Goal: Task Accomplishment & Management: Use online tool/utility

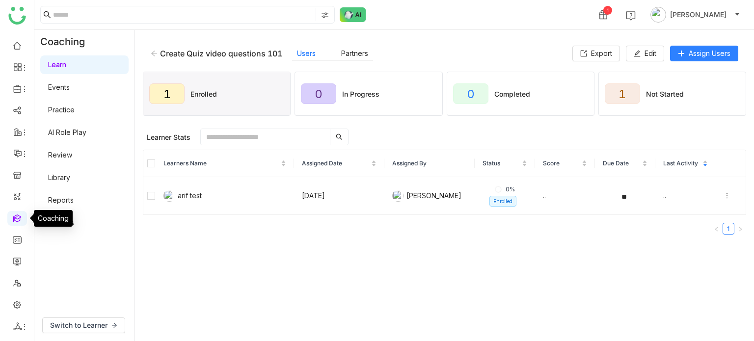
click at [19, 222] on link at bounding box center [17, 218] width 9 height 8
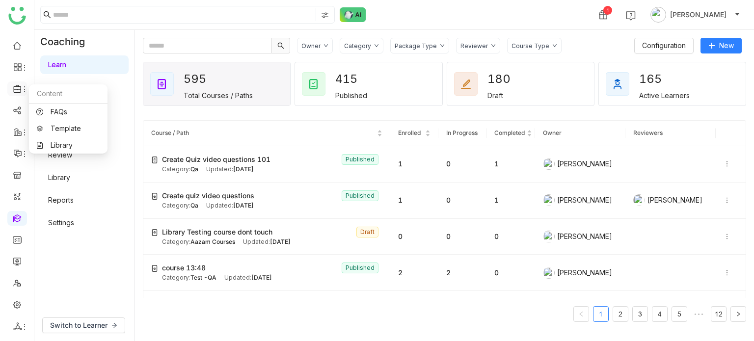
click at [25, 84] on div at bounding box center [17, 88] width 20 height 9
click at [65, 145] on link "Library" at bounding box center [68, 145] width 64 height 7
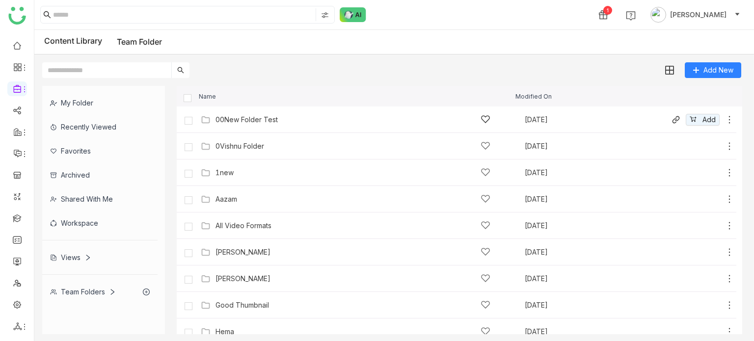
click at [725, 118] on icon at bounding box center [730, 120] width 10 height 10
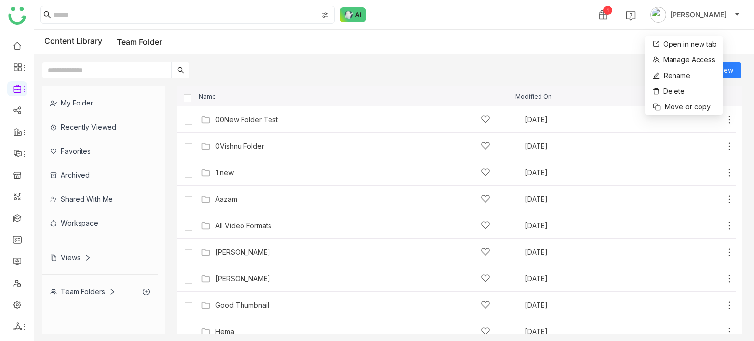
click at [577, 59] on div "Add New" at bounding box center [391, 66] width 715 height 24
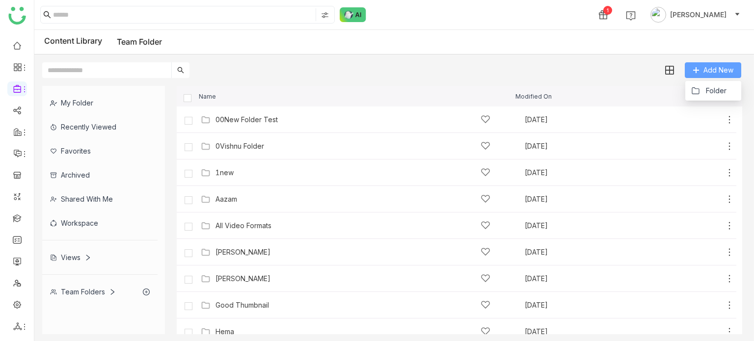
click at [733, 64] on button "Add New" at bounding box center [713, 70] width 56 height 16
click at [722, 88] on span "Folder" at bounding box center [716, 90] width 21 height 11
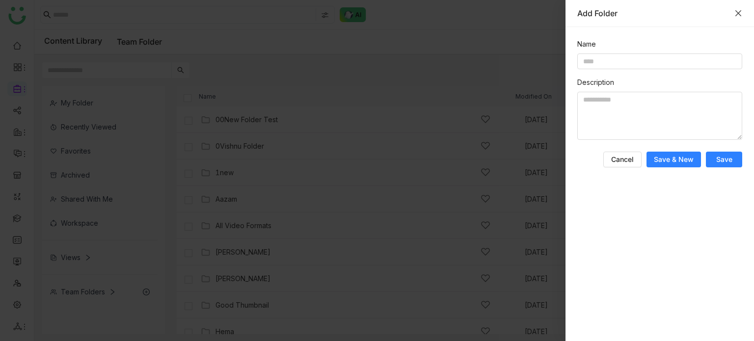
click at [736, 14] on icon "Close" at bounding box center [738, 13] width 6 height 6
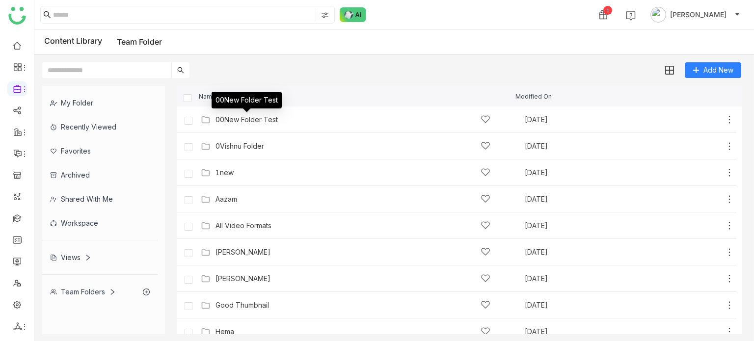
click at [364, 56] on div "Add New" at bounding box center [391, 66] width 715 height 24
click at [279, 117] on div "00New Folder Test" at bounding box center [352, 119] width 275 height 10
click at [725, 120] on icon at bounding box center [730, 120] width 10 height 10
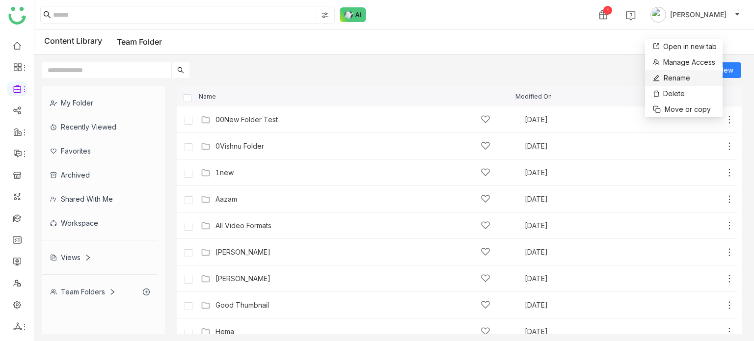
click at [690, 83] on span "Rename" at bounding box center [677, 78] width 27 height 11
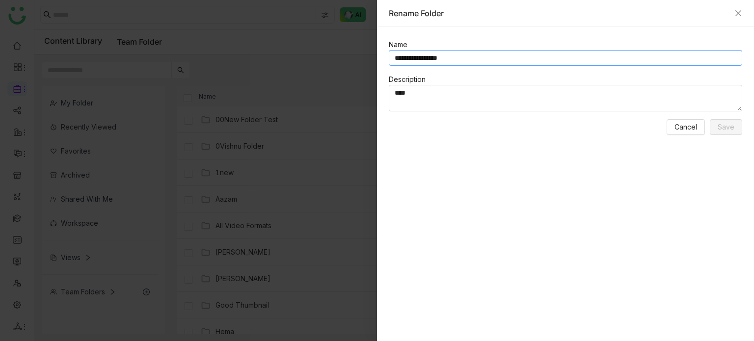
drag, startPoint x: 497, startPoint y: 61, endPoint x: 407, endPoint y: 67, distance: 90.0
click at [407, 67] on form "**********" at bounding box center [565, 87] width 353 height 96
type input "**********"
click at [720, 129] on span "Save" at bounding box center [726, 127] width 17 height 11
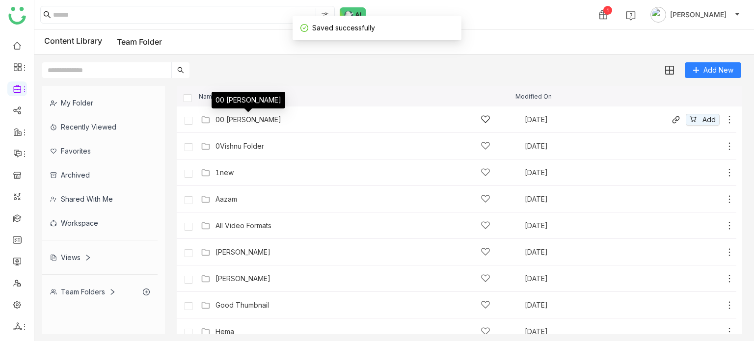
click at [232, 119] on div "00 Arif Folder" at bounding box center [248, 120] width 66 height 8
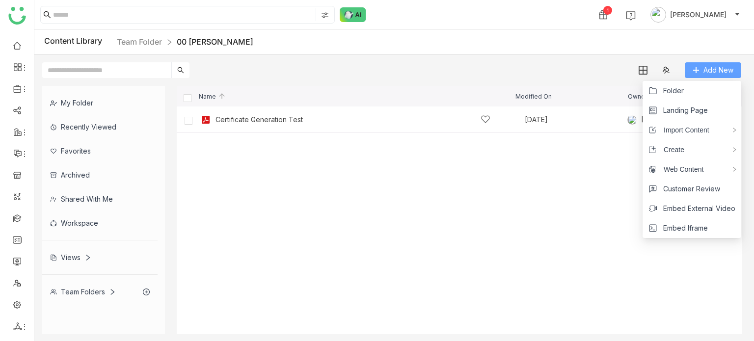
click at [726, 74] on span "Add New" at bounding box center [718, 70] width 30 height 11
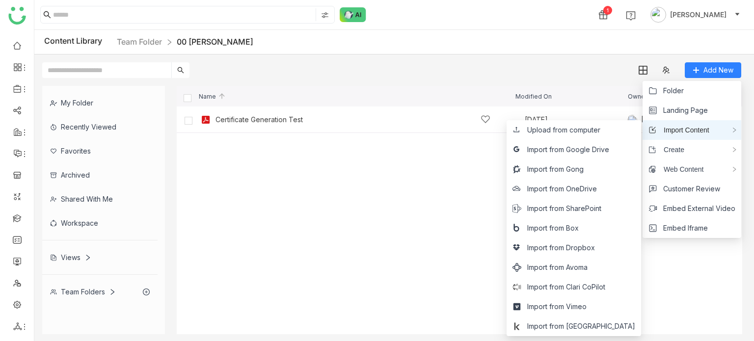
click at [706, 135] on div "Import Content" at bounding box center [692, 130] width 99 height 20
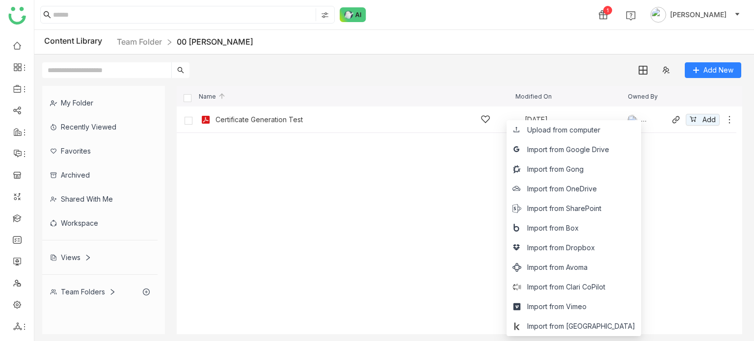
click at [273, 131] on div "Certificate Generation Test Aug 13, 2025 Vishnu Vardhan Add" at bounding box center [457, 120] width 560 height 27
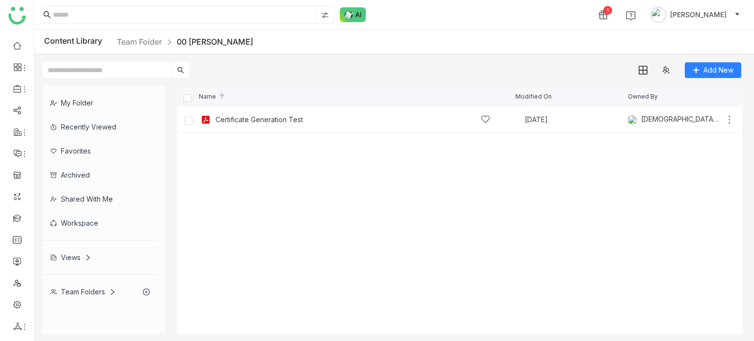
click at [134, 47] on nz-breadcrumb "Team Folder 00 Arif Folder" at bounding box center [185, 42] width 136 height 12
click at [147, 38] on link "Team Folder" at bounding box center [139, 42] width 45 height 10
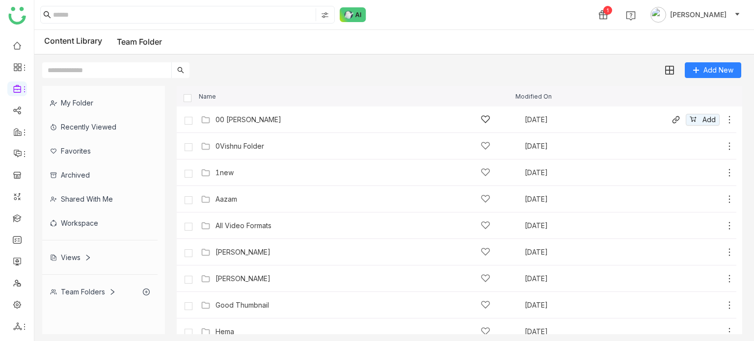
click at [725, 119] on icon at bounding box center [730, 120] width 10 height 10
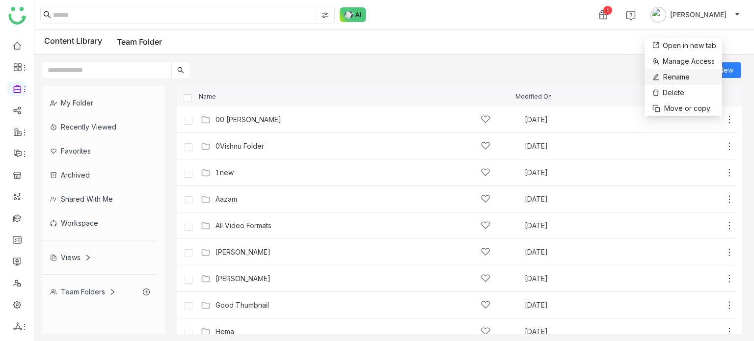
click at [691, 74] on li "Rename" at bounding box center [683, 77] width 78 height 16
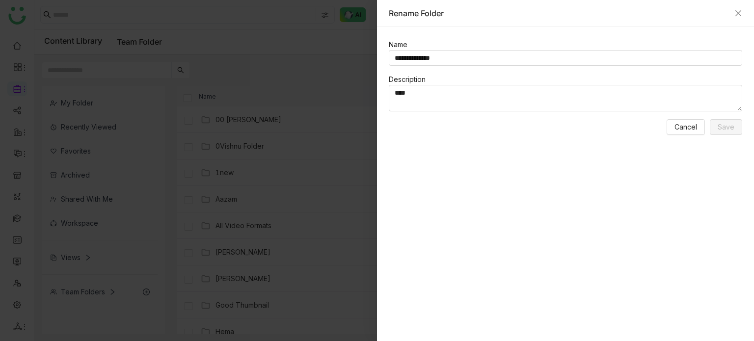
click at [739, 19] on div "Rename Folder" at bounding box center [565, 13] width 377 height 27
click at [740, 11] on icon "Close" at bounding box center [738, 13] width 8 height 8
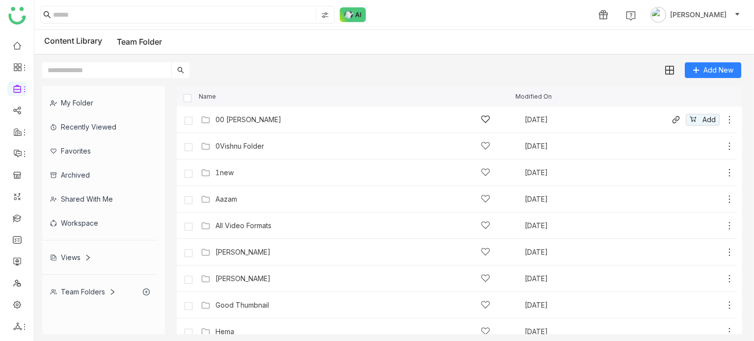
click at [725, 119] on icon at bounding box center [730, 120] width 10 height 10
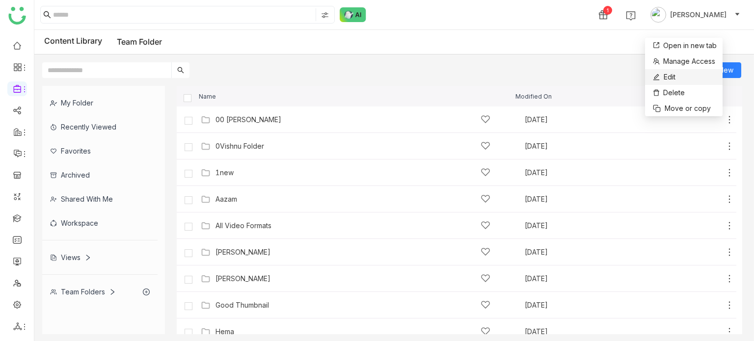
click at [679, 77] on li "Edit" at bounding box center [684, 77] width 78 height 16
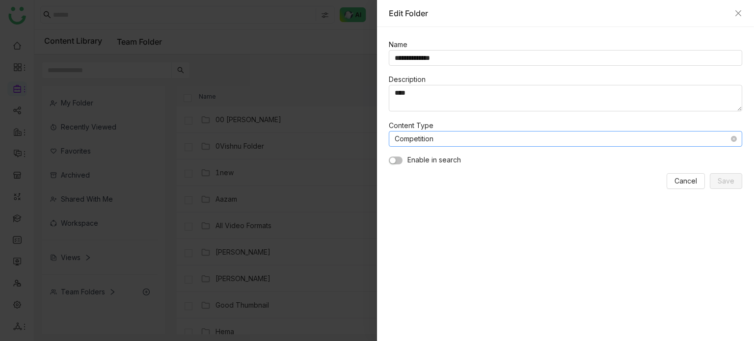
click at [507, 136] on nz-select-item "Competition" at bounding box center [566, 139] width 342 height 15
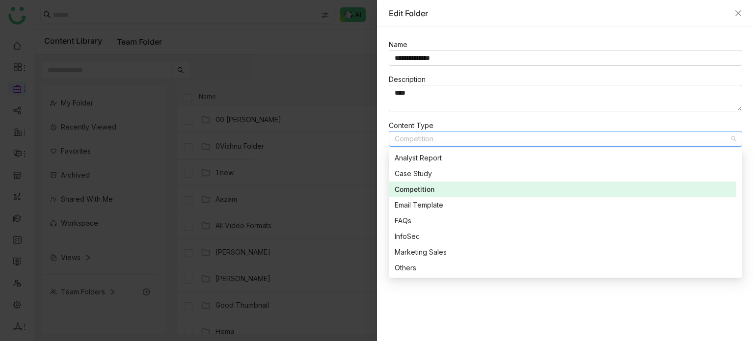
click at [373, 173] on div at bounding box center [377, 170] width 754 height 341
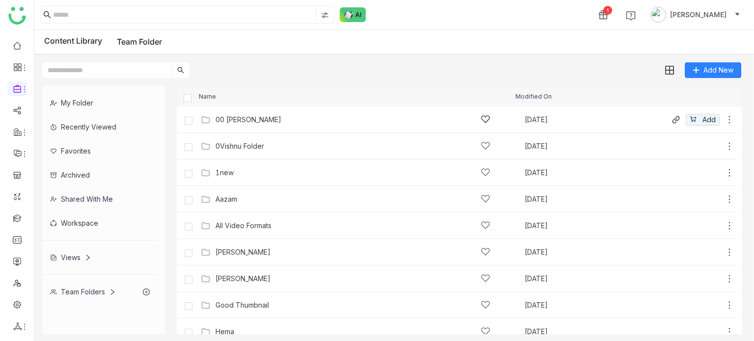
click at [255, 115] on body "1 [PERSON_NAME] Content Library Team Folder Add New My Folder Recently Viewed F…" at bounding box center [377, 170] width 754 height 341
click at [255, 117] on div "00 [PERSON_NAME]" at bounding box center [248, 120] width 66 height 8
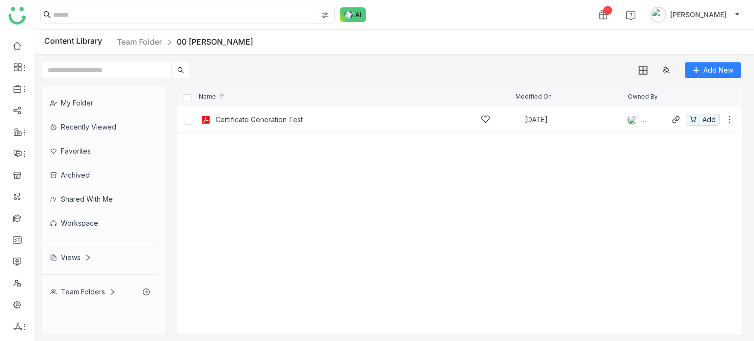
click at [728, 116] on icon at bounding box center [730, 120] width 10 height 10
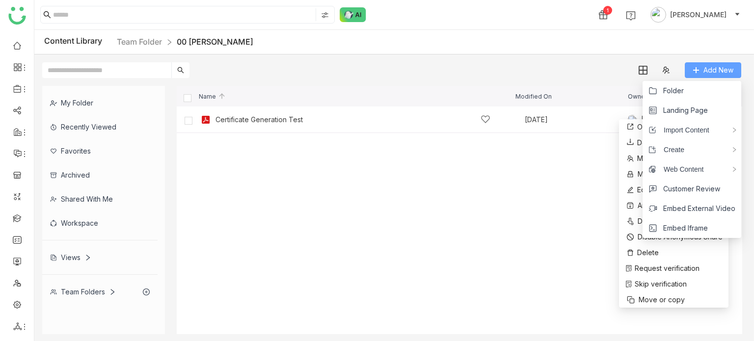
click at [727, 71] on span "Add New" at bounding box center [718, 70] width 30 height 11
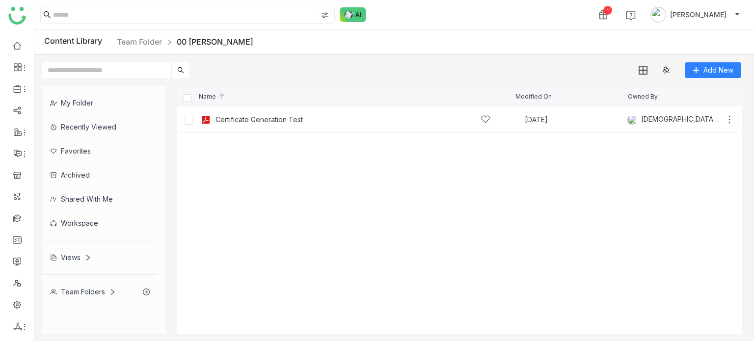
click at [572, 171] on cdk-virtual-scroll-viewport "Certificate Generation Test [DATE] [DEMOGRAPHIC_DATA][PERSON_NAME] Add" at bounding box center [459, 221] width 565 height 228
click at [731, 117] on icon at bounding box center [730, 120] width 10 height 10
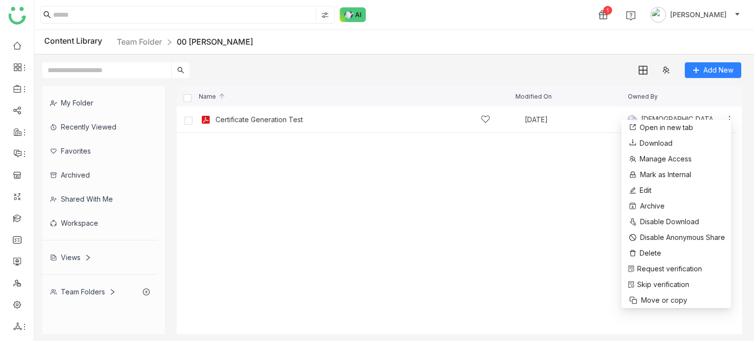
click at [456, 49] on div "Content Library Team Folder 00 [PERSON_NAME]" at bounding box center [394, 42] width 720 height 25
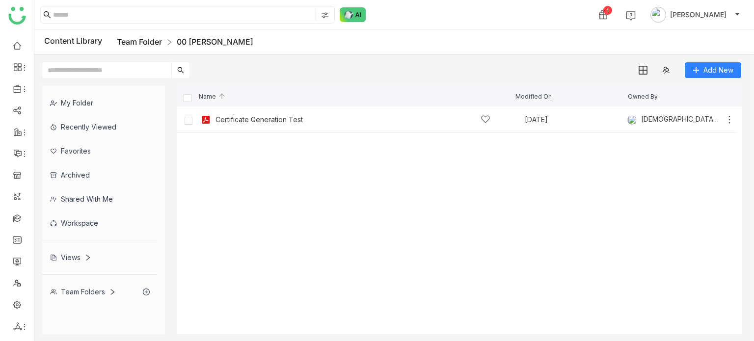
click at [146, 42] on link "Team Folder" at bounding box center [139, 42] width 45 height 10
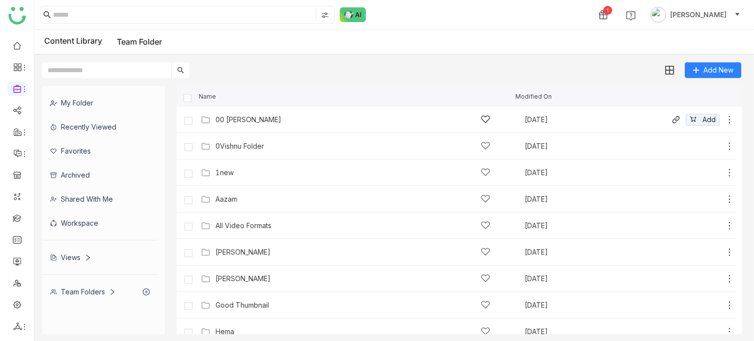
click at [725, 119] on icon at bounding box center [730, 120] width 10 height 10
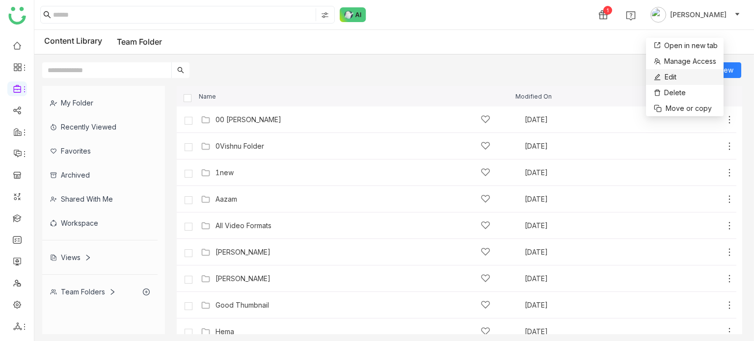
click at [688, 81] on li "Edit" at bounding box center [685, 77] width 78 height 16
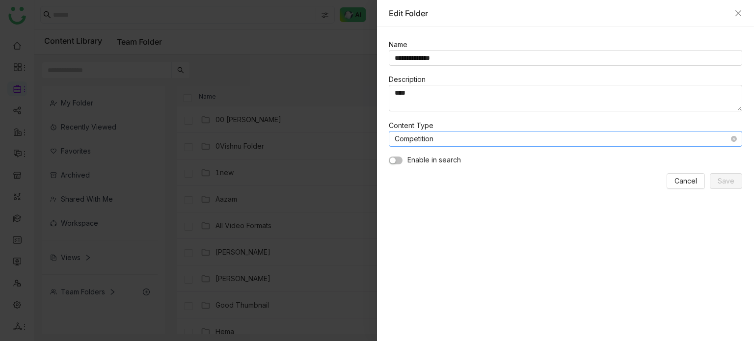
click at [471, 141] on nz-select-item "Competition" at bounding box center [566, 139] width 342 height 15
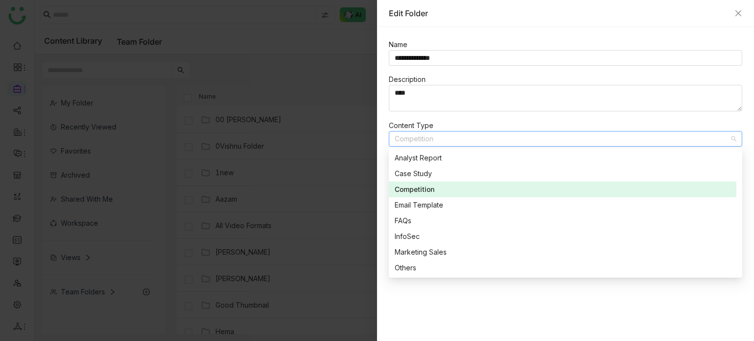
click at [472, 116] on form "**********" at bounding box center [565, 114] width 353 height 150
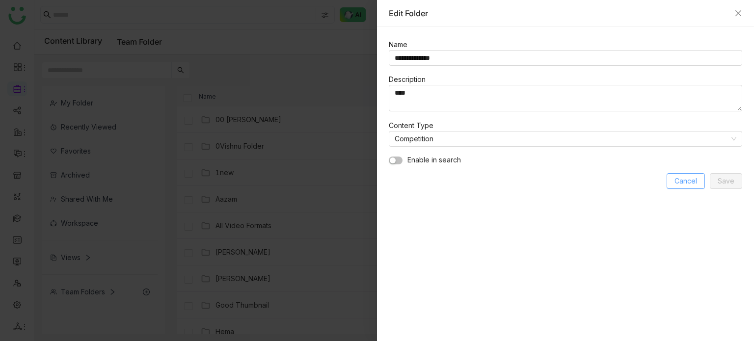
click at [691, 177] on span "Cancel" at bounding box center [685, 181] width 23 height 11
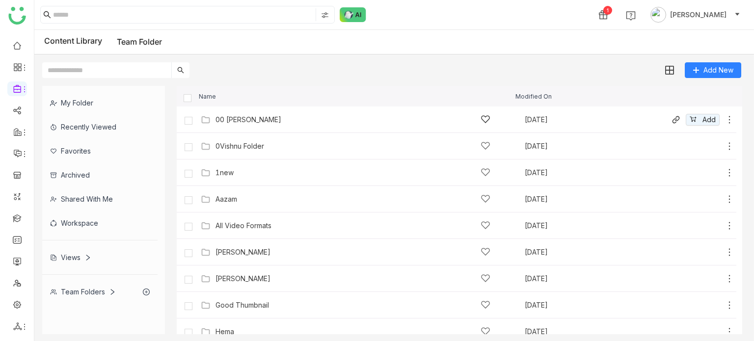
click at [224, 123] on div "00 Arif Folder" at bounding box center [248, 120] width 66 height 8
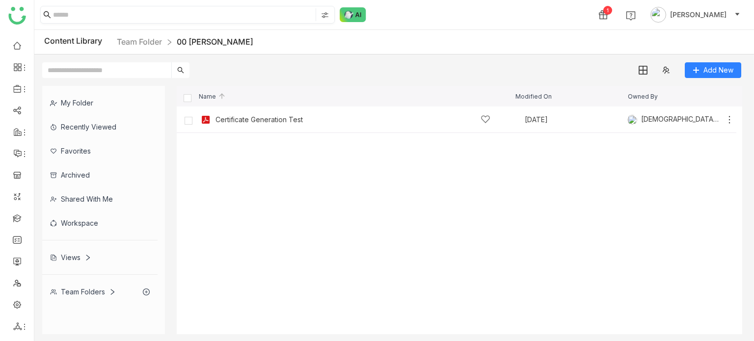
click at [144, 13] on input at bounding box center [183, 14] width 261 height 13
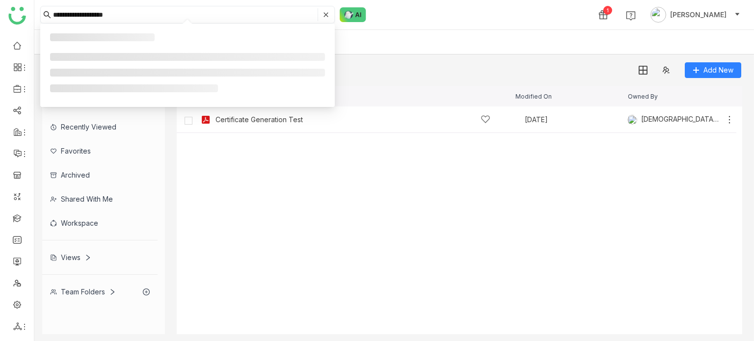
type input "**********"
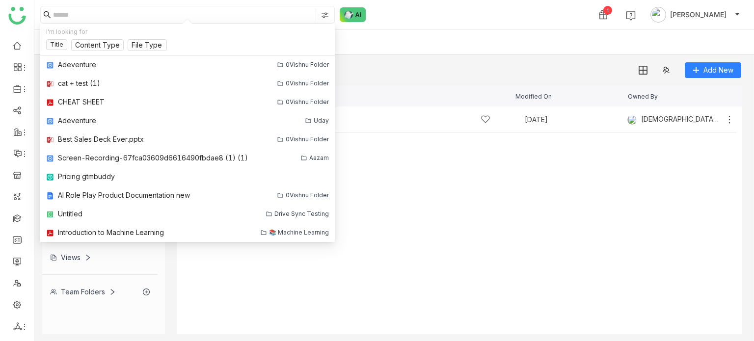
click at [518, 33] on div "Content Library Team Folder 00 Arif Folder" at bounding box center [394, 42] width 720 height 25
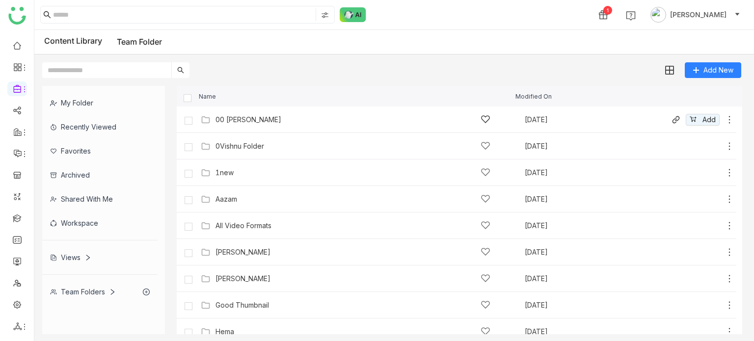
click at [362, 129] on div "00 Arif Folder Aug 13, 2025 Add" at bounding box center [457, 120] width 560 height 27
click at [232, 121] on div "00 Arif Folder" at bounding box center [248, 120] width 66 height 8
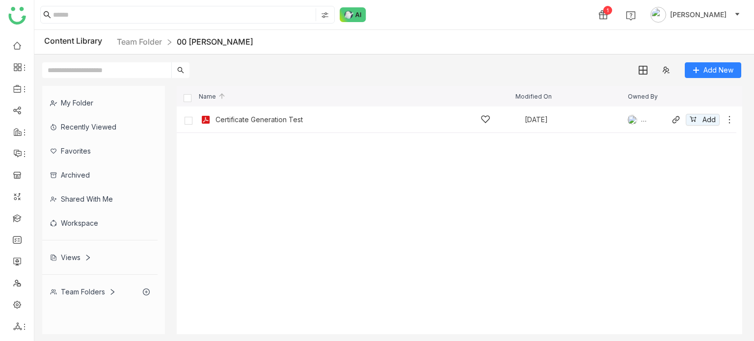
click at [727, 117] on icon at bounding box center [730, 120] width 10 height 10
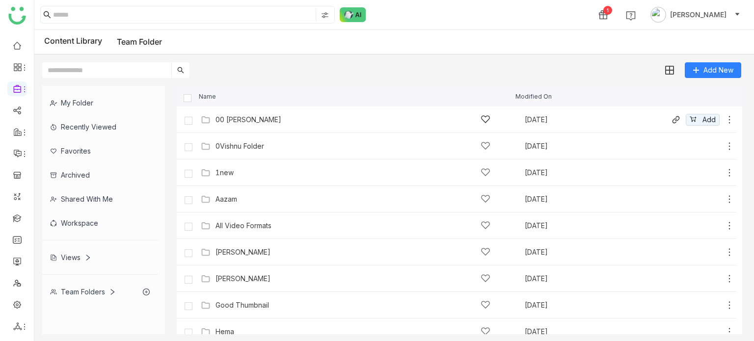
click at [725, 117] on icon at bounding box center [730, 120] width 10 height 10
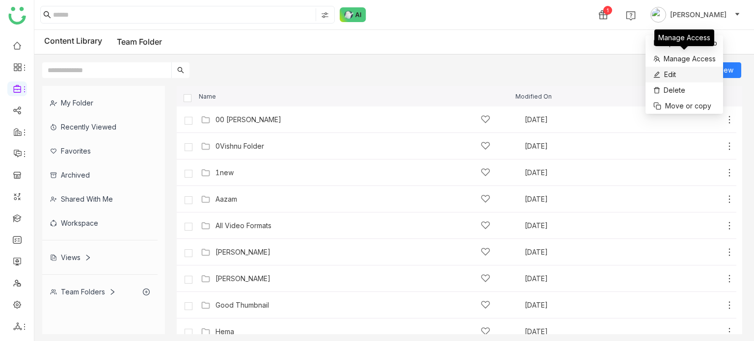
click at [673, 77] on span "Edit" at bounding box center [670, 74] width 12 height 11
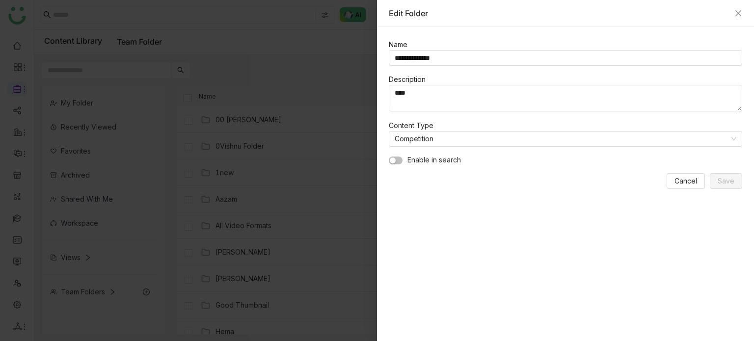
click at [398, 159] on button "button" at bounding box center [396, 161] width 14 height 8
click at [730, 183] on span "Save" at bounding box center [726, 181] width 17 height 11
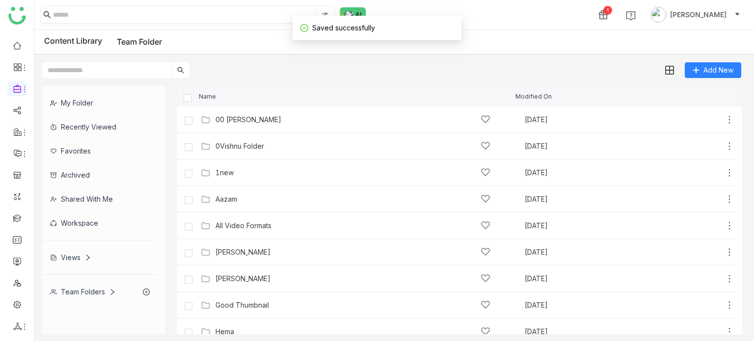
click at [147, 20] on input at bounding box center [183, 14] width 261 height 13
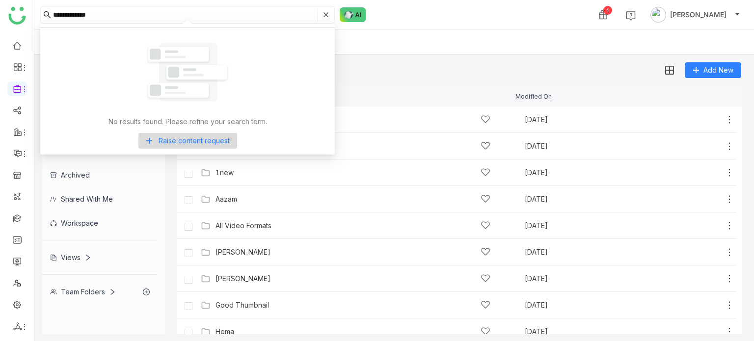
type input "**********"
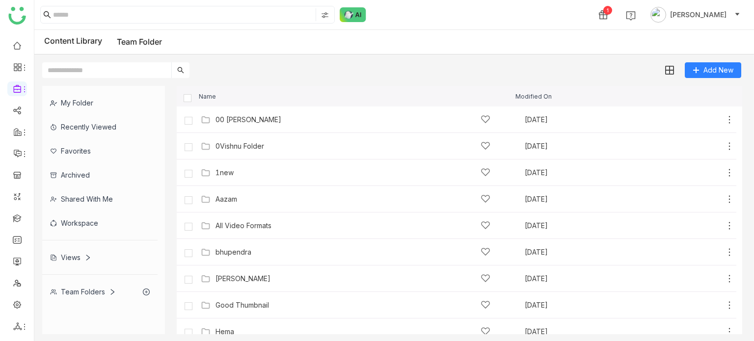
click at [147, 20] on input at bounding box center [183, 14] width 261 height 13
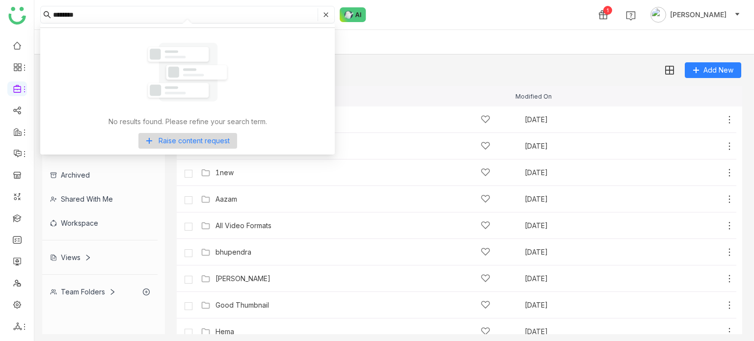
type input "********"
click at [499, 48] on div "Content Library Team Folder" at bounding box center [394, 42] width 720 height 25
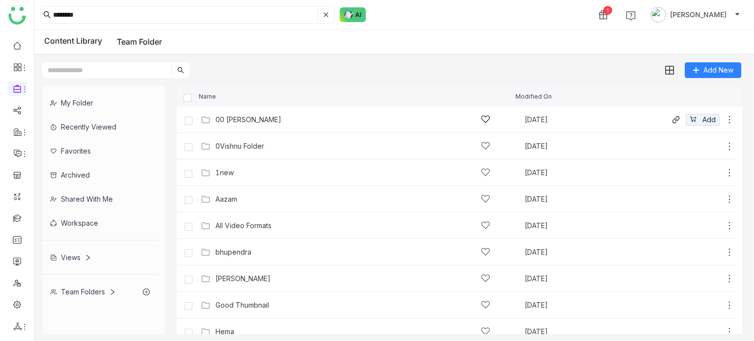
click at [725, 119] on icon at bounding box center [730, 120] width 10 height 10
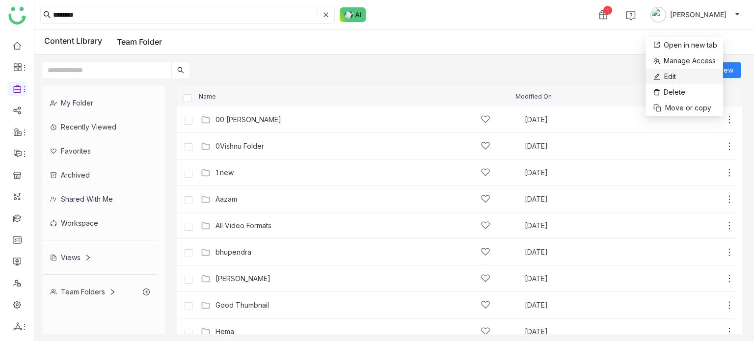
click at [683, 74] on li "Edit" at bounding box center [684, 77] width 78 height 16
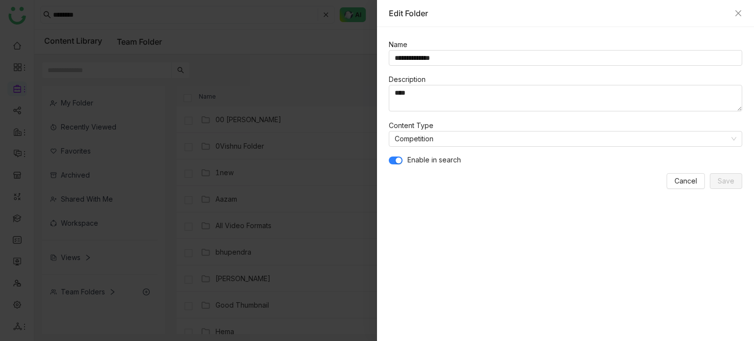
click at [399, 162] on span "button" at bounding box center [399, 161] width 6 height 6
click at [399, 162] on button "button" at bounding box center [396, 161] width 14 height 8
click at [399, 162] on span "button" at bounding box center [399, 161] width 6 height 6
click at [736, 184] on button "Save" at bounding box center [726, 181] width 32 height 16
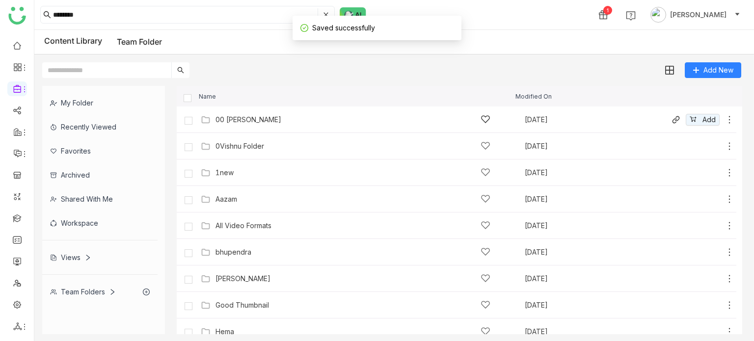
click at [725, 115] on icon at bounding box center [730, 120] width 10 height 10
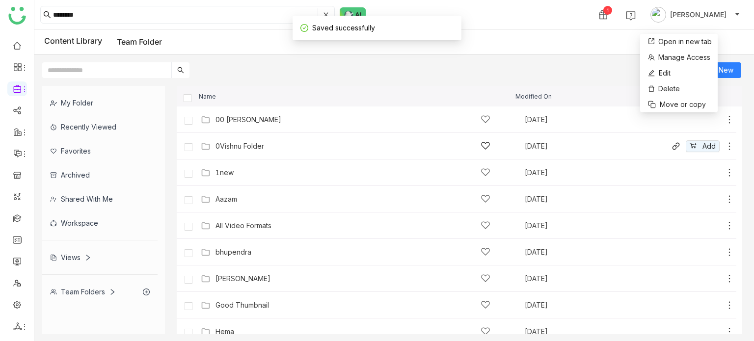
click at [725, 150] on icon at bounding box center [730, 146] width 10 height 10
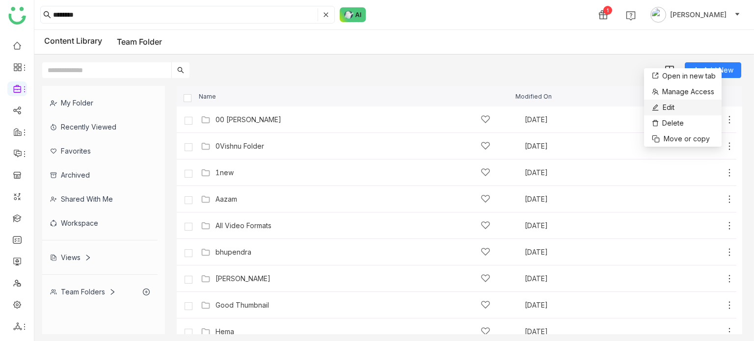
click at [690, 104] on li "Edit" at bounding box center [683, 108] width 78 height 16
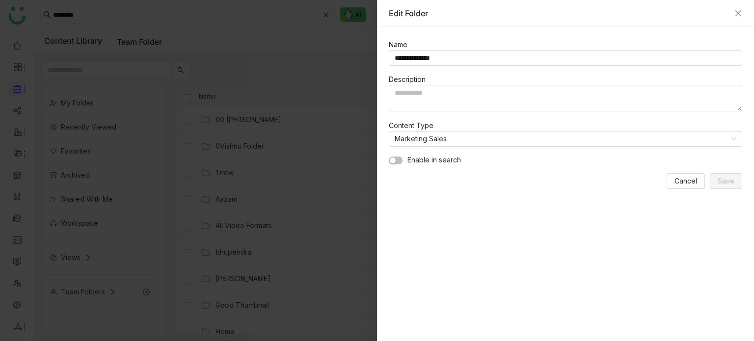
click at [395, 161] on span "button" at bounding box center [393, 161] width 6 height 6
click at [685, 181] on span "Cancel" at bounding box center [685, 181] width 23 height 11
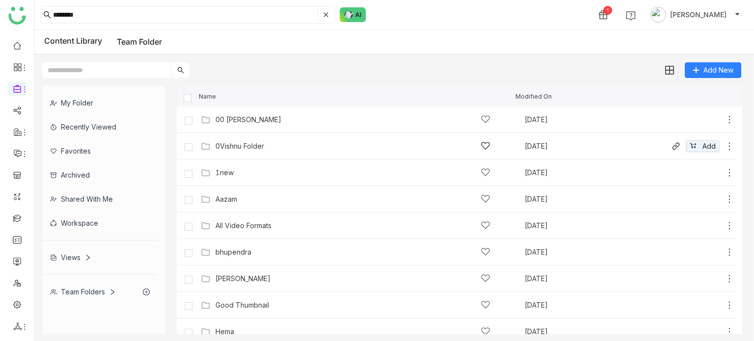
click at [725, 143] on icon at bounding box center [730, 146] width 10 height 10
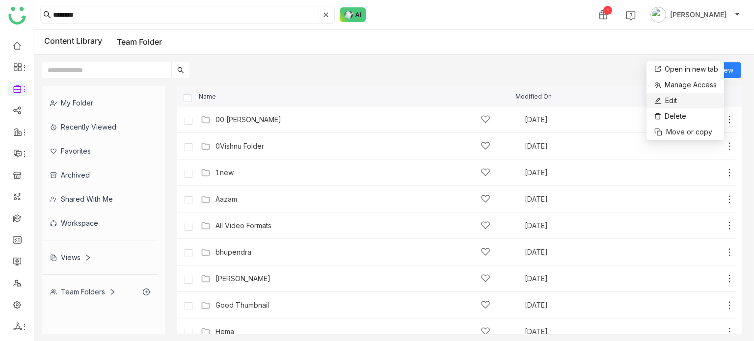
click at [691, 96] on li "Edit" at bounding box center [685, 101] width 78 height 16
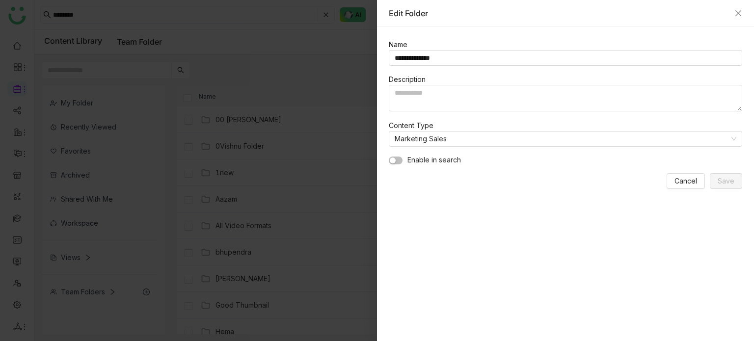
click at [401, 161] on button "button" at bounding box center [396, 161] width 14 height 8
click at [748, 190] on div "**********" at bounding box center [565, 184] width 377 height 314
click at [730, 180] on span "Save" at bounding box center [726, 181] width 17 height 11
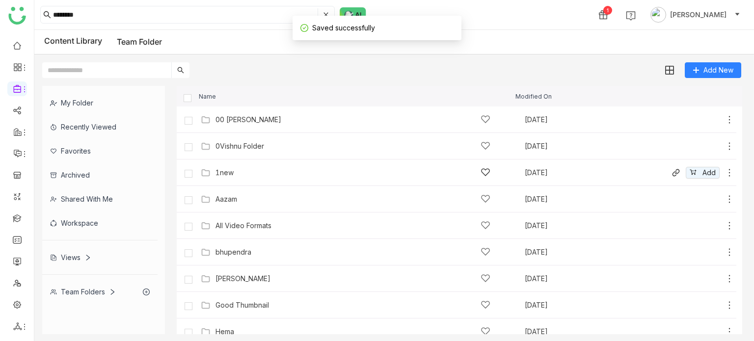
click at [725, 173] on icon at bounding box center [730, 173] width 10 height 10
click at [685, 130] on li "Edit" at bounding box center [683, 131] width 78 height 16
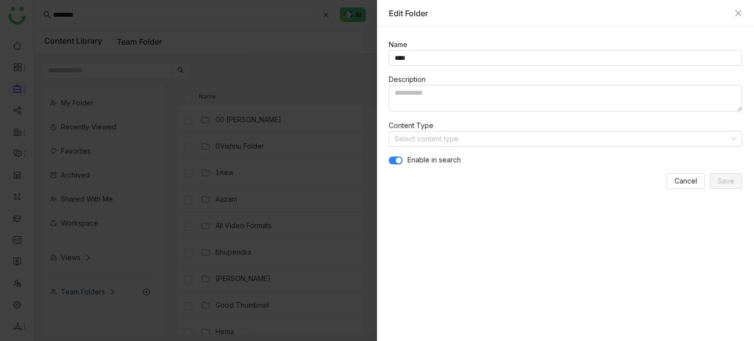
click at [397, 162] on span "button" at bounding box center [399, 161] width 6 height 6
click at [732, 183] on span "Save" at bounding box center [726, 181] width 17 height 11
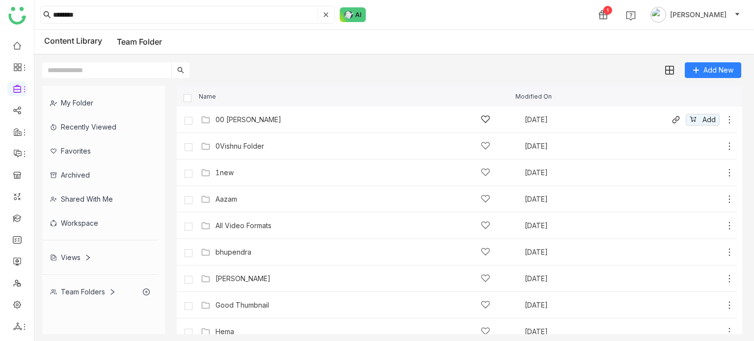
click at [725, 121] on icon at bounding box center [730, 120] width 10 height 10
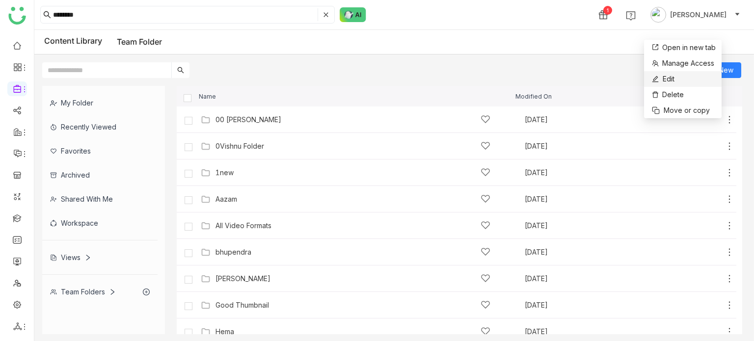
click at [695, 81] on li "Edit" at bounding box center [683, 79] width 78 height 16
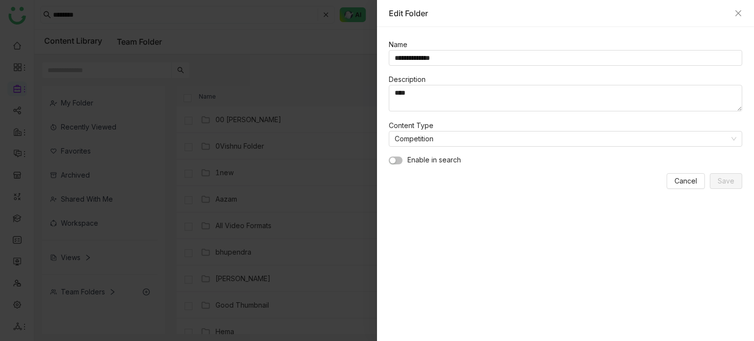
click at [398, 159] on button "button" at bounding box center [396, 161] width 14 height 8
click at [696, 185] on span "Cancel" at bounding box center [685, 181] width 23 height 11
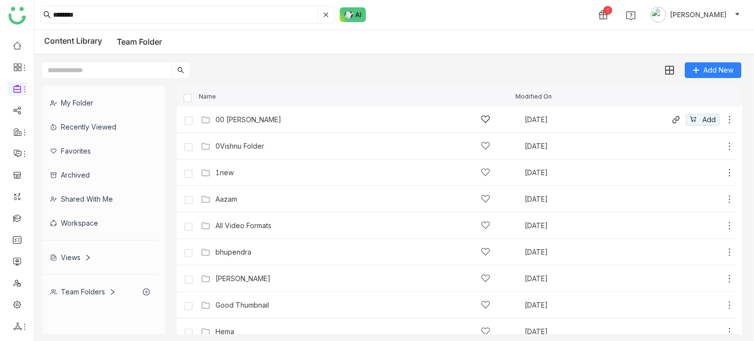
click at [725, 121] on icon at bounding box center [730, 120] width 10 height 10
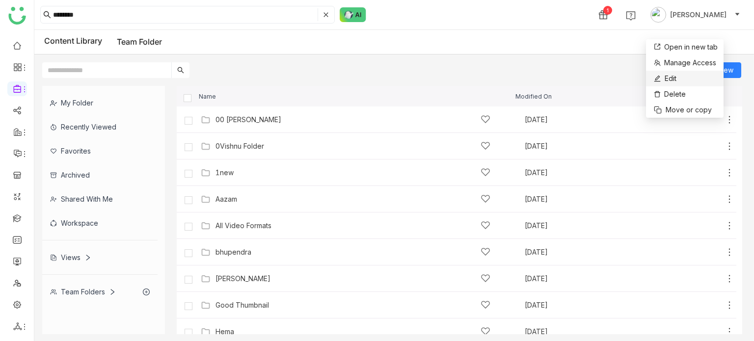
click at [693, 79] on li "Edit" at bounding box center [685, 79] width 78 height 16
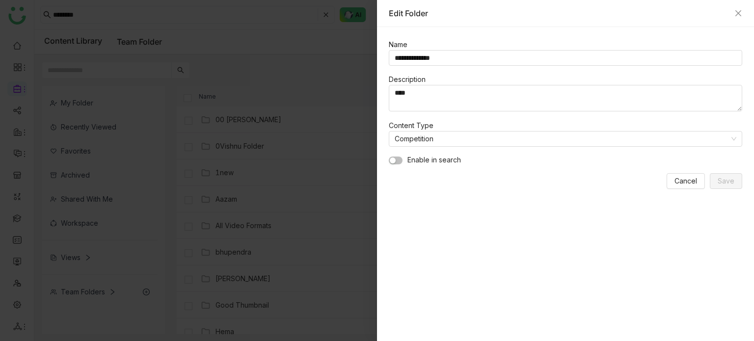
click at [741, 19] on div "Edit Folder" at bounding box center [565, 13] width 377 height 27
click at [740, 12] on icon "Close" at bounding box center [738, 13] width 8 height 8
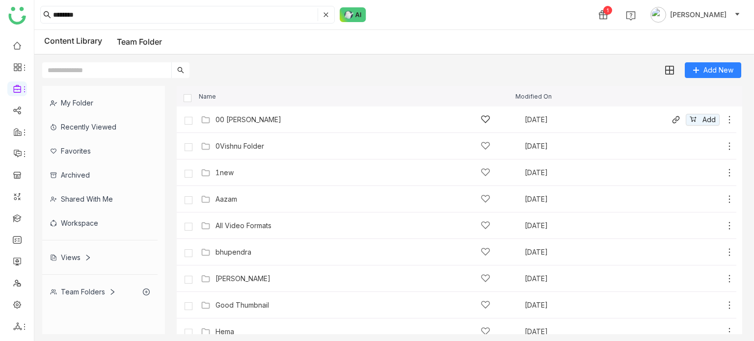
click at [725, 119] on icon at bounding box center [730, 120] width 10 height 10
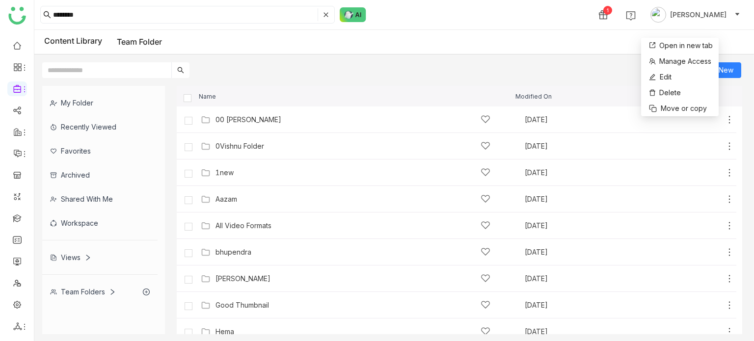
click at [483, 77] on div "Add New" at bounding box center [391, 66] width 715 height 24
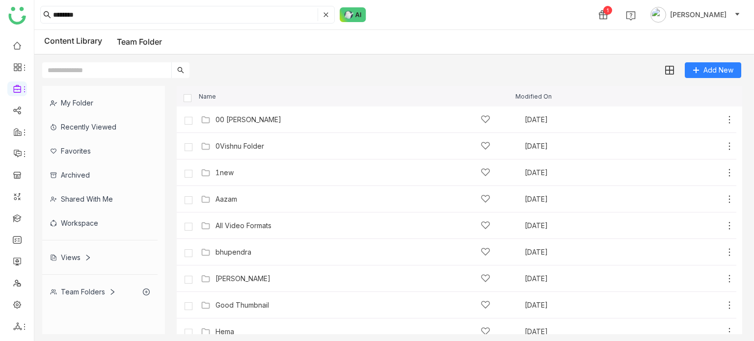
click at [291, 67] on div "Add New" at bounding box center [391, 66] width 715 height 24
click at [725, 121] on icon at bounding box center [730, 120] width 10 height 10
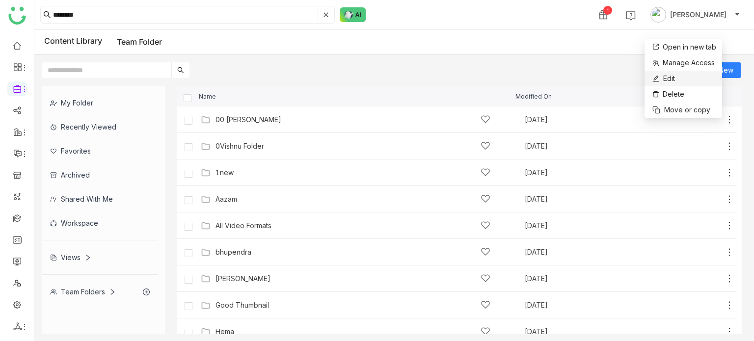
click at [679, 72] on li "Edit" at bounding box center [683, 79] width 78 height 16
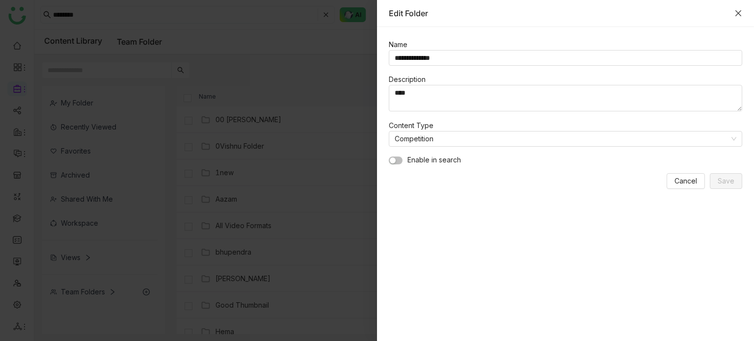
click at [738, 14] on icon "Close" at bounding box center [738, 13] width 8 height 8
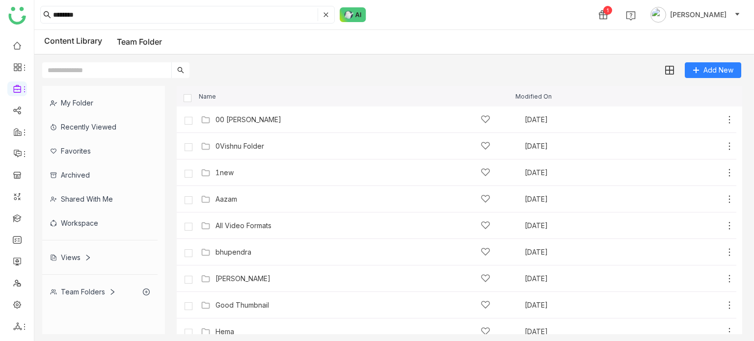
click at [725, 119] on icon at bounding box center [730, 120] width 10 height 10
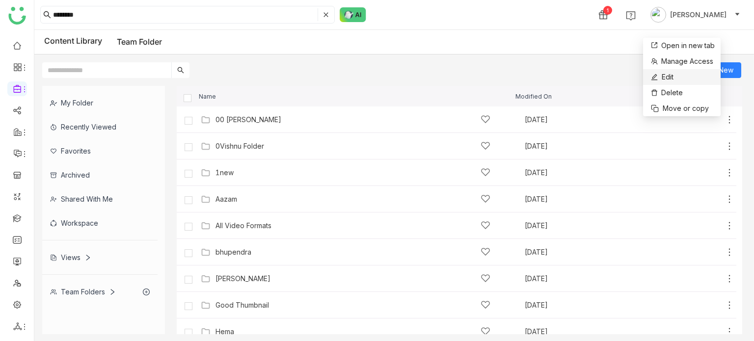
click at [683, 82] on li "Edit" at bounding box center [682, 77] width 78 height 16
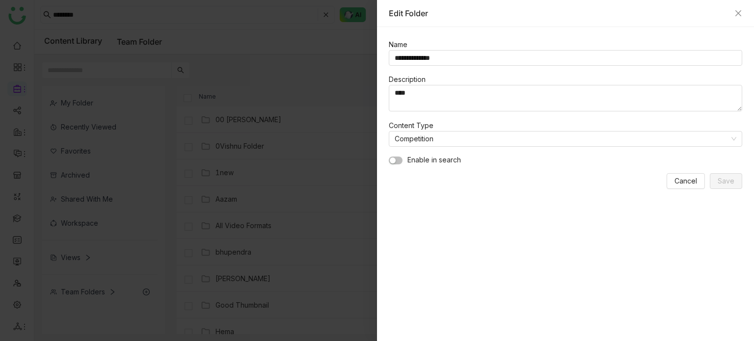
click at [403, 159] on nz-form-item "Enable in search" at bounding box center [565, 160] width 353 height 11
click at [399, 159] on button "button" at bounding box center [396, 161] width 14 height 8
click at [399, 159] on span "button" at bounding box center [399, 161] width 6 height 6
click at [722, 185] on span "Save" at bounding box center [726, 181] width 17 height 11
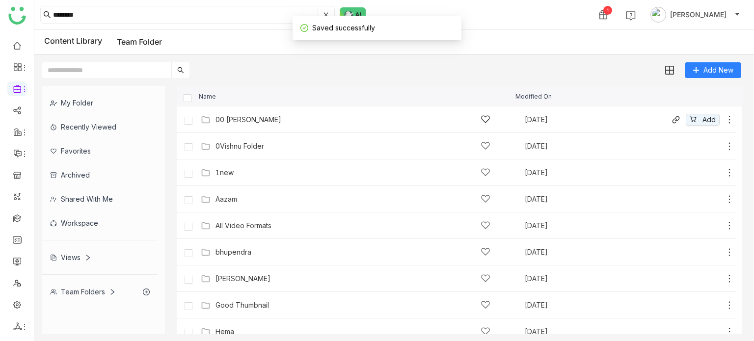
click at [725, 118] on icon at bounding box center [730, 120] width 10 height 10
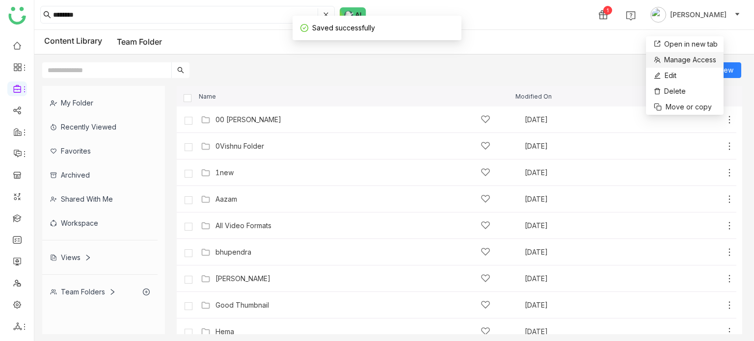
click at [703, 67] on li "Manage Access" at bounding box center [685, 60] width 78 height 16
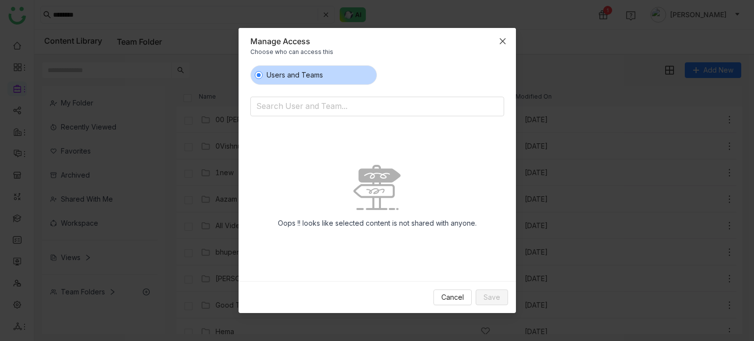
click at [499, 33] on span "Close" at bounding box center [502, 41] width 27 height 27
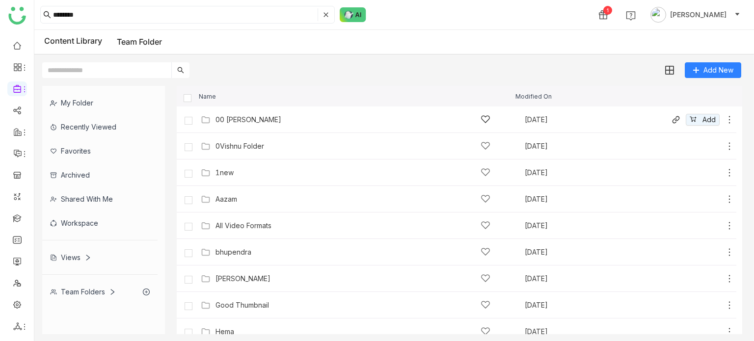
click at [725, 117] on icon at bounding box center [730, 120] width 10 height 10
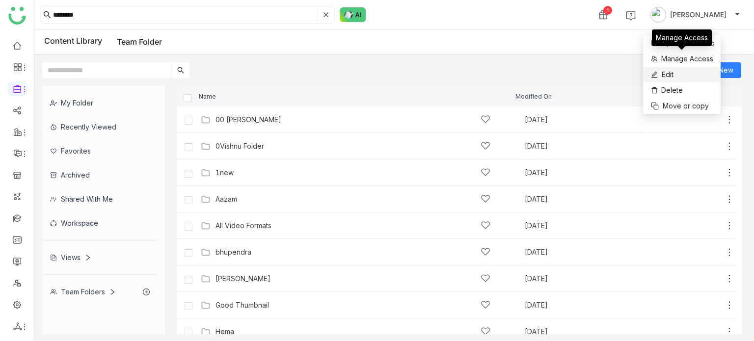
click at [681, 76] on li "Edit" at bounding box center [682, 75] width 78 height 16
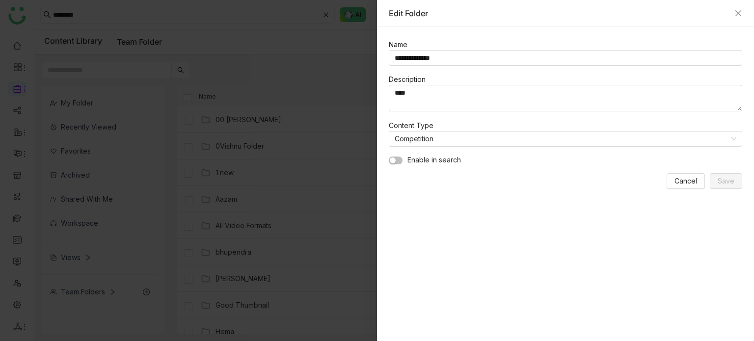
click at [404, 157] on nz-form-item "Enable in search" at bounding box center [565, 160] width 353 height 11
click at [396, 162] on button "button" at bounding box center [396, 161] width 14 height 8
click at [702, 188] on button "Cancel" at bounding box center [686, 181] width 38 height 16
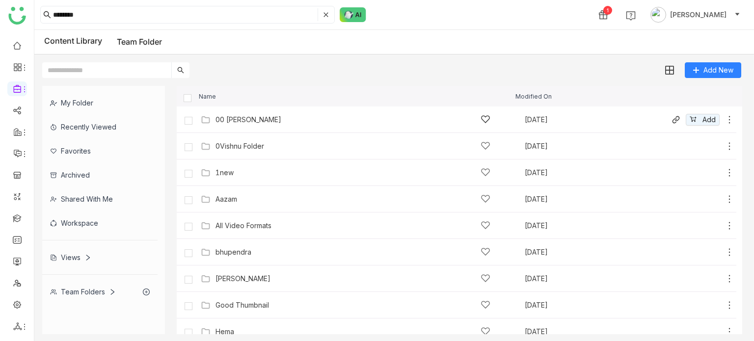
click at [725, 118] on icon at bounding box center [730, 120] width 10 height 10
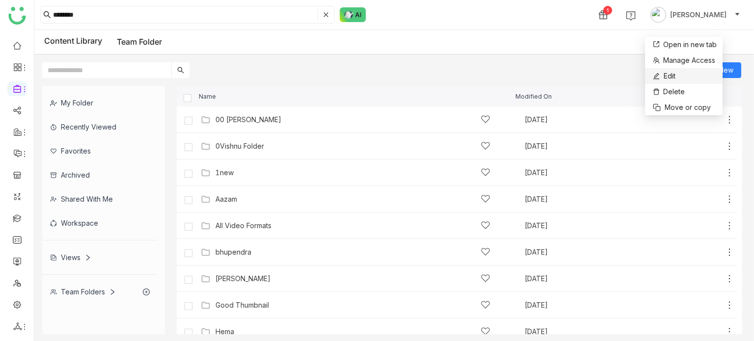
click at [691, 70] on li "Edit" at bounding box center [684, 76] width 78 height 16
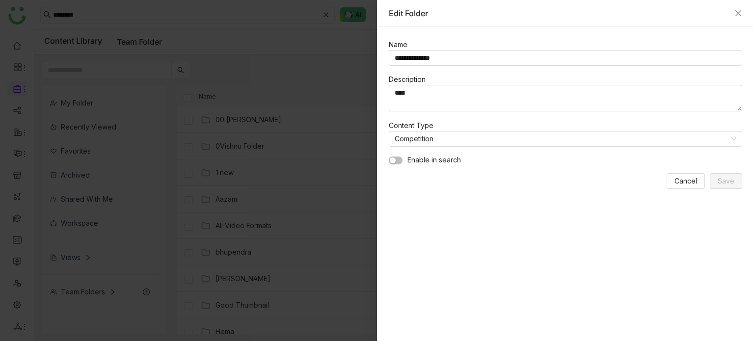
click at [328, 71] on div at bounding box center [377, 170] width 754 height 341
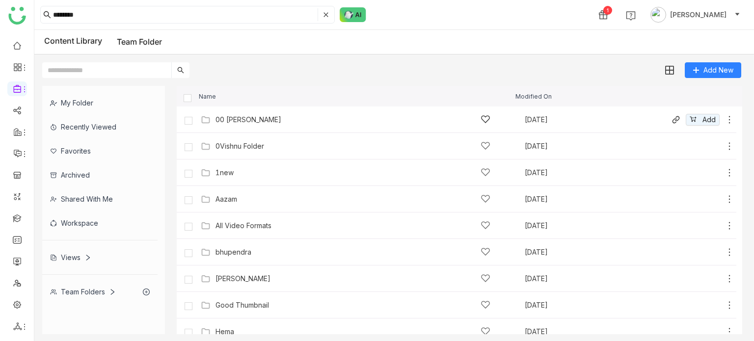
click at [725, 120] on icon at bounding box center [730, 120] width 10 height 10
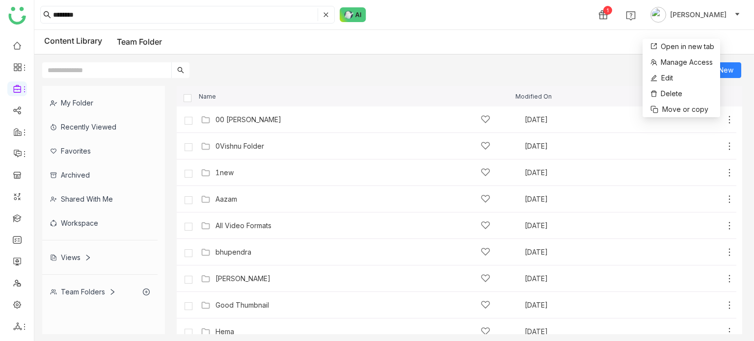
click at [350, 67] on div "Add New" at bounding box center [391, 66] width 715 height 24
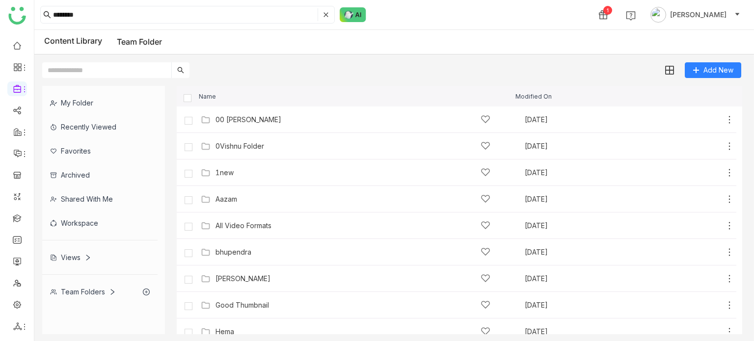
click at [99, 134] on div "Recently Viewed" at bounding box center [99, 127] width 115 height 24
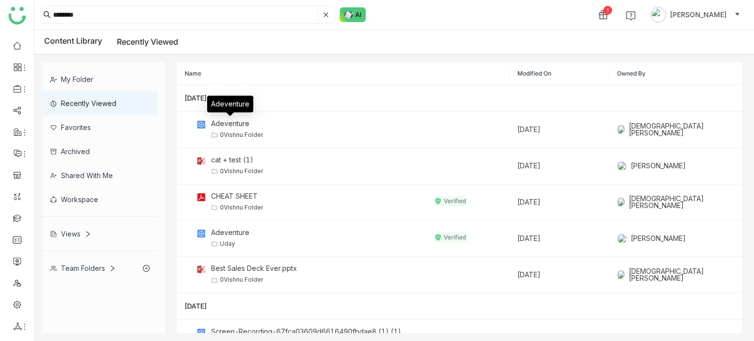
click at [94, 128] on div "Favorites" at bounding box center [99, 127] width 115 height 24
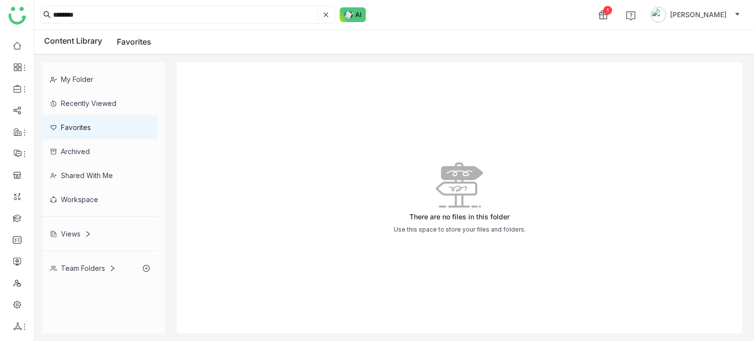
click at [96, 152] on div "Archived" at bounding box center [99, 151] width 115 height 24
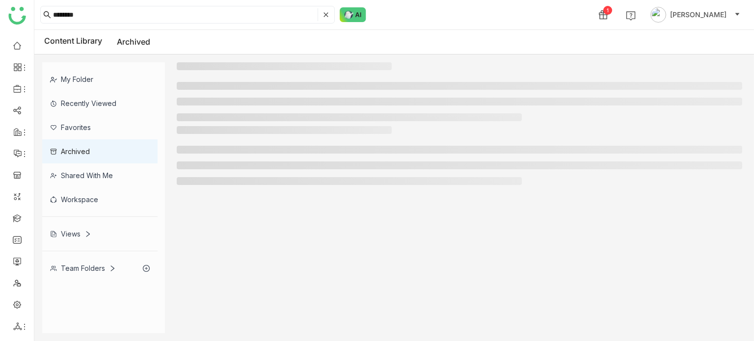
click at [100, 169] on div "Shared with me" at bounding box center [99, 175] width 115 height 24
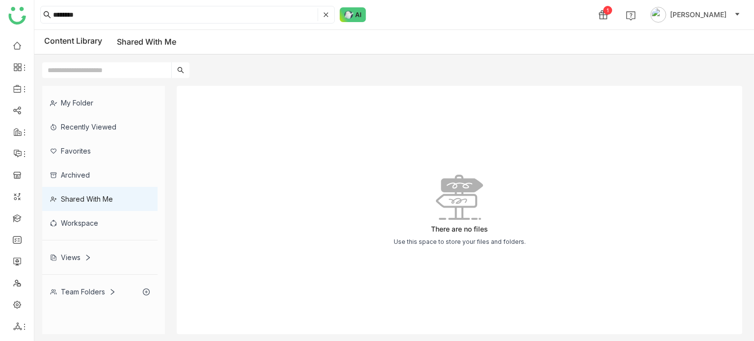
click at [89, 181] on div "Archived" at bounding box center [99, 175] width 115 height 24
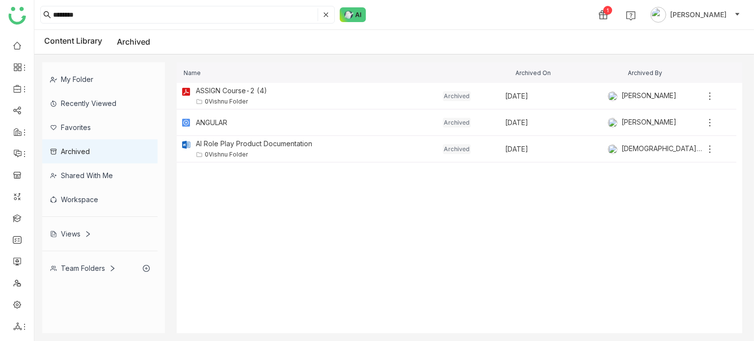
click at [58, 200] on div "Workspace" at bounding box center [99, 200] width 115 height 24
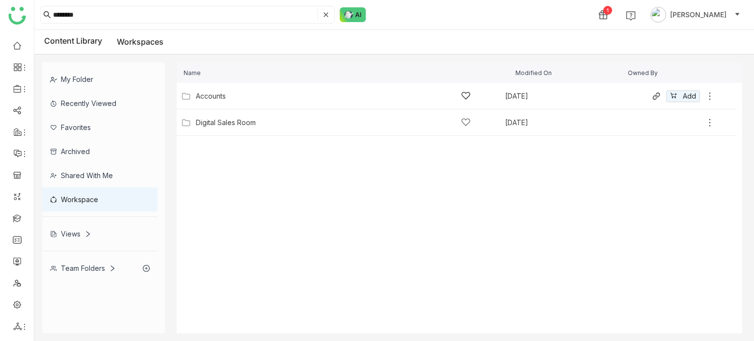
click at [711, 97] on icon at bounding box center [710, 96] width 10 height 10
click at [70, 236] on div "Views" at bounding box center [70, 234] width 41 height 8
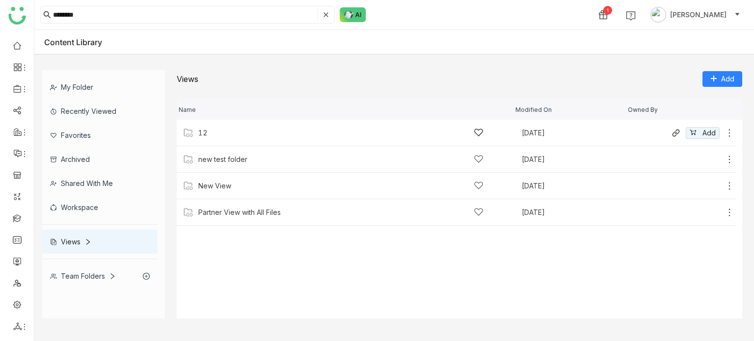
click at [727, 134] on icon at bounding box center [730, 133] width 10 height 10
click at [695, 111] on li "Edit" at bounding box center [689, 108] width 78 height 16
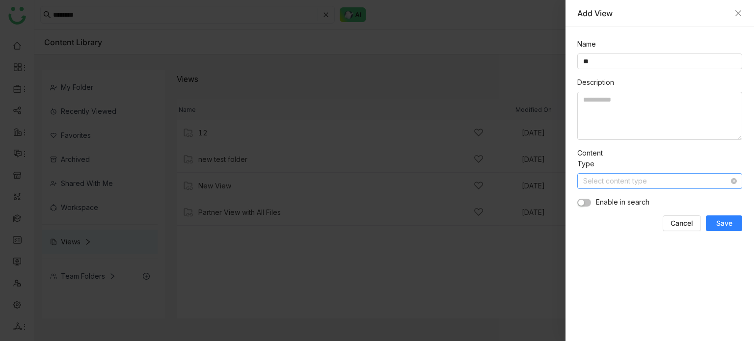
click at [634, 186] on input at bounding box center [656, 181] width 146 height 15
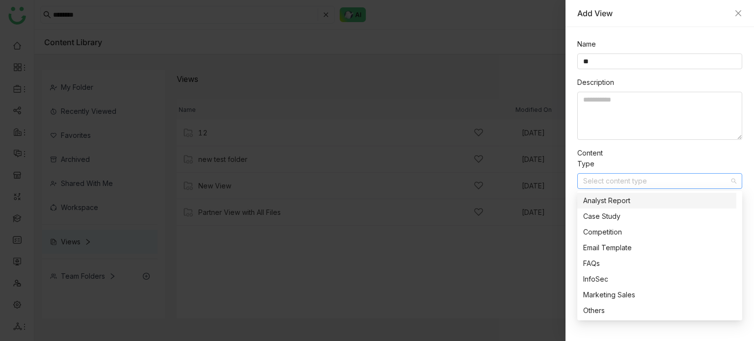
click at [646, 158] on div "Content Type Select content type" at bounding box center [659, 168] width 165 height 41
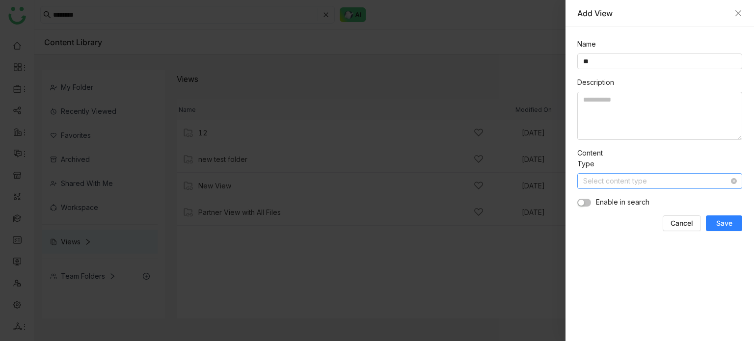
click at [610, 188] on input at bounding box center [656, 181] width 146 height 15
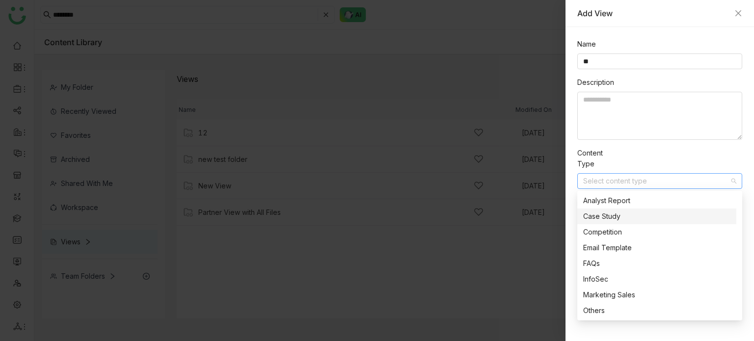
click at [611, 221] on div "Case Study" at bounding box center [656, 216] width 147 height 11
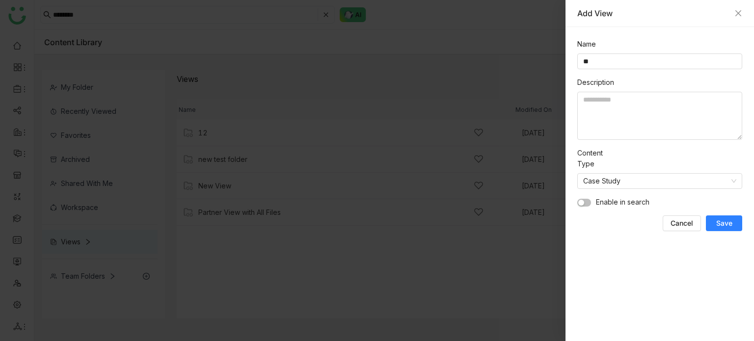
click at [587, 203] on button "button" at bounding box center [584, 203] width 14 height 8
click at [726, 223] on span "Save" at bounding box center [724, 223] width 16 height 10
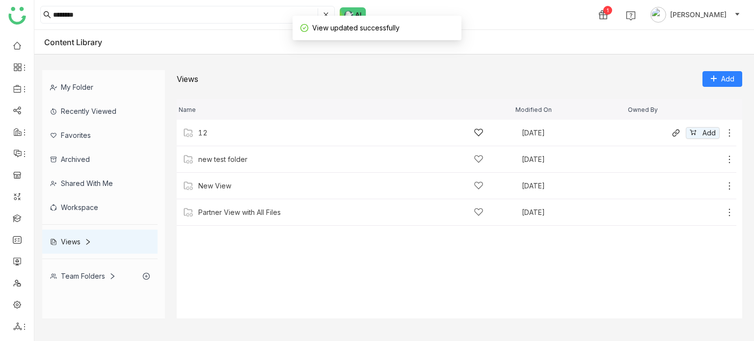
click at [730, 134] on icon at bounding box center [730, 133] width 10 height 10
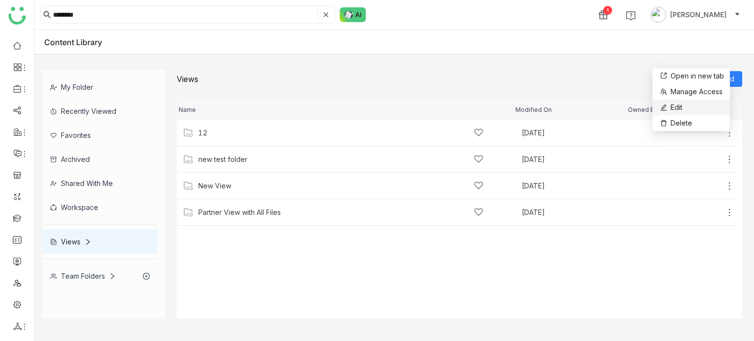
click at [713, 111] on li "Edit" at bounding box center [691, 108] width 78 height 16
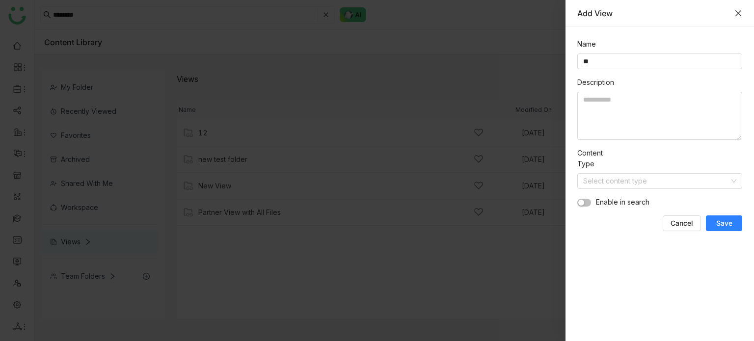
click at [739, 11] on icon "Close" at bounding box center [738, 13] width 8 height 8
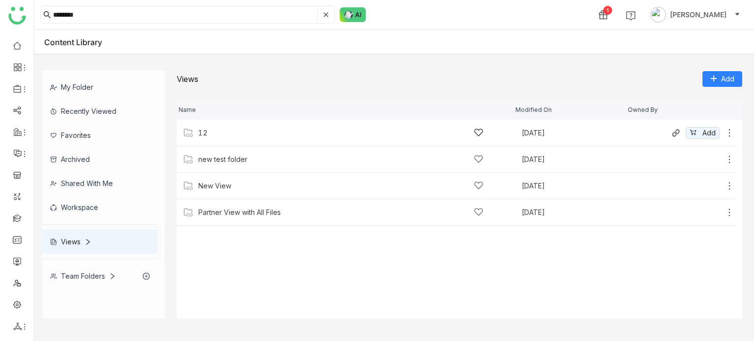
click at [728, 131] on icon at bounding box center [730, 133] width 10 height 10
click at [696, 104] on li "Edit" at bounding box center [689, 104] width 78 height 16
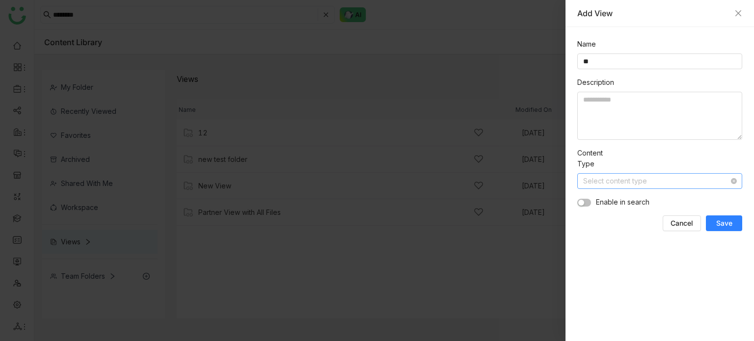
click at [609, 182] on input at bounding box center [656, 181] width 146 height 15
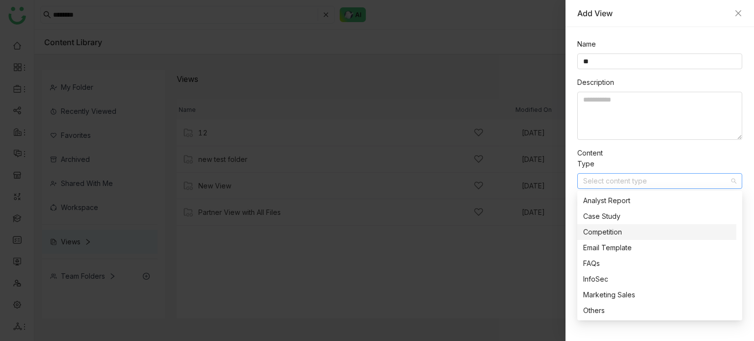
click at [605, 231] on div "Competition" at bounding box center [656, 232] width 147 height 11
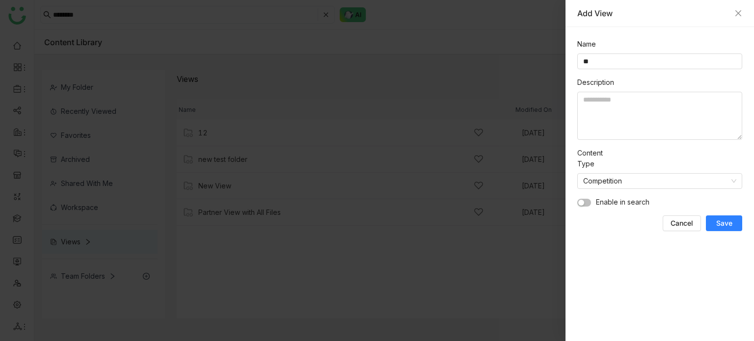
click at [587, 204] on button "button" at bounding box center [584, 203] width 14 height 8
click at [726, 219] on span "Save" at bounding box center [724, 223] width 16 height 10
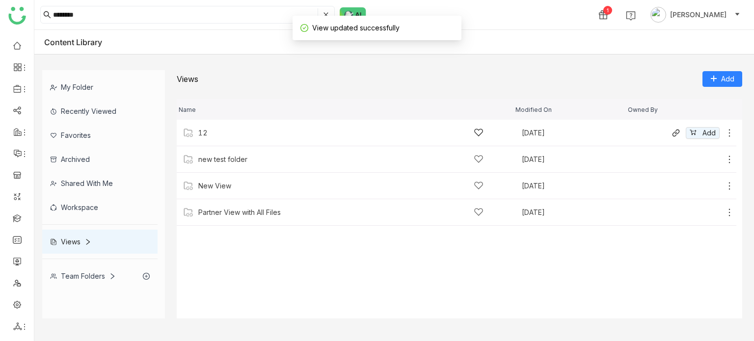
click at [730, 127] on div "Add" at bounding box center [703, 133] width 64 height 12
click at [729, 133] on icon at bounding box center [729, 132] width 1 height 7
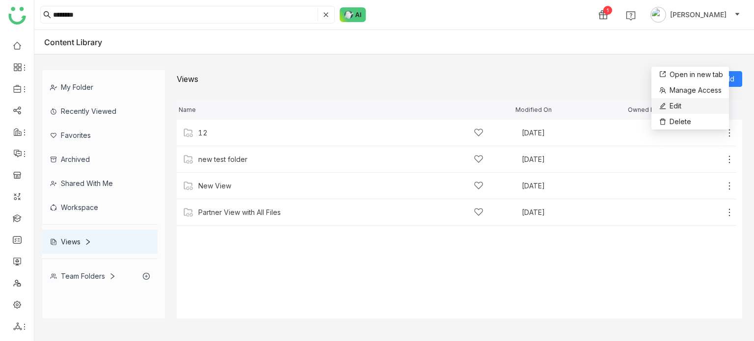
click at [696, 107] on li "Edit" at bounding box center [690, 106] width 78 height 16
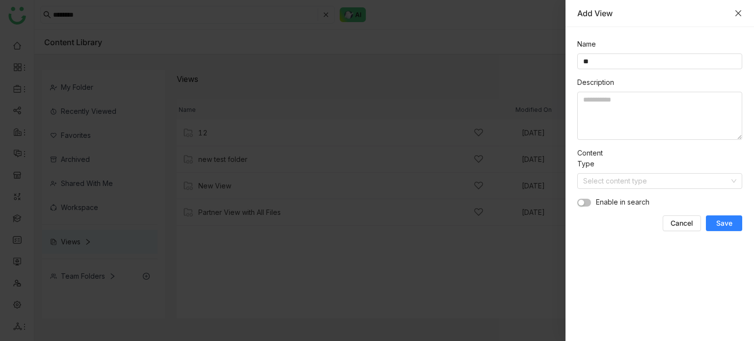
click at [740, 11] on icon "Close" at bounding box center [738, 13] width 8 height 8
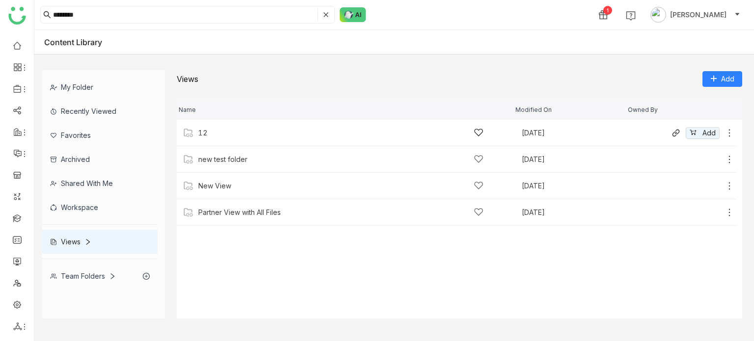
click at [731, 133] on icon at bounding box center [730, 133] width 10 height 10
click at [710, 107] on li "Edit" at bounding box center [693, 107] width 78 height 16
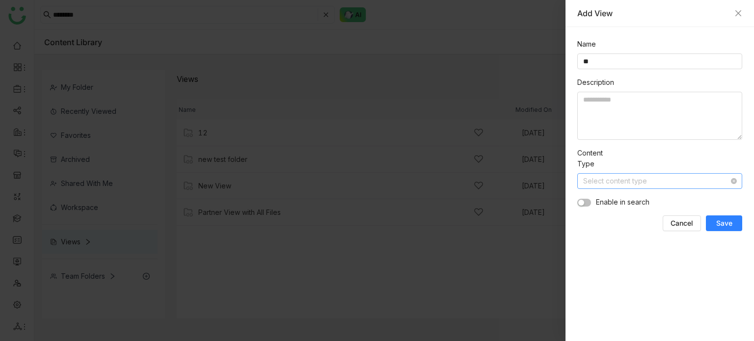
click at [610, 183] on input at bounding box center [656, 181] width 146 height 15
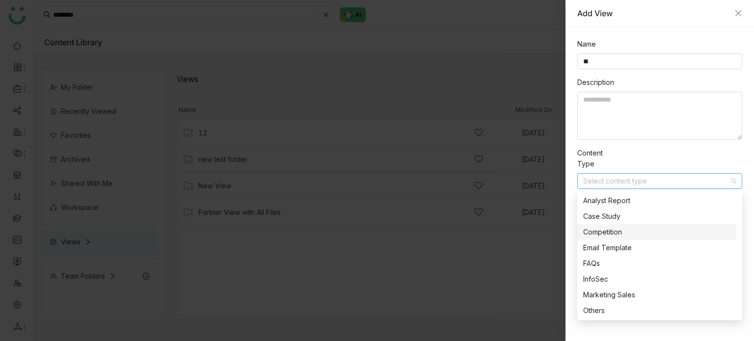
click at [613, 239] on nz-option-item "Competition" at bounding box center [656, 232] width 159 height 16
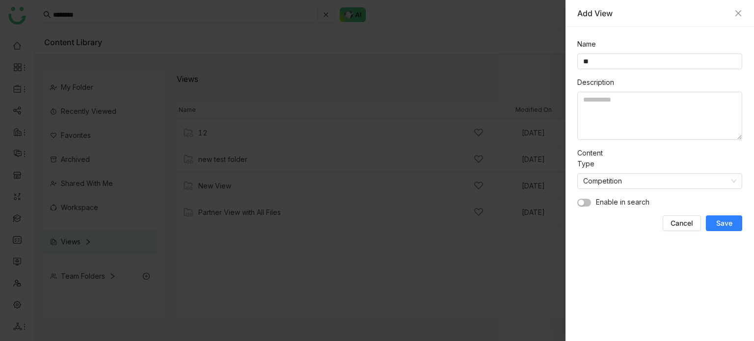
click at [717, 220] on span "Save" at bounding box center [724, 223] width 16 height 10
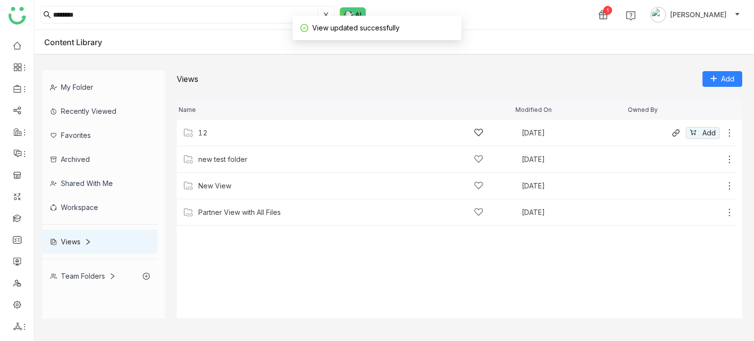
click at [729, 131] on icon at bounding box center [730, 133] width 10 height 10
click at [692, 107] on li "Edit" at bounding box center [690, 105] width 78 height 16
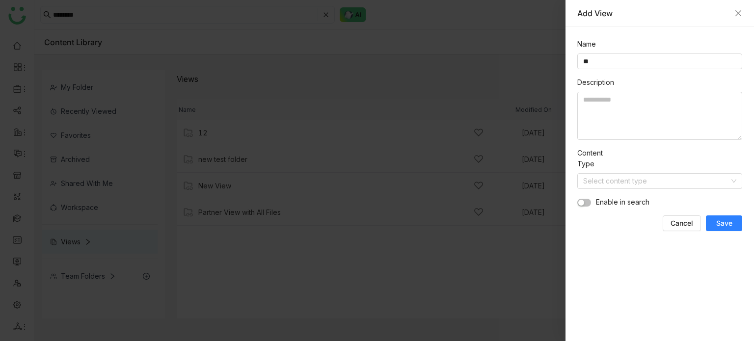
click at [586, 207] on nz-switch at bounding box center [584, 202] width 14 height 11
click at [632, 183] on input at bounding box center [656, 181] width 146 height 15
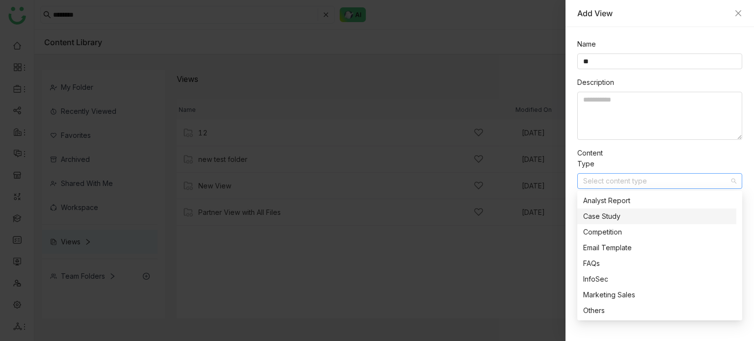
click at [604, 223] on nz-option-item "Case Study" at bounding box center [656, 217] width 159 height 16
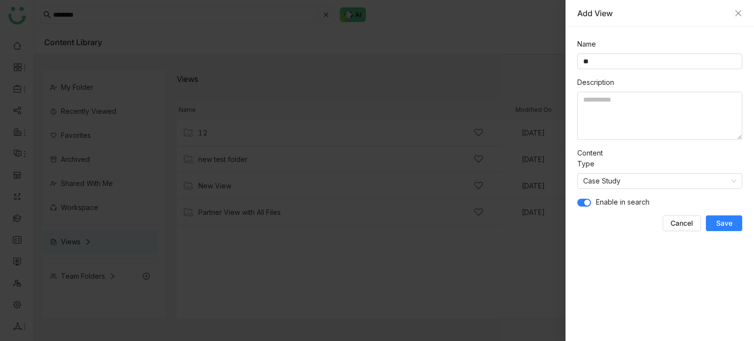
click at [725, 222] on span "Save" at bounding box center [724, 223] width 16 height 10
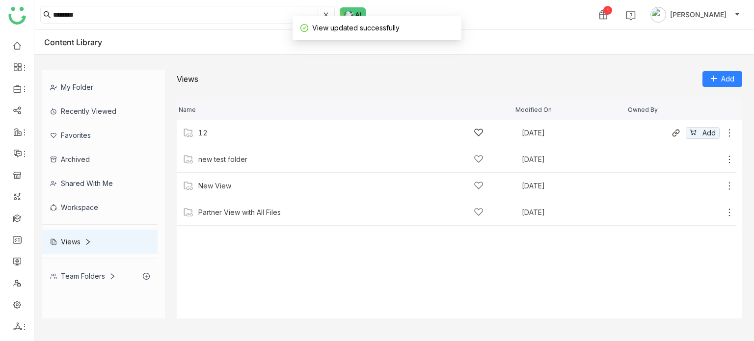
click at [731, 130] on icon at bounding box center [730, 133] width 10 height 10
click at [718, 104] on li "Edit" at bounding box center [693, 103] width 78 height 16
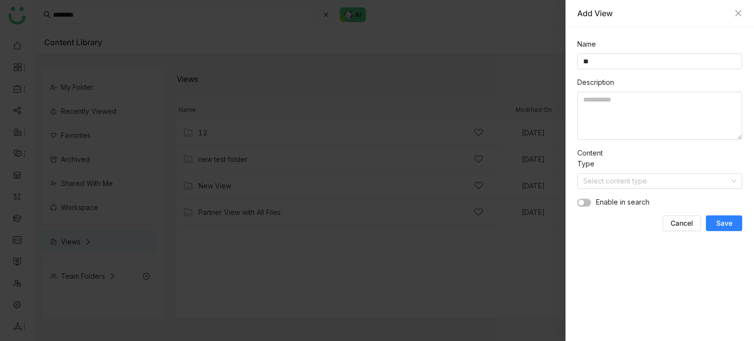
click at [533, 124] on div at bounding box center [377, 170] width 754 height 341
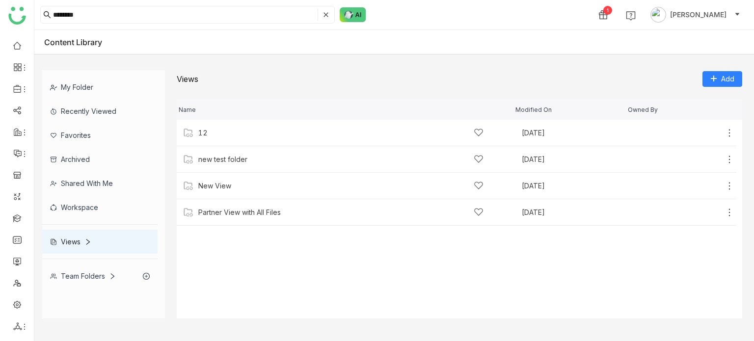
click at [94, 81] on div "My Folder" at bounding box center [99, 87] width 115 height 24
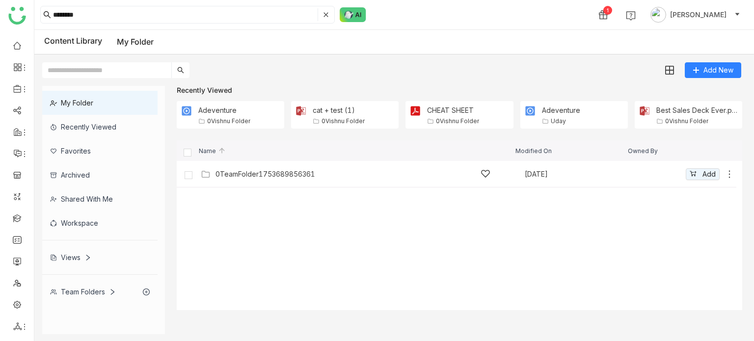
click at [730, 178] on icon at bounding box center [730, 174] width 10 height 10
click at [708, 135] on li "Edit" at bounding box center [691, 136] width 78 height 16
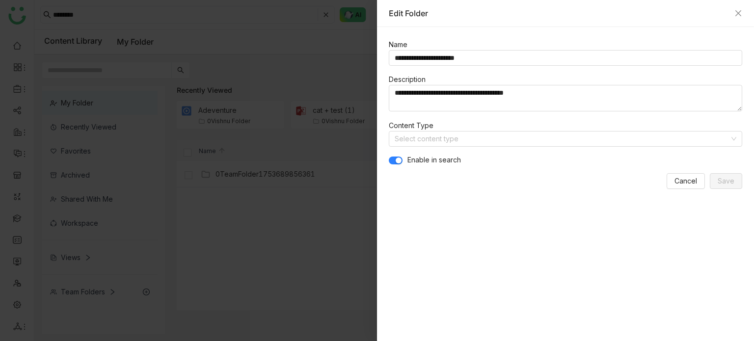
click at [397, 161] on span "button" at bounding box center [399, 161] width 6 height 6
click at [397, 161] on button "button" at bounding box center [396, 161] width 14 height 8
click at [397, 161] on span "button" at bounding box center [399, 161] width 6 height 6
click at [723, 177] on span "Save" at bounding box center [726, 181] width 17 height 11
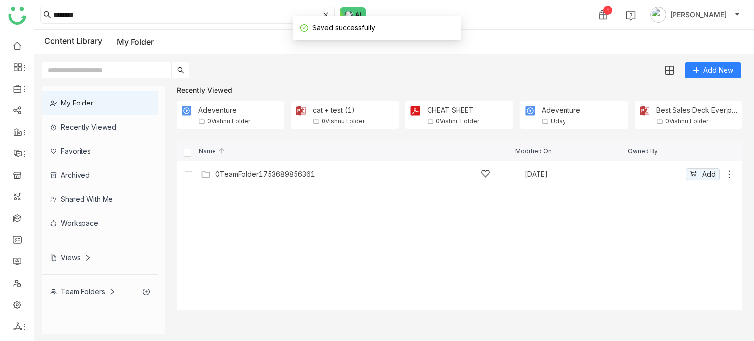
click at [729, 173] on icon at bounding box center [730, 174] width 10 height 10
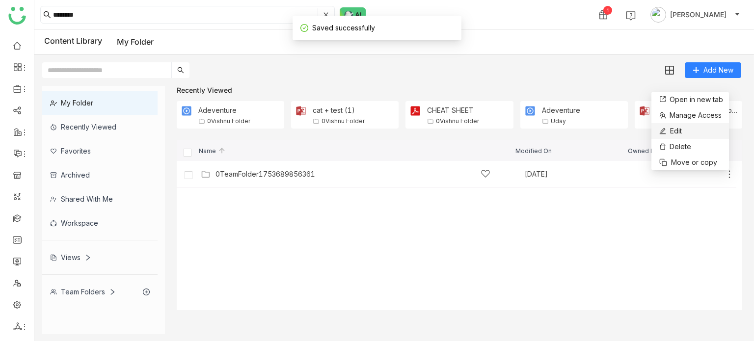
click at [706, 124] on li "Edit" at bounding box center [690, 131] width 78 height 16
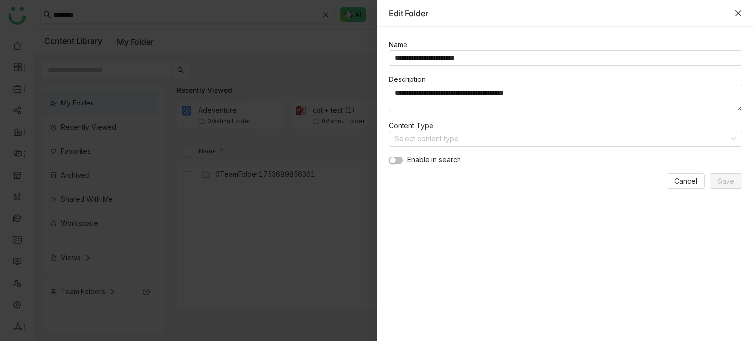
click at [737, 13] on icon "Close" at bounding box center [738, 13] width 8 height 8
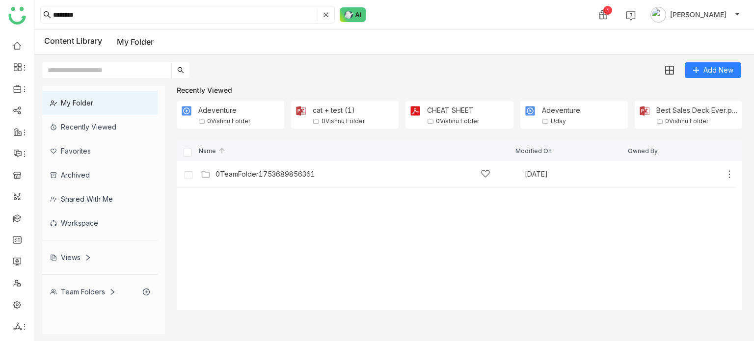
click at [52, 256] on icon at bounding box center [54, 257] width 4 height 5
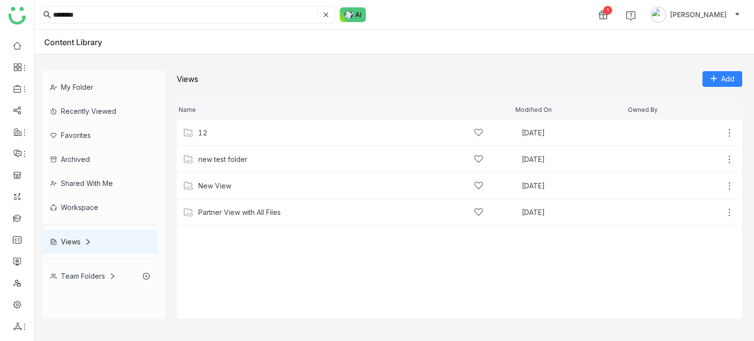
click at [107, 81] on div "My Folder" at bounding box center [99, 87] width 115 height 24
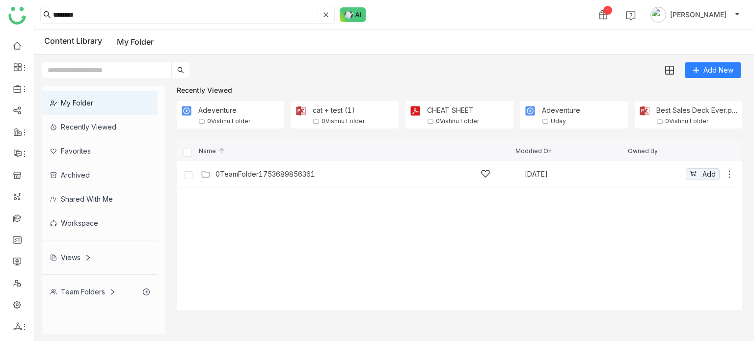
click at [279, 167] on div "0TeamFolder1753689856361 Aug 13, 2025 Add" at bounding box center [466, 173] width 536 height 15
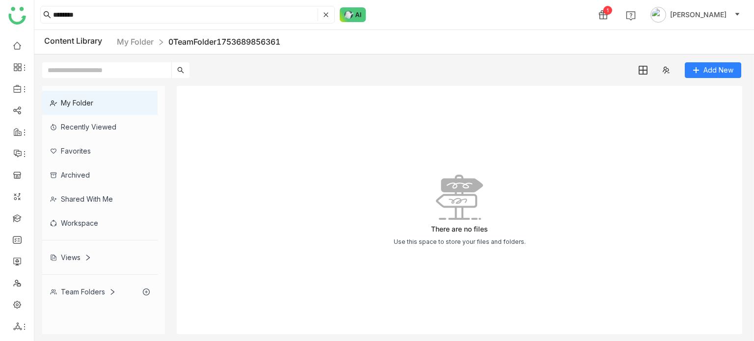
click at [83, 43] on div "Content Library My Folder 0TeamFolder1753689856361" at bounding box center [162, 42] width 236 height 12
click at [146, 38] on link "My Folder" at bounding box center [135, 42] width 37 height 10
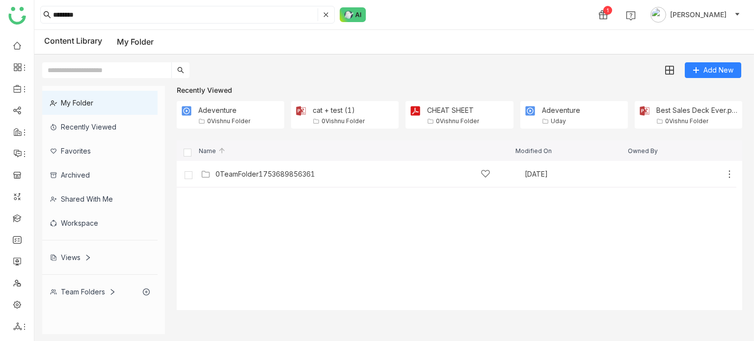
click at [78, 292] on div "Team Folders" at bounding box center [83, 292] width 66 height 8
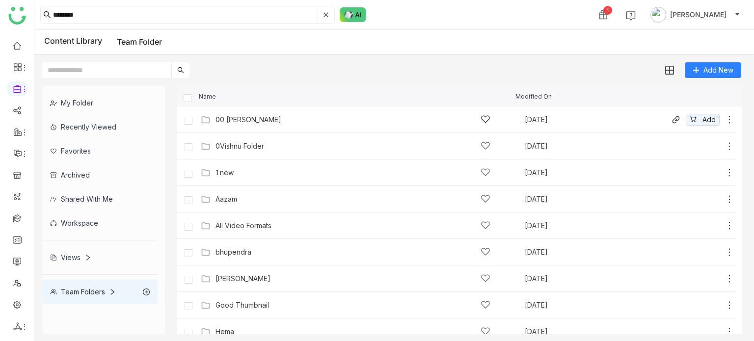
click at [260, 119] on div "00 Arif Folder" at bounding box center [352, 119] width 275 height 10
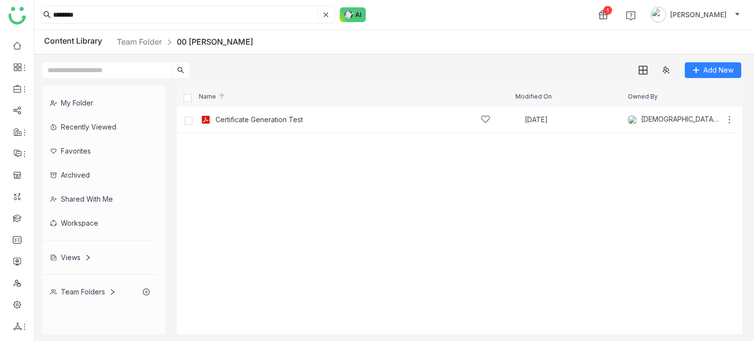
click at [144, 34] on div "Content Library Team Folder 00 Arif Folder" at bounding box center [394, 42] width 720 height 25
click at [144, 35] on div "Content Library Team Folder 00 Arif Folder" at bounding box center [394, 42] width 720 height 25
click at [144, 36] on nz-breadcrumb "Team Folder 00 Arif Folder" at bounding box center [185, 42] width 136 height 12
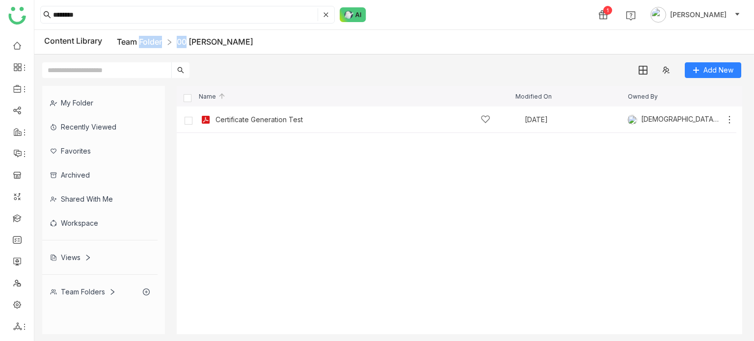
click at [144, 38] on link "Team Folder" at bounding box center [139, 42] width 45 height 10
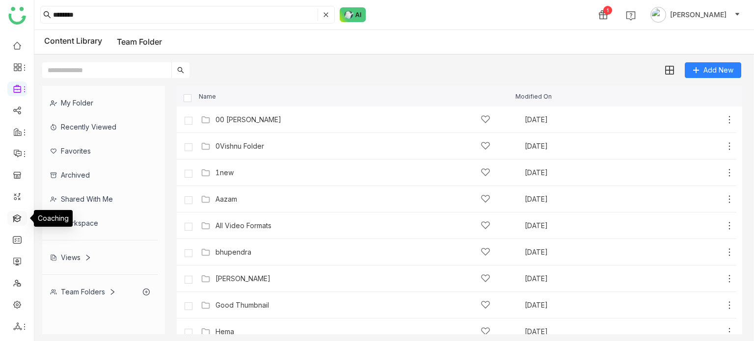
click at [22, 214] on link at bounding box center [17, 218] width 9 height 8
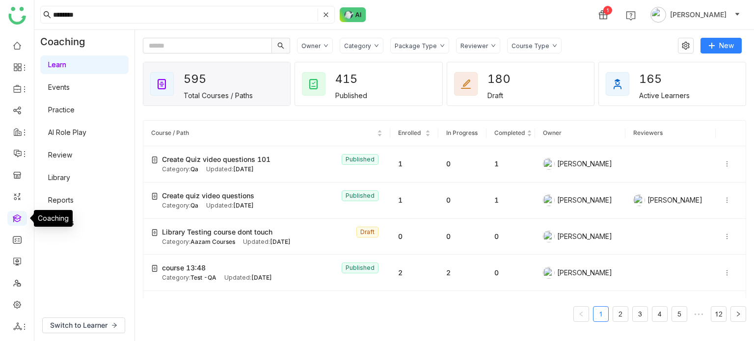
click at [22, 214] on link at bounding box center [17, 218] width 9 height 8
click at [724, 162] on icon at bounding box center [727, 164] width 7 height 7
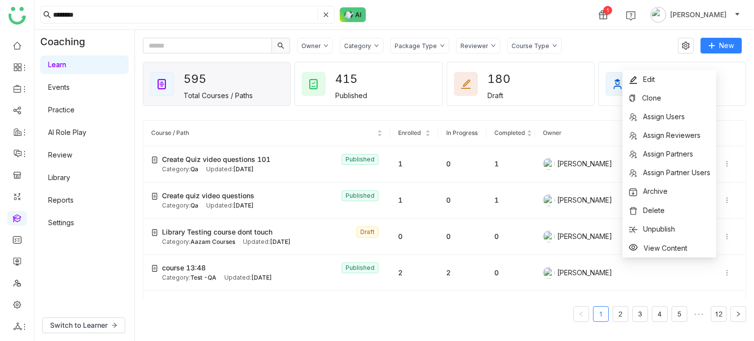
click at [637, 33] on div "Owner Category Package Type Reviewer Course Type New 595 Total Courses / Paths …" at bounding box center [444, 185] width 619 height 311
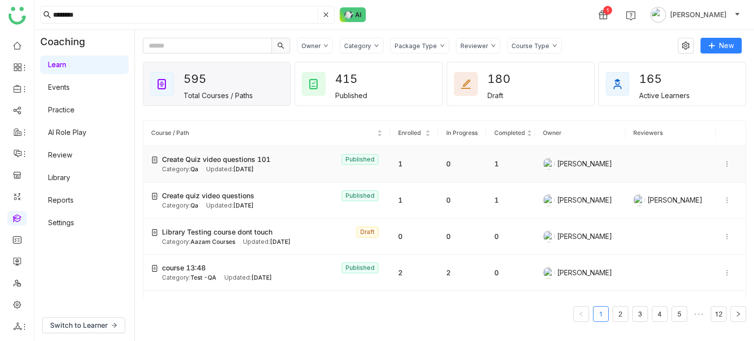
click at [390, 155] on td "1" at bounding box center [414, 164] width 48 height 36
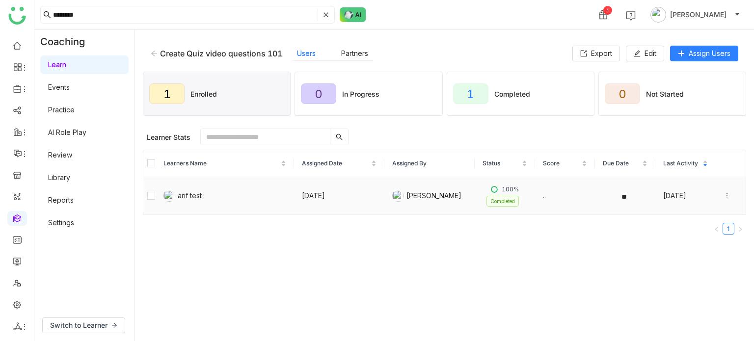
click at [724, 195] on icon at bounding box center [727, 195] width 7 height 7
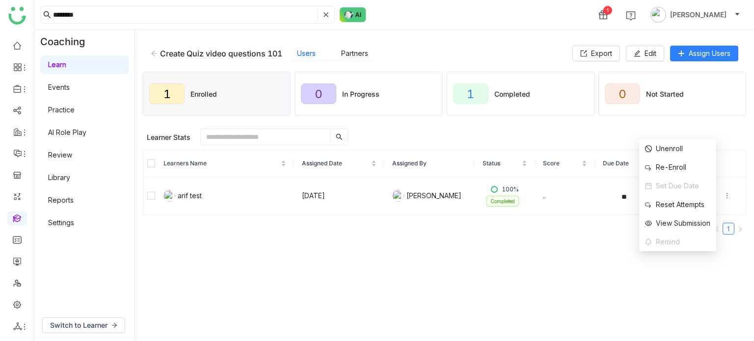
click at [533, 36] on div "Create Quiz video questions 101 Users Partners Export Edit Assign Users 1 Enrol…" at bounding box center [444, 185] width 619 height 311
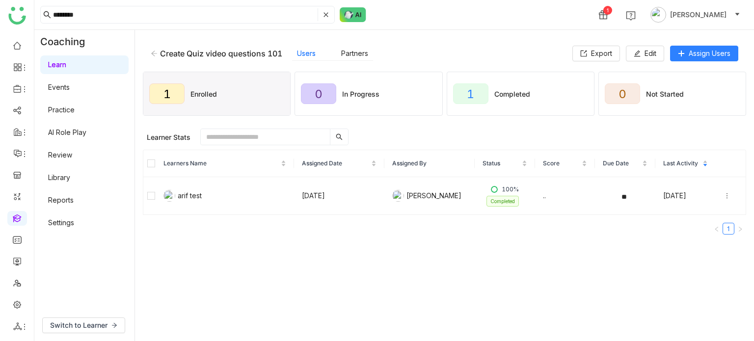
click at [155, 53] on icon at bounding box center [154, 53] width 6 height 5
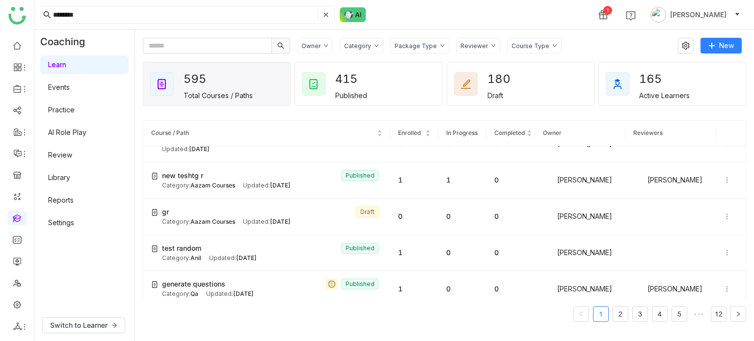
scroll to position [277, 0]
click at [61, 179] on link "Announcements" at bounding box center [69, 176] width 66 height 7
click at [61, 179] on link "Library" at bounding box center [59, 177] width 22 height 8
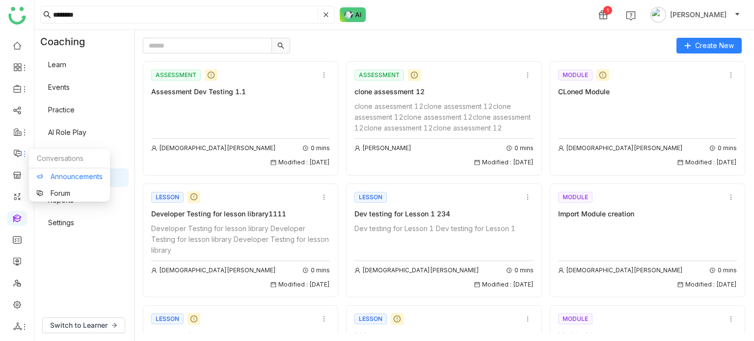
click at [49, 178] on link "Announcements" at bounding box center [69, 176] width 66 height 7
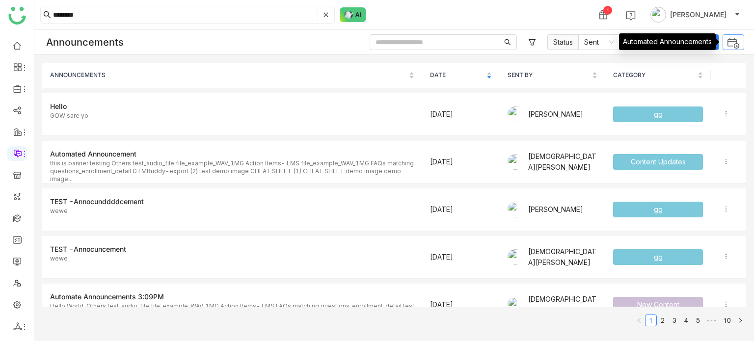
click at [737, 43] on img at bounding box center [733, 43] width 13 height 13
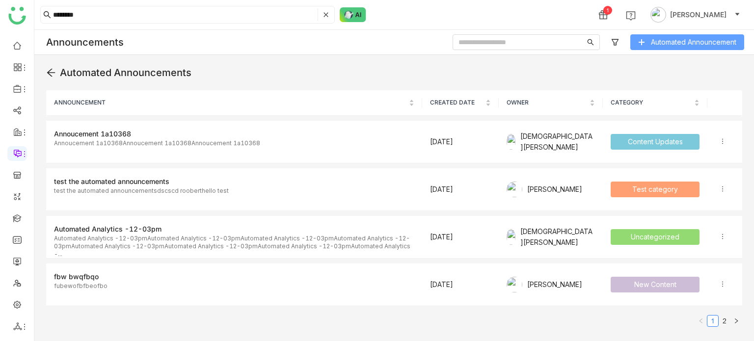
click at [670, 41] on span "Automated Announcement" at bounding box center [693, 42] width 85 height 11
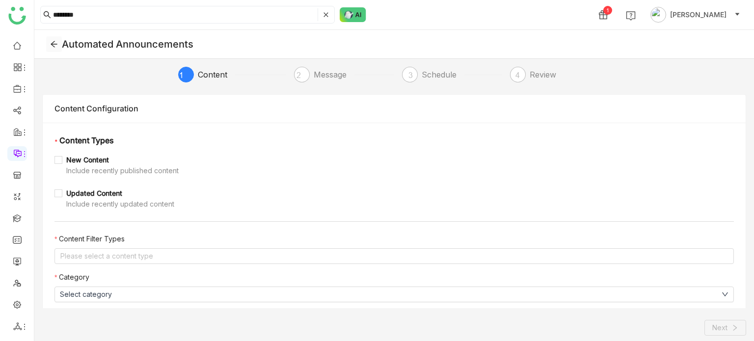
click at [53, 49] on button at bounding box center [54, 44] width 16 height 16
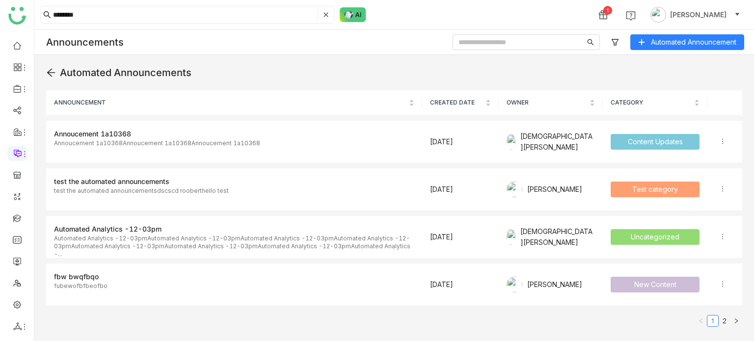
click at [50, 70] on icon at bounding box center [51, 73] width 10 height 10
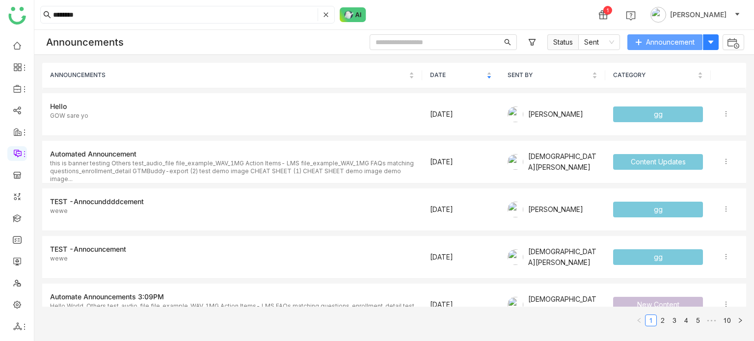
click at [666, 37] on span "Announcement" at bounding box center [670, 42] width 49 height 11
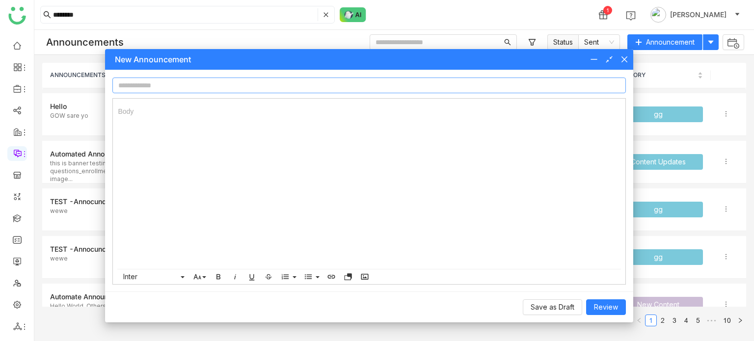
click at [438, 80] on input at bounding box center [368, 86] width 513 height 16
type input "*"
type input "**********"
click at [603, 316] on div "Save as Draft Review" at bounding box center [369, 307] width 528 height 31
click at [605, 310] on span "Review" at bounding box center [606, 307] width 24 height 11
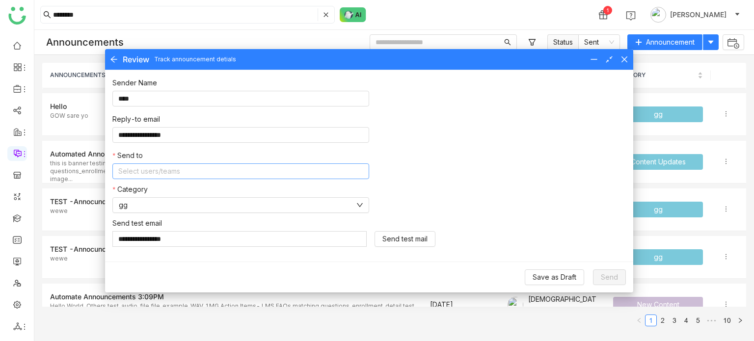
click at [179, 174] on nz-select-top-control "Select users/teams" at bounding box center [240, 171] width 257 height 16
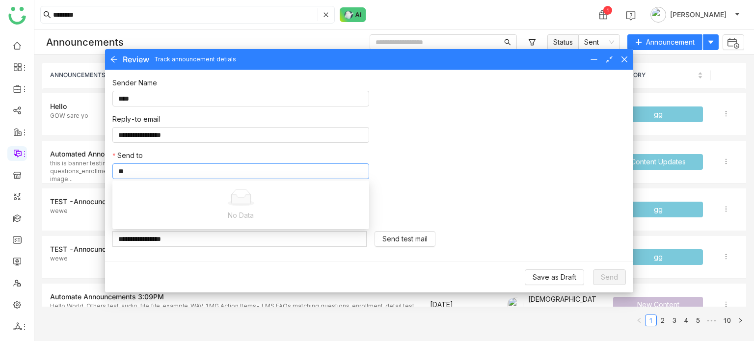
type input "*"
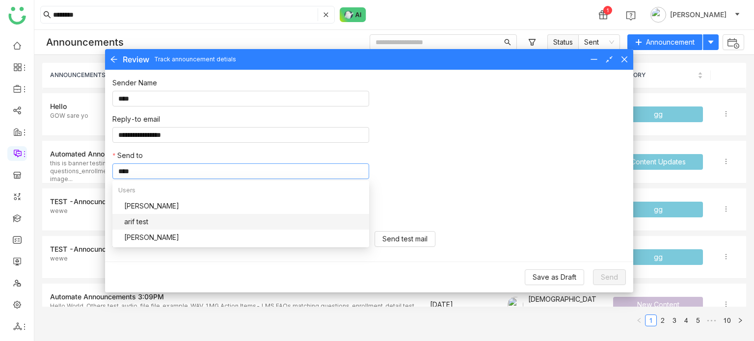
type input "****"
click at [149, 226] on div "arif test" at bounding box center [243, 221] width 239 height 11
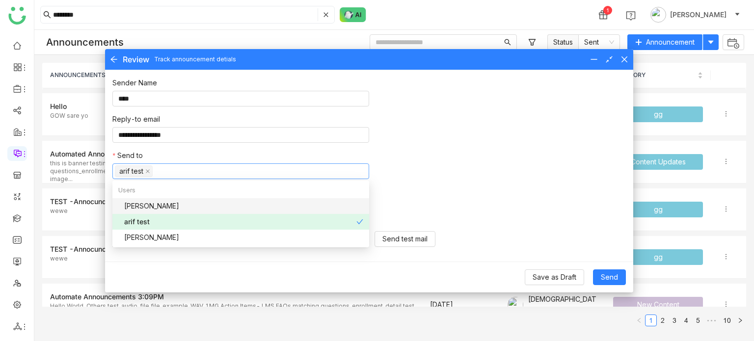
click at [528, 161] on div "**********" at bounding box center [368, 129] width 513 height 102
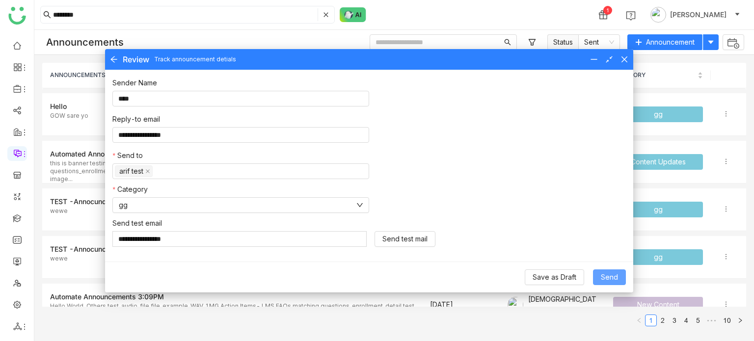
click at [612, 273] on span "Send" at bounding box center [609, 277] width 17 height 11
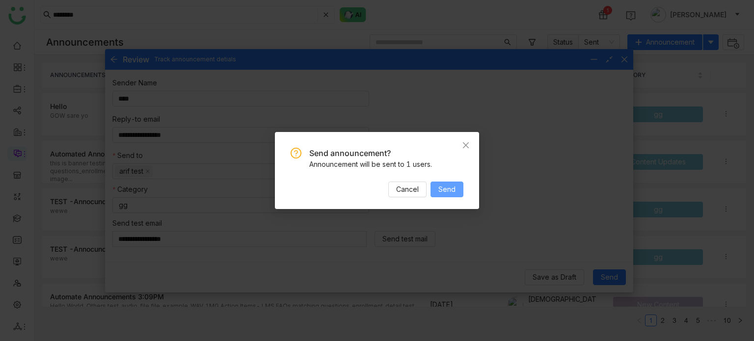
click at [446, 191] on span "Send" at bounding box center [446, 189] width 17 height 11
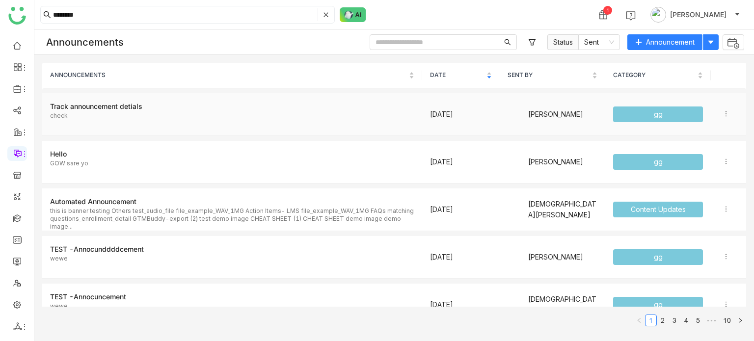
click at [178, 118] on p "check" at bounding box center [232, 120] width 364 height 16
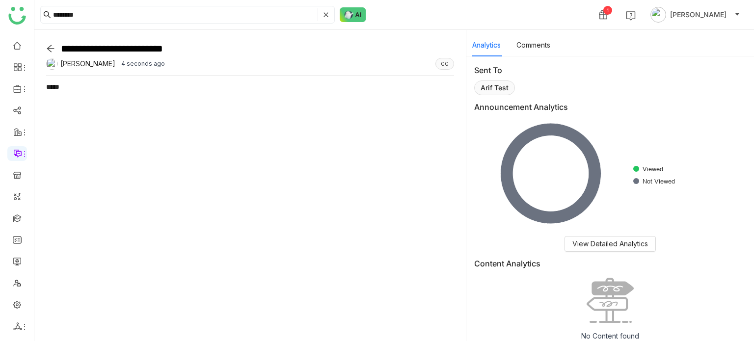
click at [52, 50] on icon at bounding box center [50, 48] width 9 height 9
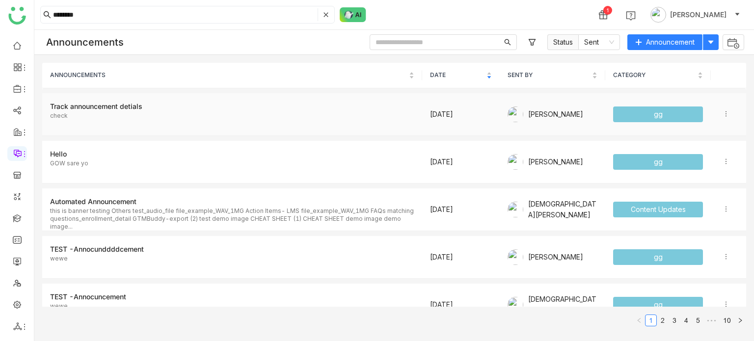
click at [194, 106] on div "Track announcement detials" at bounding box center [232, 106] width 364 height 11
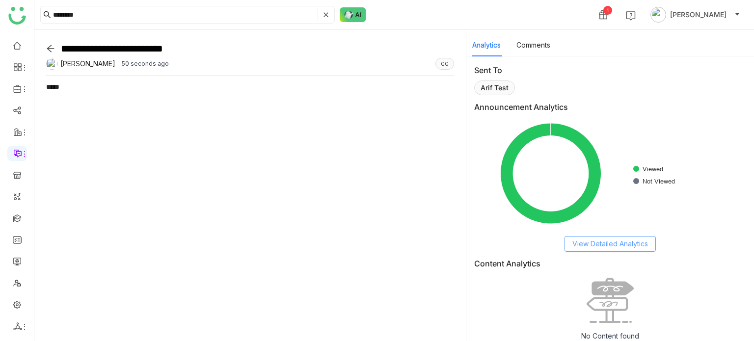
click at [631, 241] on span "View Detailed Analytics" at bounding box center [610, 244] width 76 height 11
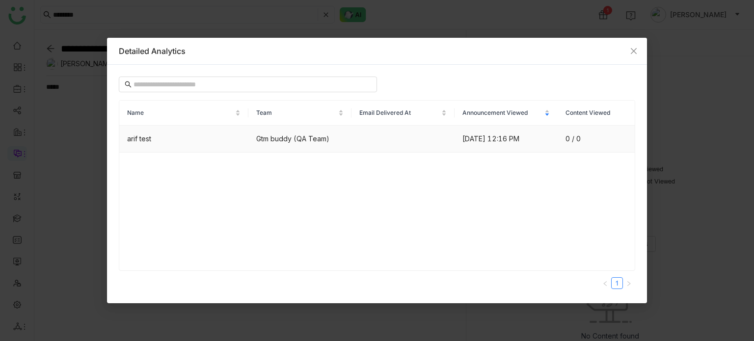
click at [389, 140] on td at bounding box center [402, 139] width 103 height 27
click at [634, 54] on span "Close" at bounding box center [633, 51] width 27 height 27
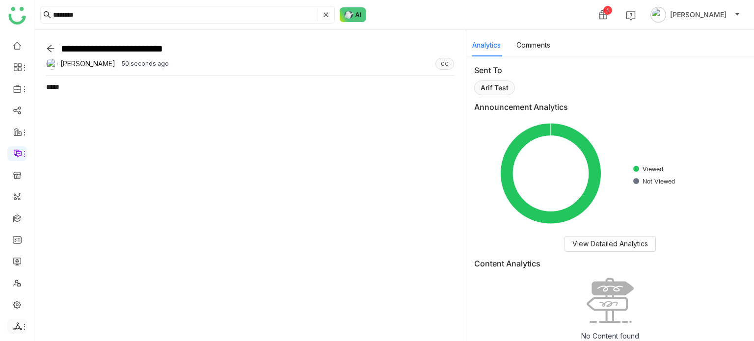
click at [23, 325] on icon at bounding box center [25, 327] width 8 height 8
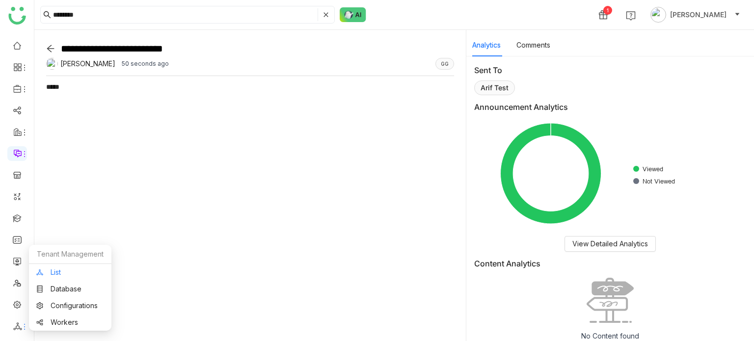
click at [66, 276] on link "List" at bounding box center [70, 272] width 68 height 7
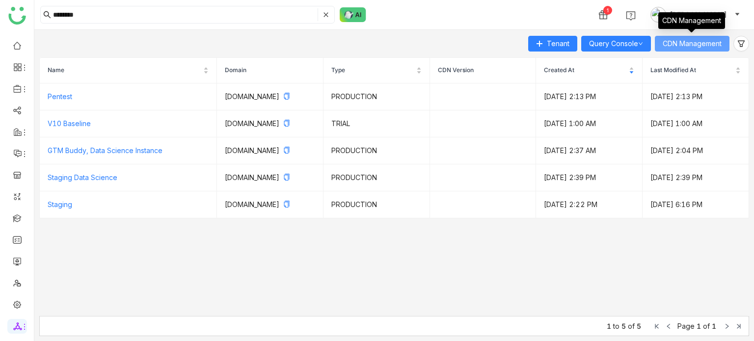
click at [723, 45] on button "CDN Management" at bounding box center [692, 44] width 75 height 16
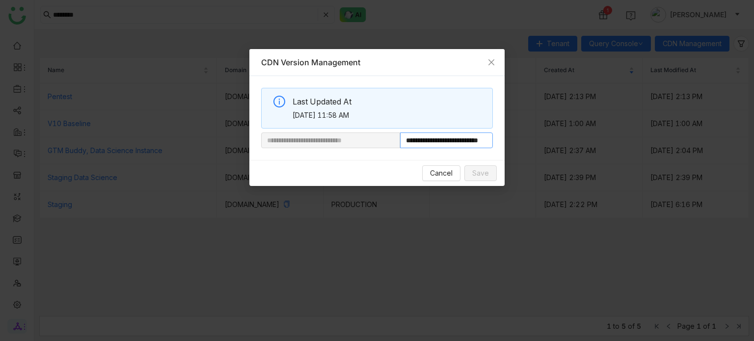
scroll to position [0, 37]
drag, startPoint x: 433, startPoint y: 141, endPoint x: 548, endPoint y: 142, distance: 114.9
click at [548, 142] on nz-modal-container "**********" at bounding box center [377, 170] width 754 height 341
paste input "**********"
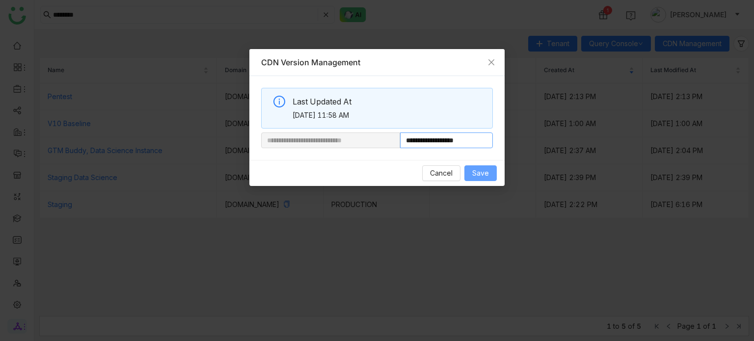
type input "**********"
click at [475, 172] on span "Save" at bounding box center [480, 173] width 17 height 11
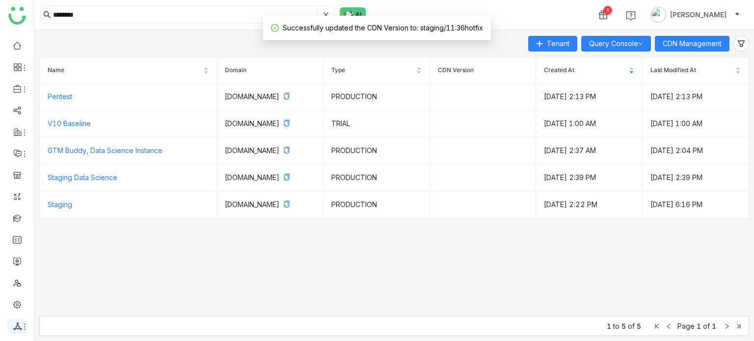
click at [10, 322] on li at bounding box center [17, 326] width 20 height 15
click at [22, 333] on li at bounding box center [17, 326] width 20 height 15
click at [61, 209] on link "Staging" at bounding box center [60, 204] width 25 height 8
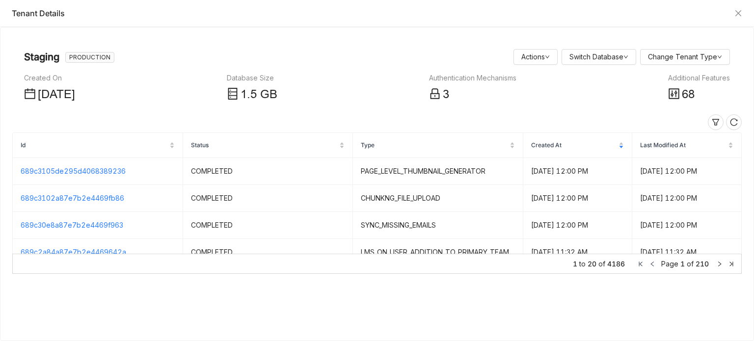
click at [689, 92] on span "68" at bounding box center [688, 94] width 13 height 13
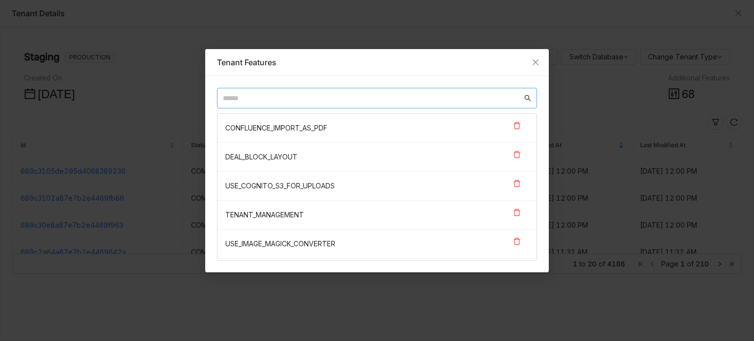
click at [367, 95] on input "text" at bounding box center [372, 98] width 299 height 11
paste input "**********"
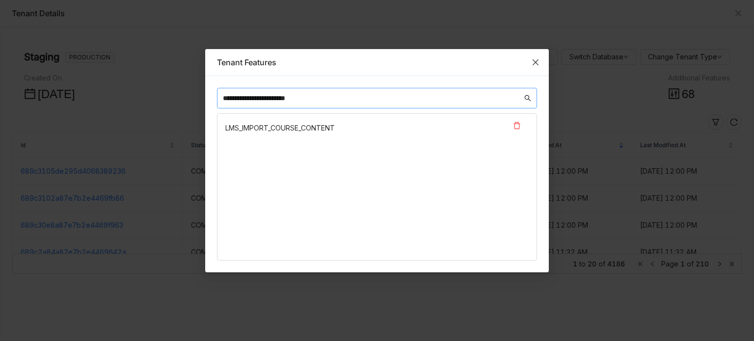
type input "**********"
click at [536, 60] on icon "Close" at bounding box center [536, 62] width 8 height 8
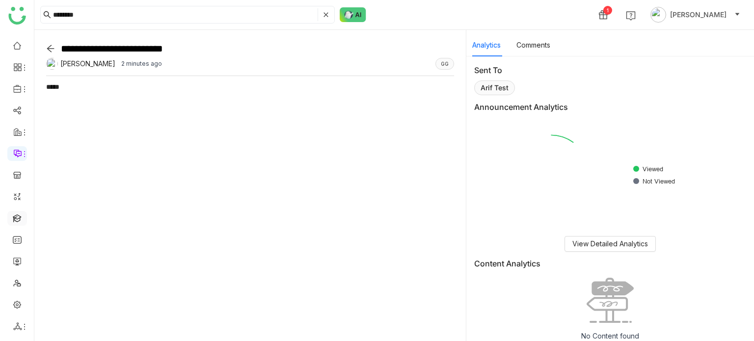
click at [13, 219] on link at bounding box center [17, 218] width 9 height 8
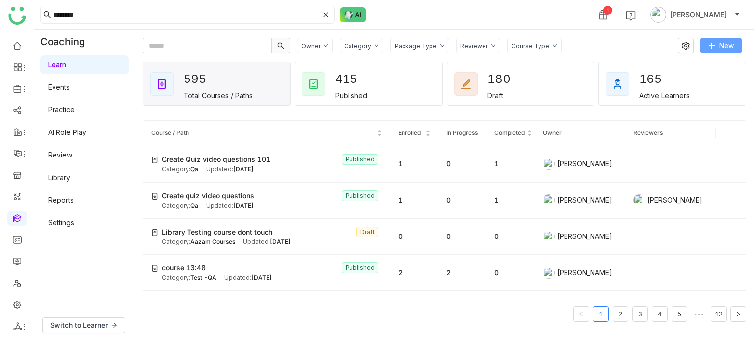
click at [713, 42] on icon at bounding box center [711, 45] width 7 height 7
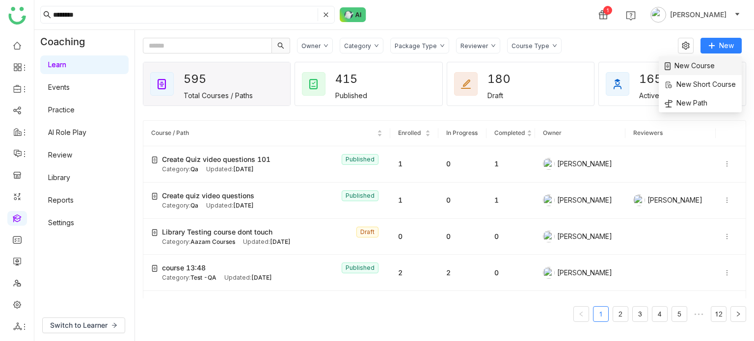
click at [713, 62] on span "New Course" at bounding box center [690, 65] width 50 height 11
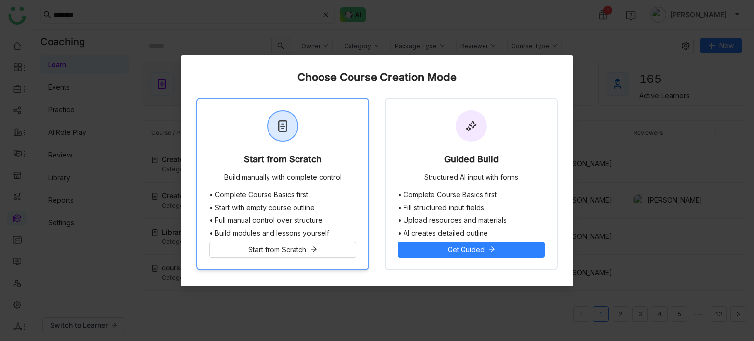
click at [339, 149] on div "Start from Scratch Build manually with complete control" at bounding box center [282, 145] width 171 height 92
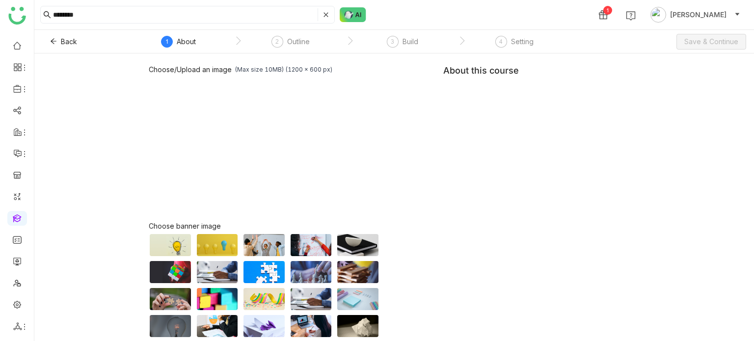
click at [534, 111] on div "Choose/Upload an image (Max size 10MB) (1200 x 600 px) Browse Image Choose bann…" at bounding box center [394, 223] width 491 height 316
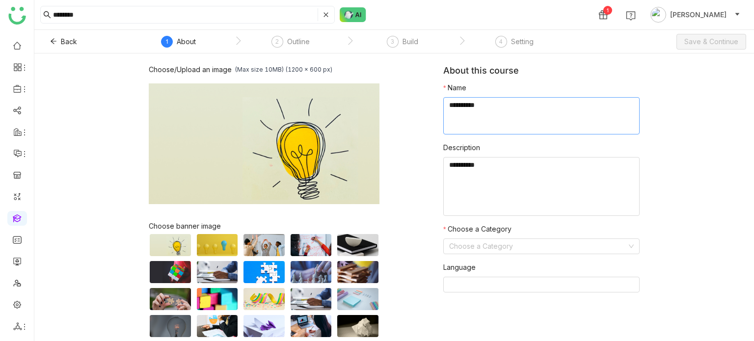
click at [534, 111] on textarea at bounding box center [541, 115] width 196 height 37
type textarea "**********"
type textarea "*****"
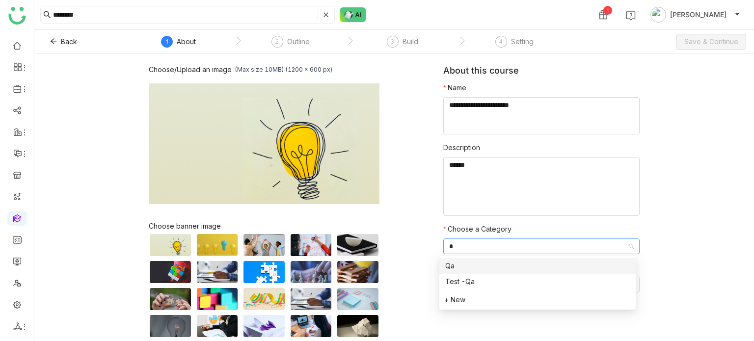
type input "**"
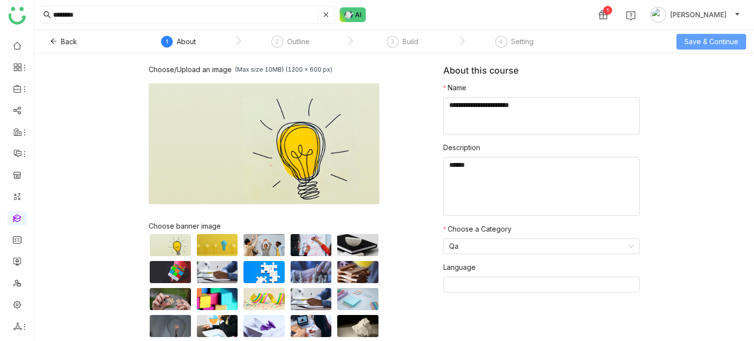
click at [728, 39] on span "Save & Continue" at bounding box center [711, 41] width 54 height 11
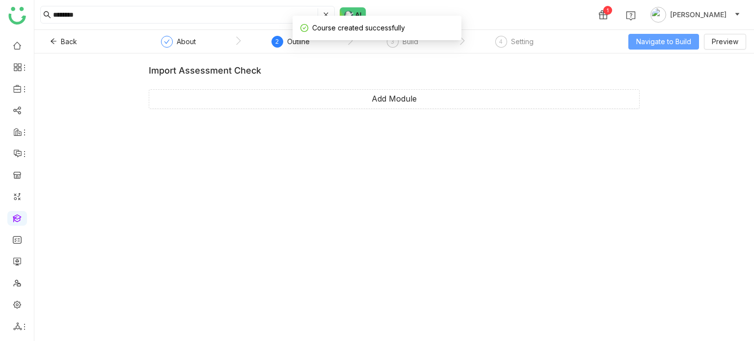
click at [637, 47] on button "Navigate to Build" at bounding box center [663, 42] width 71 height 16
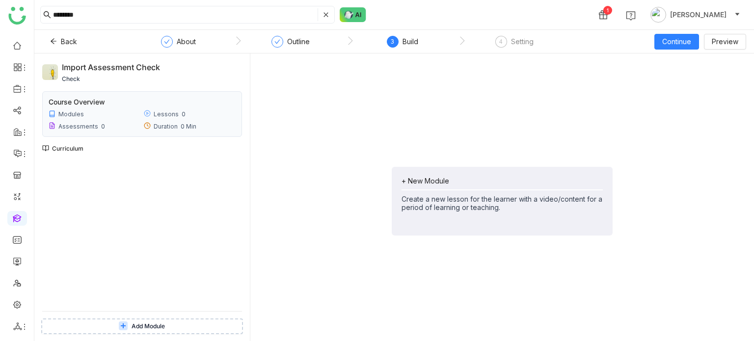
click at [418, 182] on div "+ New Module" at bounding box center [502, 181] width 201 height 8
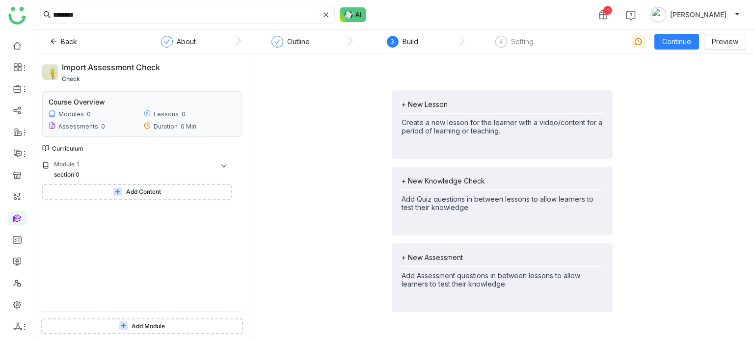
click at [128, 194] on span "Add Content" at bounding box center [143, 192] width 35 height 9
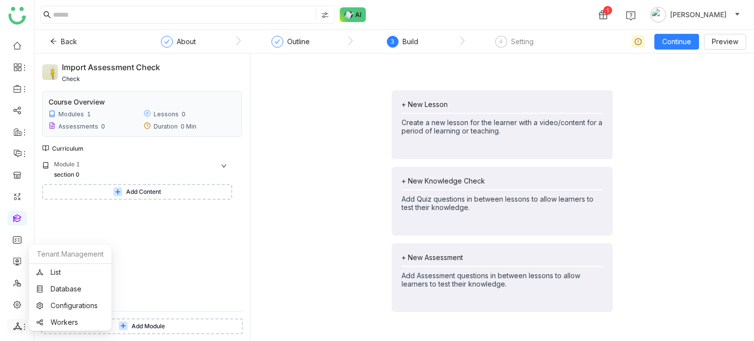
click at [22, 324] on icon at bounding box center [25, 327] width 8 height 8
click at [48, 273] on link "List" at bounding box center [70, 272] width 68 height 7
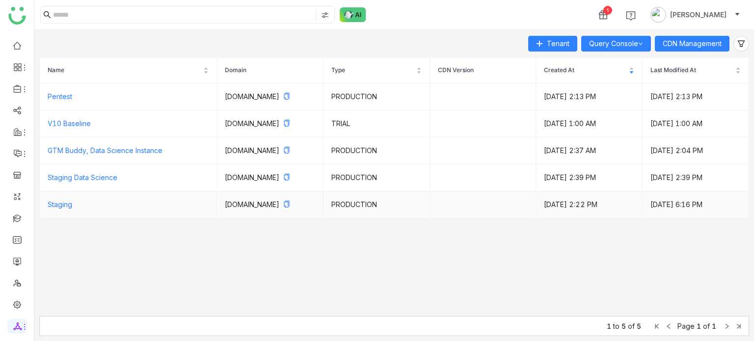
click at [86, 216] on td "Staging" at bounding box center [128, 204] width 177 height 27
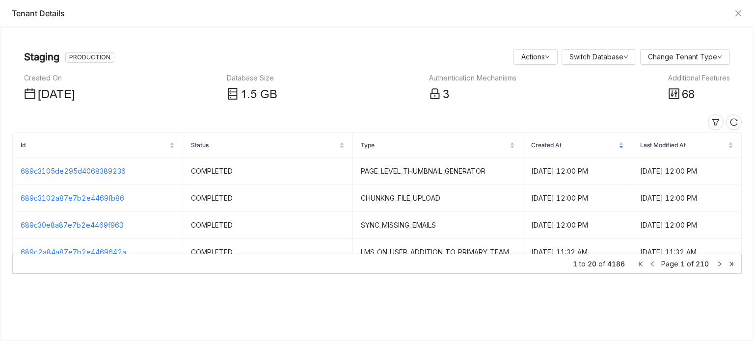
click at [692, 96] on span "68" at bounding box center [688, 94] width 13 height 13
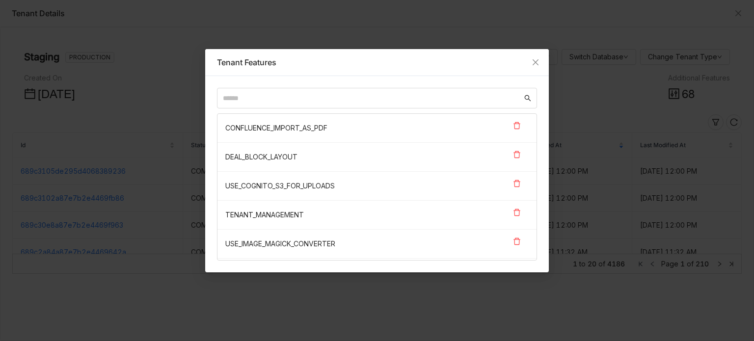
click at [291, 108] on div "CONFLUENCE_IMPORT_AS_PDF DEAL_BLOCK_LAYOUT USE_COGNITO_S3_FOR_UPLOADS TENANT_MA…" at bounding box center [377, 174] width 320 height 173
click at [297, 98] on input "text" at bounding box center [372, 98] width 299 height 11
paste input "**********"
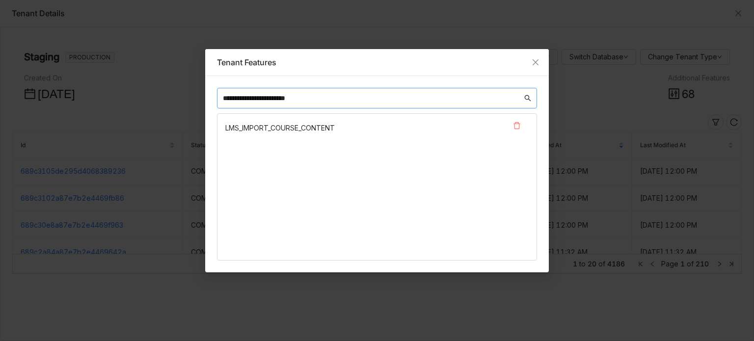
type input "**********"
click at [520, 126] on icon at bounding box center [517, 126] width 8 height 8
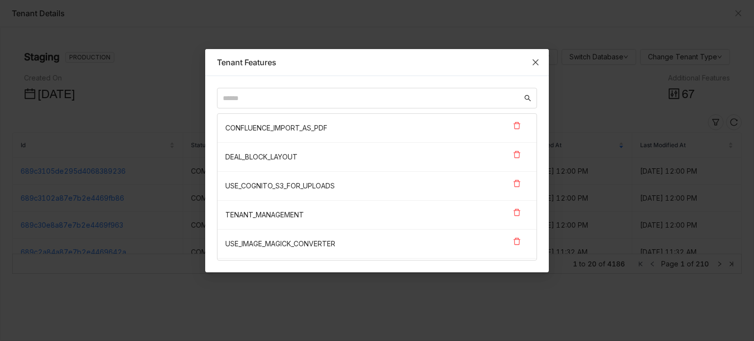
click at [538, 65] on icon "Close" at bounding box center [536, 62] width 8 height 8
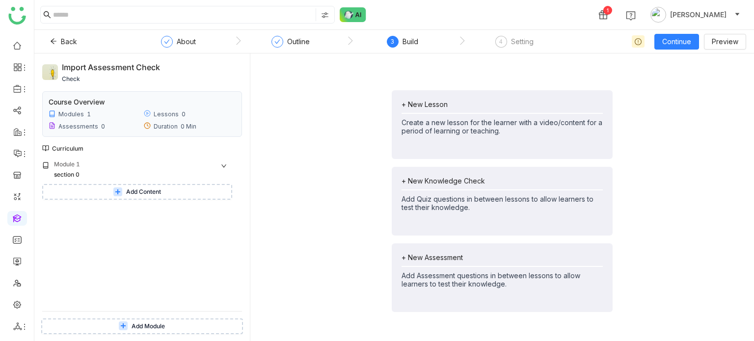
click at [186, 189] on button "Add Content" at bounding box center [137, 192] width 190 height 16
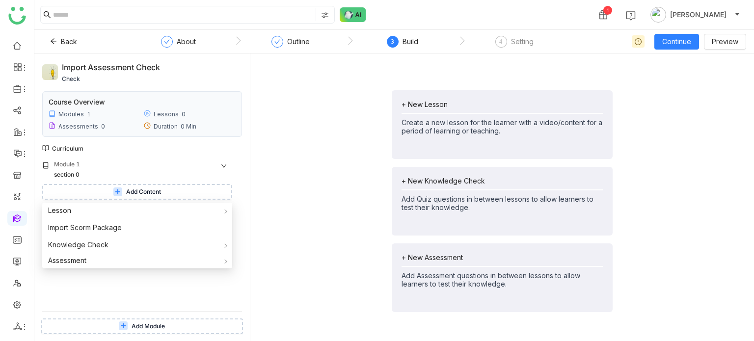
click at [175, 325] on button "Add Module" at bounding box center [142, 327] width 202 height 16
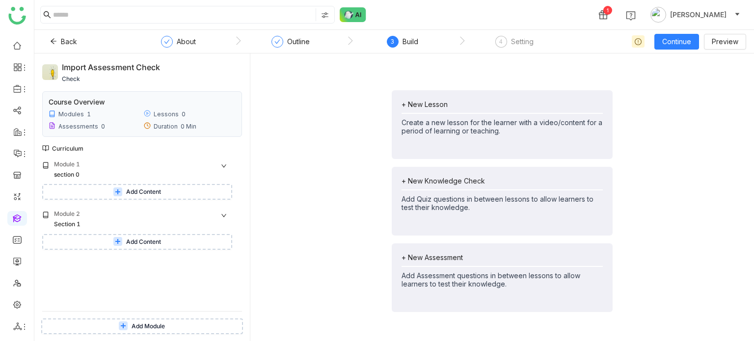
click at [166, 245] on button "Add Content" at bounding box center [137, 242] width 190 height 16
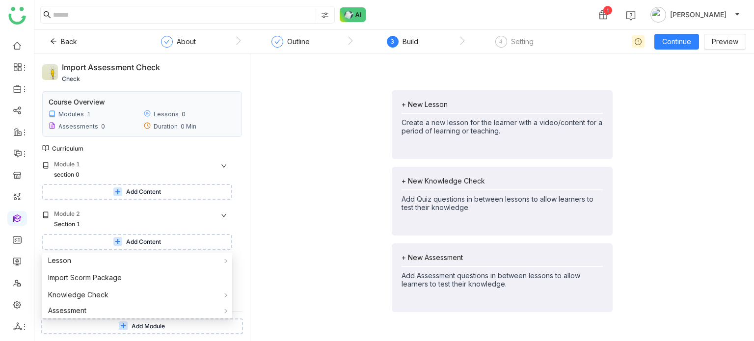
click at [351, 169] on div "+ New Lesson Create a new lesson for the learner with a video/content for a per…" at bounding box center [502, 201] width 488 height 280
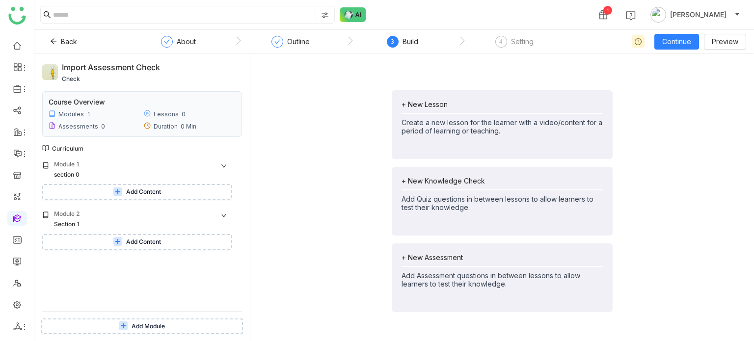
click at [146, 240] on span "Add Content" at bounding box center [143, 242] width 35 height 9
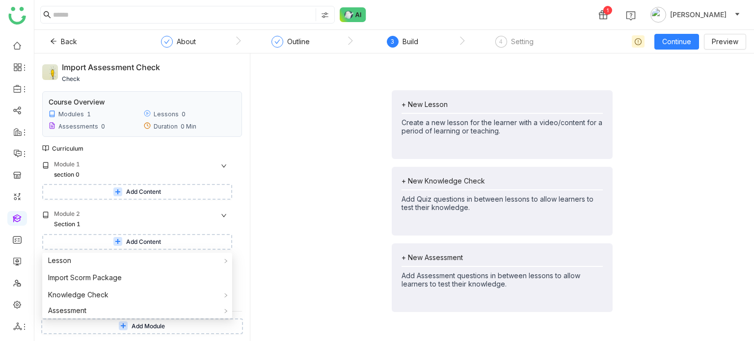
click at [343, 156] on div "+ New Lesson Create a new lesson for the learner with a video/content for a per…" at bounding box center [502, 201] width 488 height 280
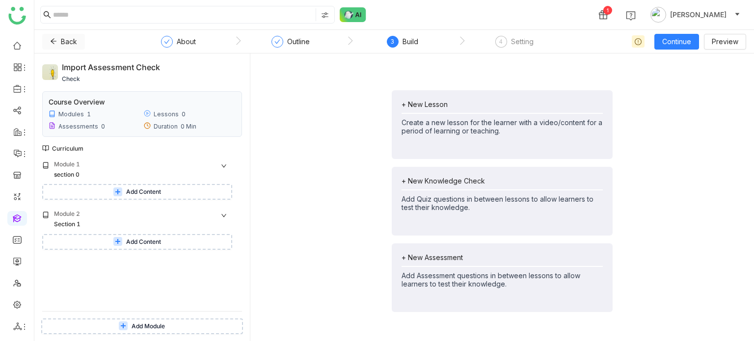
click at [61, 41] on span "Back" at bounding box center [69, 41] width 16 height 11
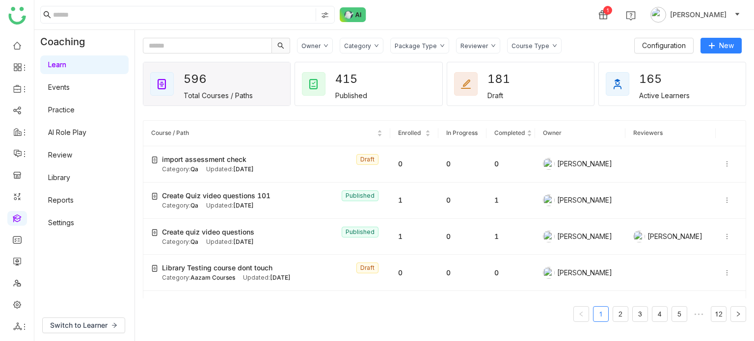
click at [70, 83] on link "Events" at bounding box center [59, 87] width 22 height 8
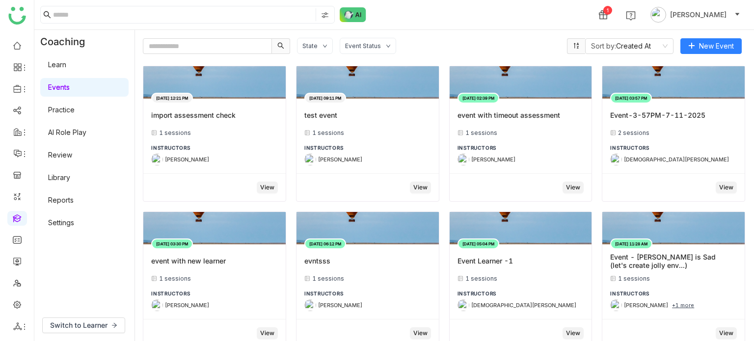
click at [66, 64] on link "Learn" at bounding box center [57, 64] width 18 height 8
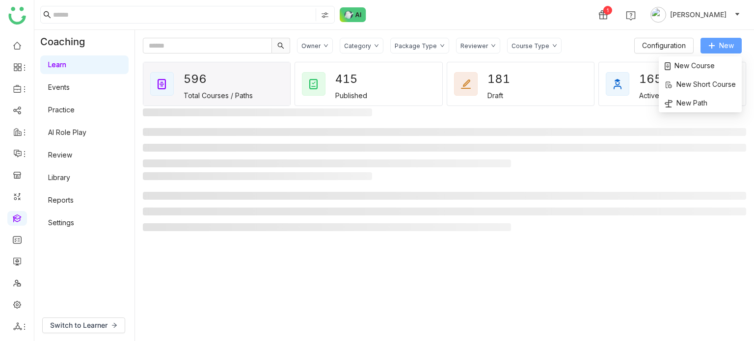
click at [729, 52] on button "New" at bounding box center [720, 46] width 41 height 16
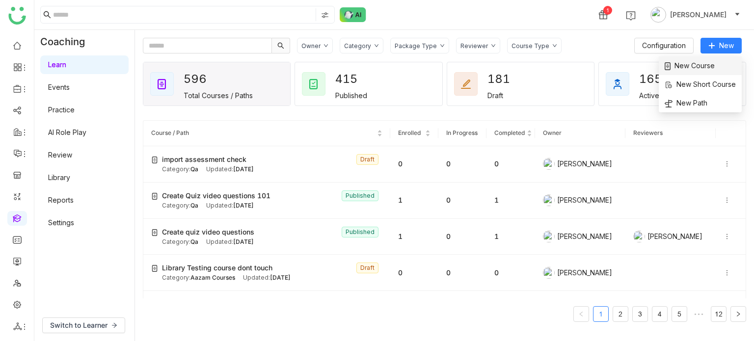
click at [718, 64] on li "New Course" at bounding box center [700, 65] width 83 height 19
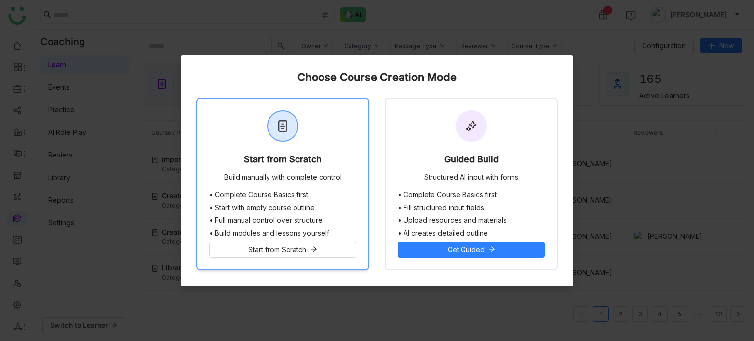
click at [303, 160] on div "Start from Scratch" at bounding box center [283, 162] width 78 height 14
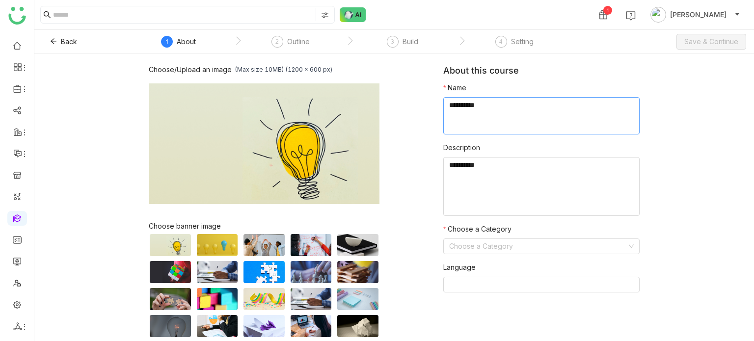
click at [472, 121] on textarea at bounding box center [541, 115] width 196 height 37
type textarea "*"
click at [29, 326] on ul at bounding box center [17, 185] width 34 height 309
click at [26, 327] on icon at bounding box center [25, 327] width 8 height 8
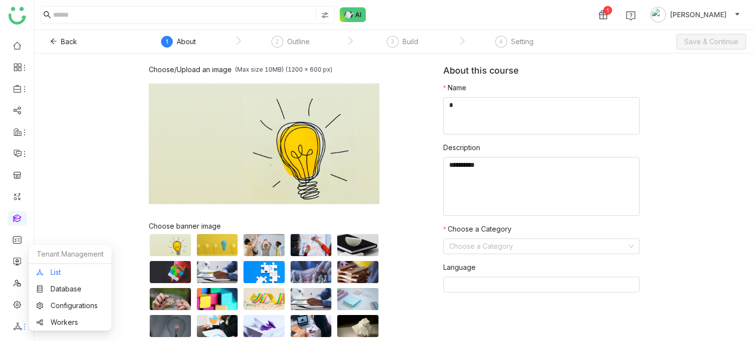
click at [54, 270] on link "List" at bounding box center [70, 272] width 68 height 7
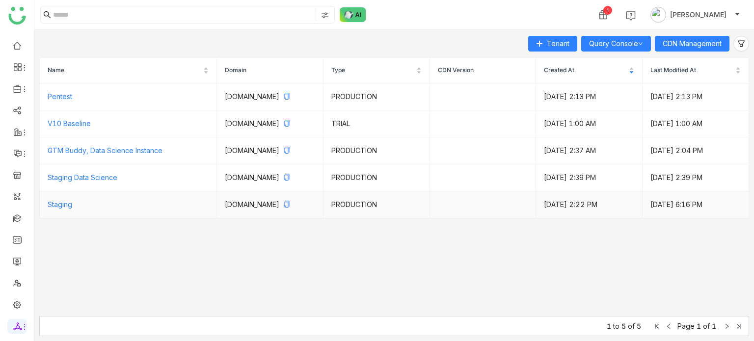
click at [78, 212] on td "Staging" at bounding box center [128, 204] width 177 height 27
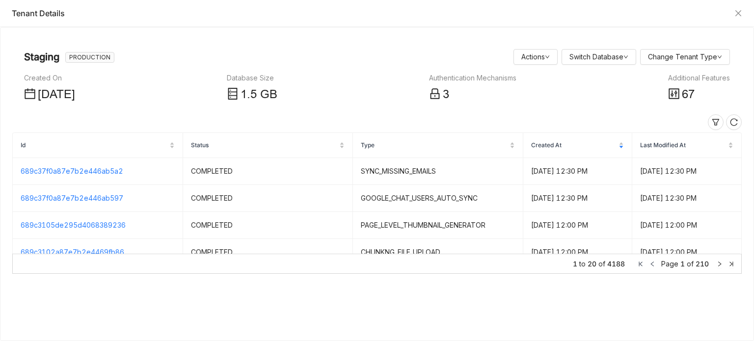
click at [673, 90] on icon at bounding box center [674, 94] width 12 height 12
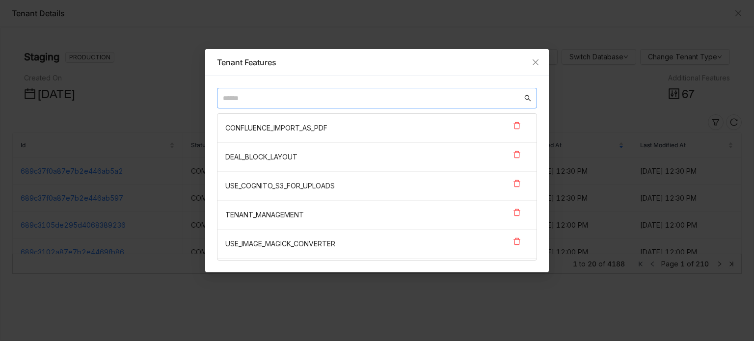
click at [314, 98] on input "text" at bounding box center [372, 98] width 299 height 11
paste input "**********"
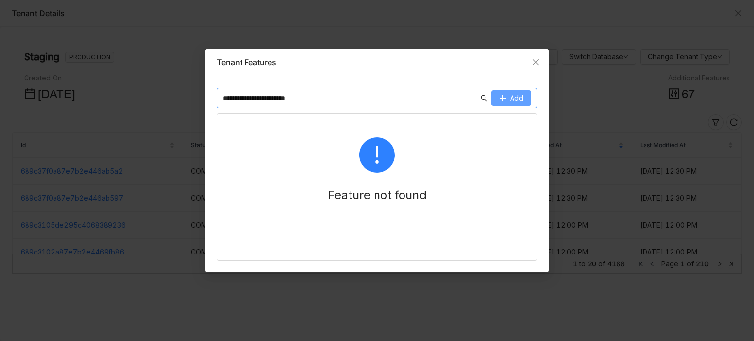
type input "**********"
click at [527, 99] on button "Add" at bounding box center [511, 98] width 40 height 16
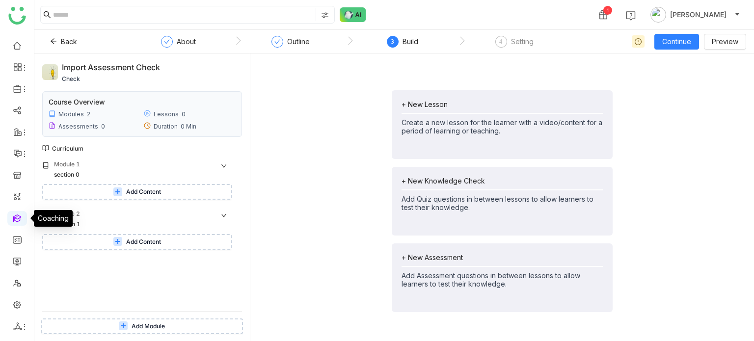
click at [17, 218] on link at bounding box center [17, 218] width 9 height 8
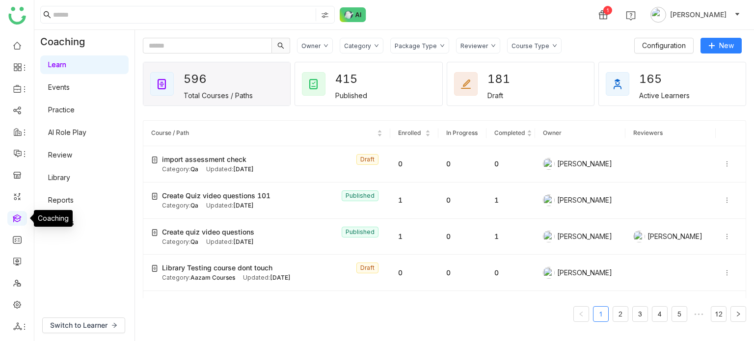
click at [19, 222] on link at bounding box center [17, 218] width 9 height 8
click at [22, 214] on link at bounding box center [17, 218] width 9 height 8
click at [85, 76] on div "Learn Events Practice AI Role Play Review Library Reports Settings" at bounding box center [84, 144] width 100 height 181
click at [70, 85] on link "Events" at bounding box center [59, 87] width 22 height 8
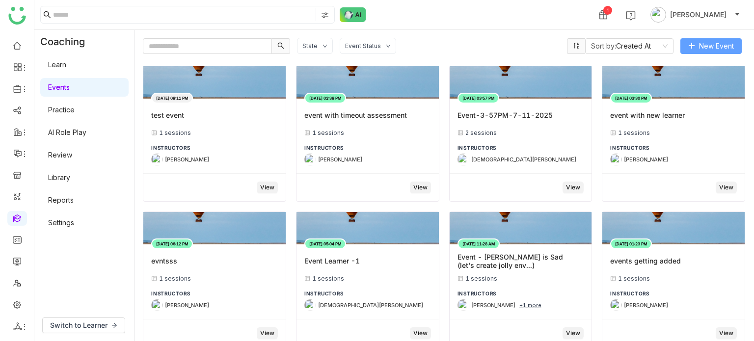
click at [703, 47] on span "New Event" at bounding box center [716, 46] width 35 height 11
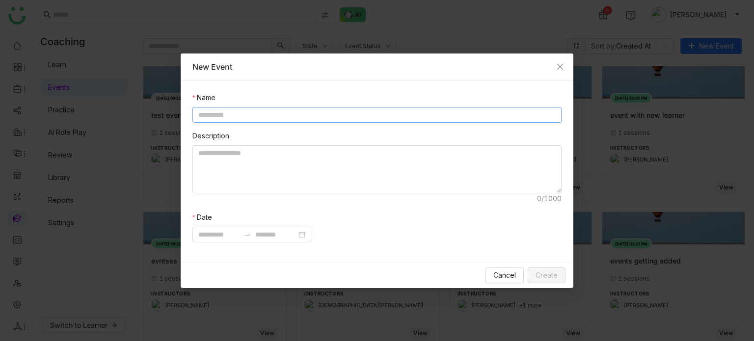
click at [391, 115] on input at bounding box center [376, 115] width 369 height 16
type input "**********"
type textarea "*****"
click at [222, 234] on input at bounding box center [218, 234] width 41 height 11
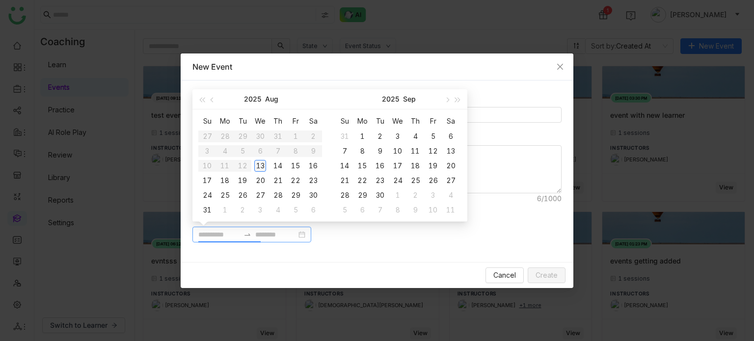
click at [261, 166] on div "13" at bounding box center [260, 166] width 12 height 12
type input "**********"
click at [279, 167] on div "14" at bounding box center [278, 166] width 12 height 12
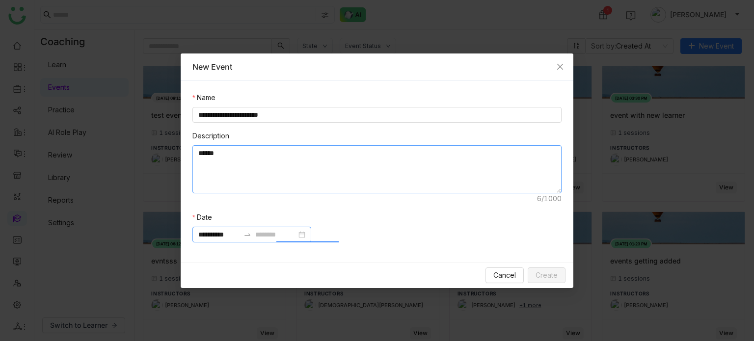
type input "**********"
click at [539, 274] on span "Create" at bounding box center [547, 275] width 22 height 11
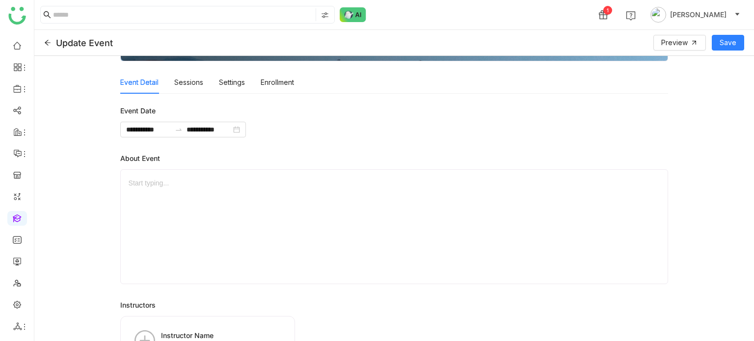
scroll to position [138, 0]
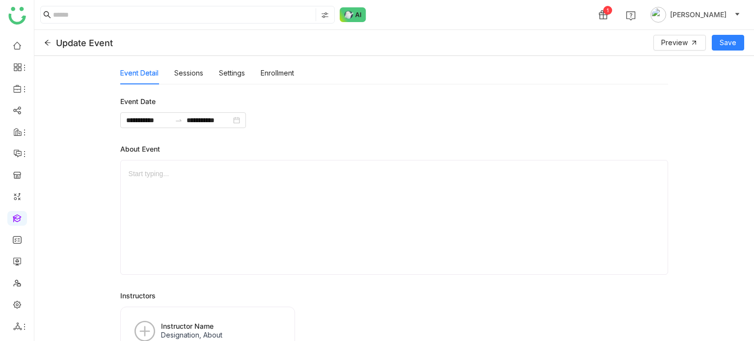
click at [257, 187] on div at bounding box center [395, 217] width 532 height 98
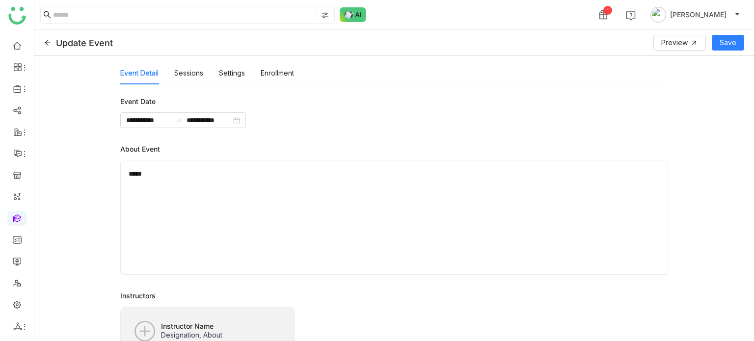
click at [237, 322] on div "Instructor Name Designation, About" at bounding box center [208, 335] width 158 height 40
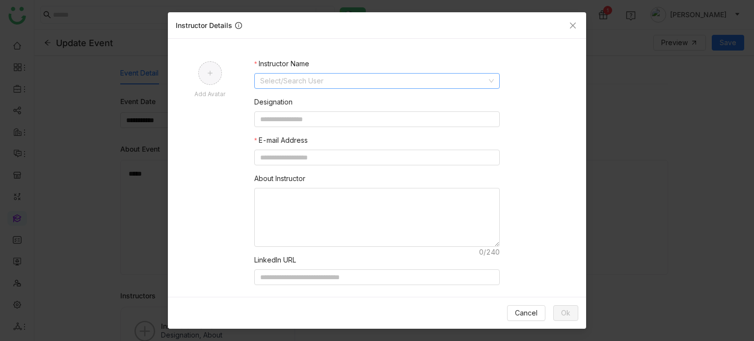
click at [335, 74] on input at bounding box center [373, 81] width 227 height 15
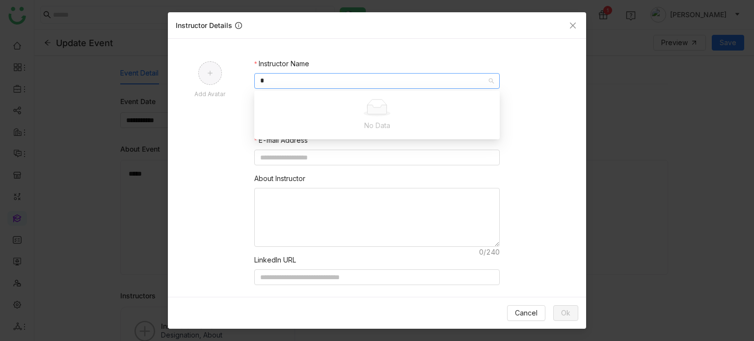
click at [335, 74] on input "*" at bounding box center [373, 81] width 227 height 15
type input "****"
click at [305, 134] on div "[PERSON_NAME]" at bounding box center [377, 132] width 234 height 11
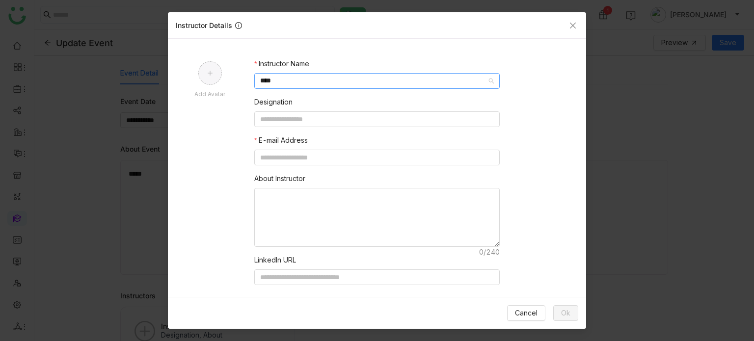
type input "**********"
click at [205, 131] on form "**********" at bounding box center [377, 177] width 418 height 239
drag, startPoint x: 569, startPoint y: 314, endPoint x: 565, endPoint y: 274, distance: 39.9
click at [569, 313] on span "Ok" at bounding box center [565, 313] width 9 height 11
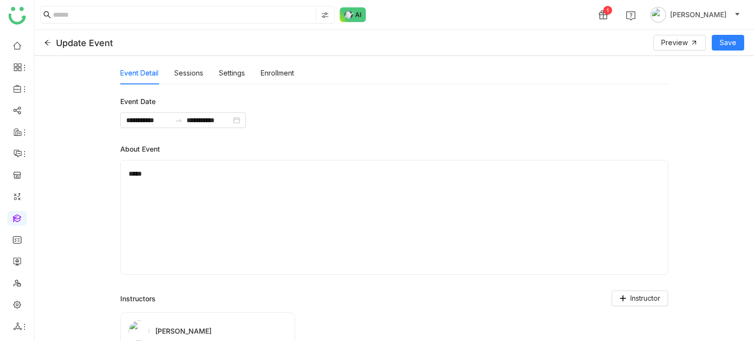
scroll to position [175, 0]
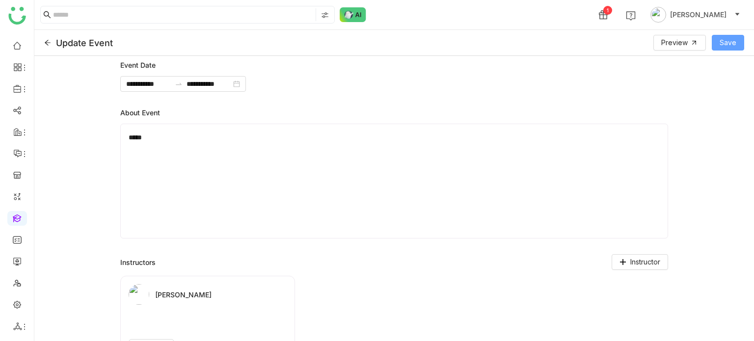
click at [730, 44] on span "Save" at bounding box center [728, 42] width 17 height 11
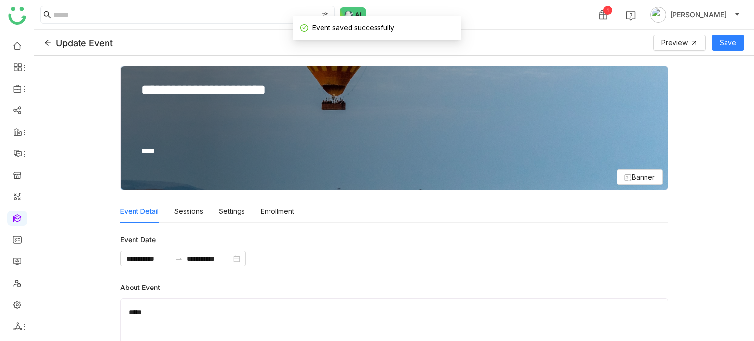
click at [203, 215] on div "Event Detail Sessions Settings Enrollment" at bounding box center [207, 211] width 174 height 23
click at [192, 215] on div "Sessions" at bounding box center [188, 211] width 29 height 23
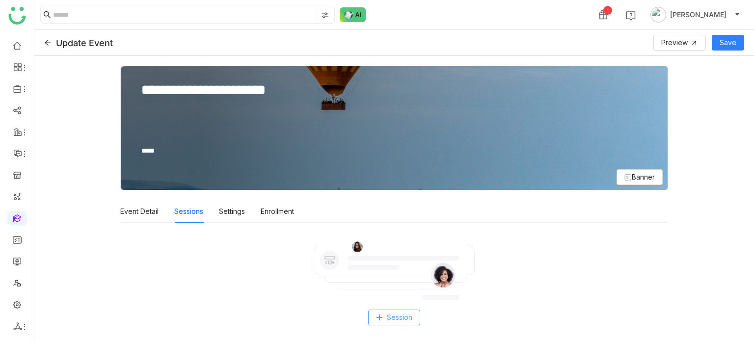
click at [402, 312] on span "Session" at bounding box center [400, 317] width 26 height 11
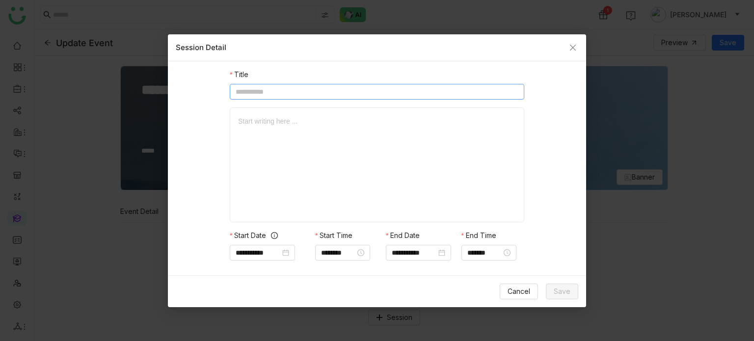
click at [306, 88] on input at bounding box center [377, 92] width 295 height 16
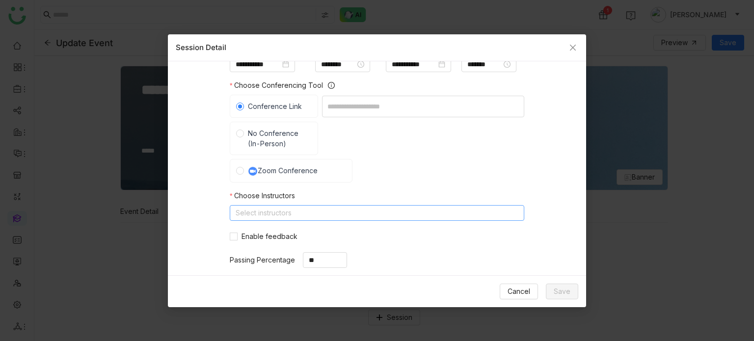
scroll to position [188, 0]
type input "**********"
click at [293, 144] on span "No Conference (In-Person)" at bounding box center [278, 139] width 68 height 21
click at [356, 138] on input at bounding box center [423, 139] width 202 height 22
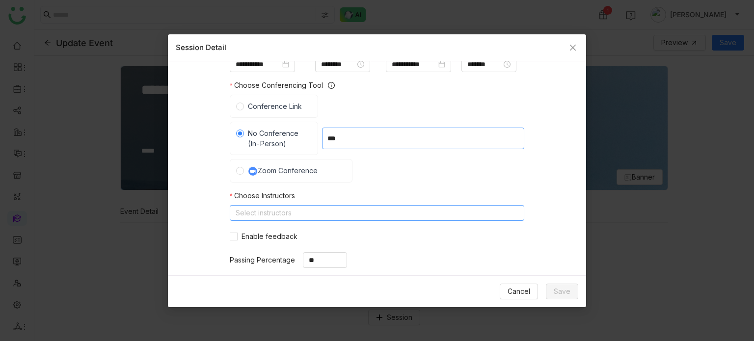
type input "***"
click at [267, 209] on nz-select-top-control "Select instructors" at bounding box center [377, 213] width 295 height 16
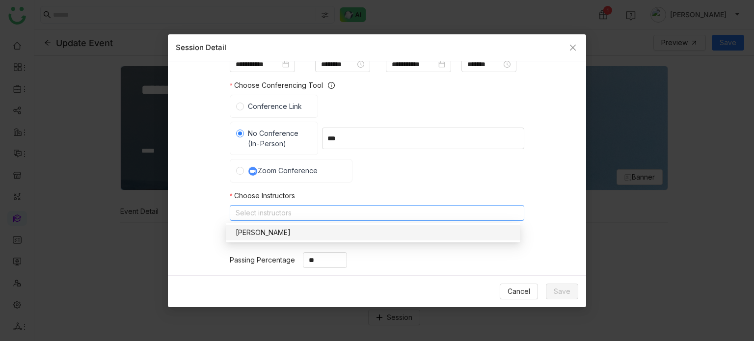
click at [269, 234] on div "[PERSON_NAME]" at bounding box center [373, 232] width 283 height 11
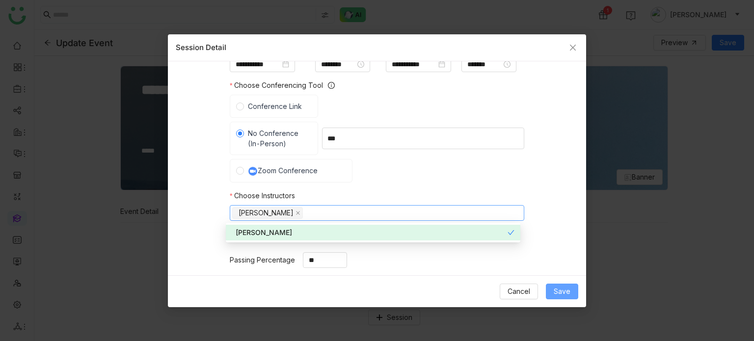
click at [573, 291] on button "Save" at bounding box center [562, 292] width 32 height 16
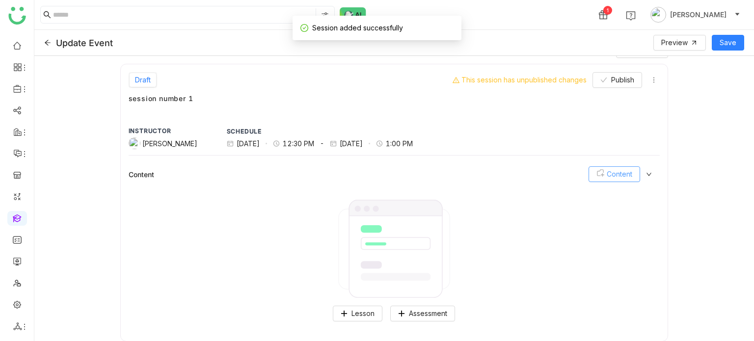
click at [616, 176] on span "Content" at bounding box center [620, 174] width 26 height 11
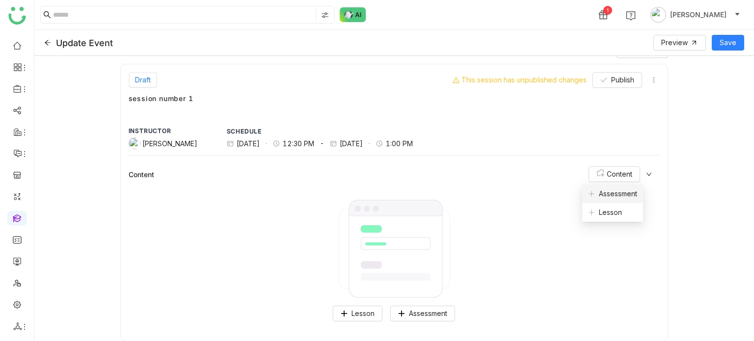
click at [619, 194] on span "Assessment" at bounding box center [612, 193] width 49 height 11
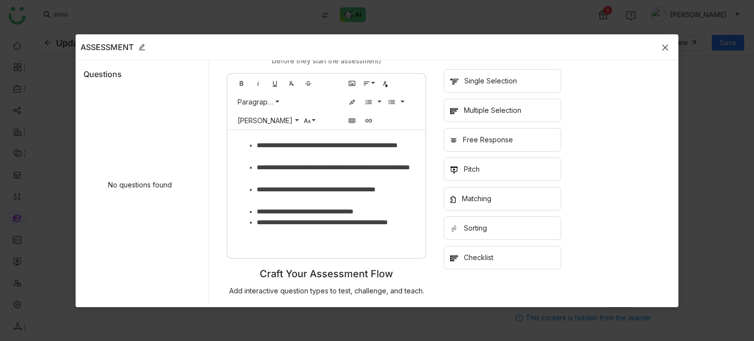
scroll to position [0, 0]
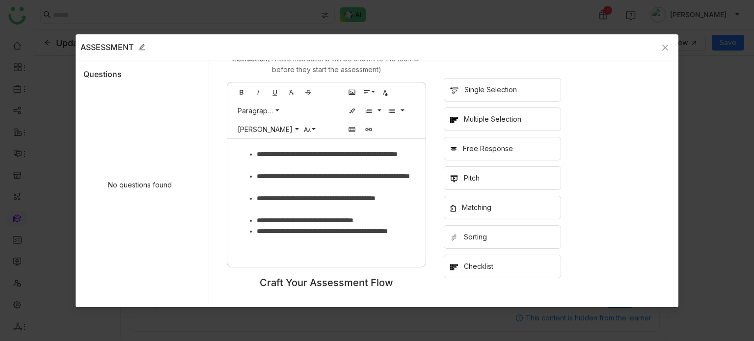
click at [143, 130] on div "No questions found" at bounding box center [139, 185] width 113 height 191
click at [664, 44] on icon "Close" at bounding box center [665, 48] width 8 height 8
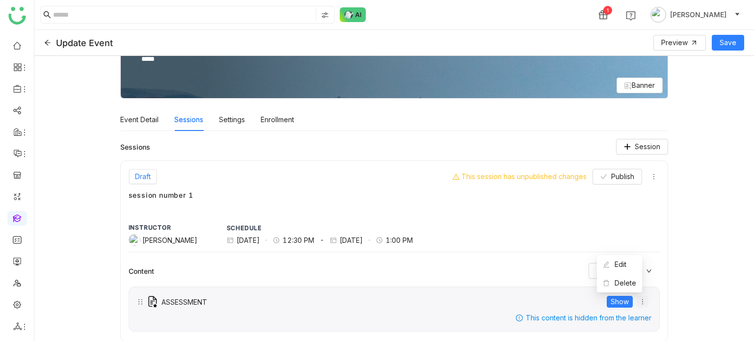
click at [639, 299] on icon at bounding box center [642, 301] width 7 height 7
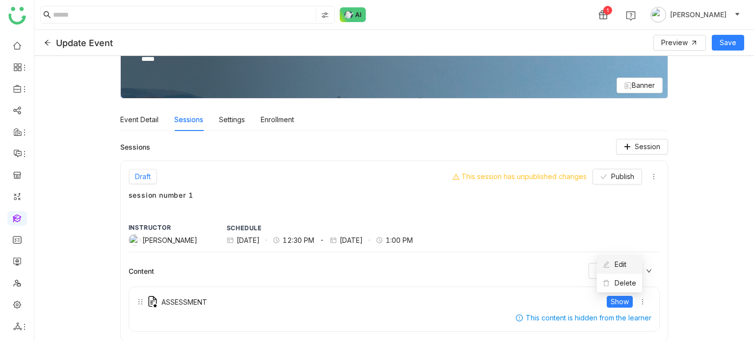
click at [633, 270] on li "Edit" at bounding box center [619, 264] width 45 height 19
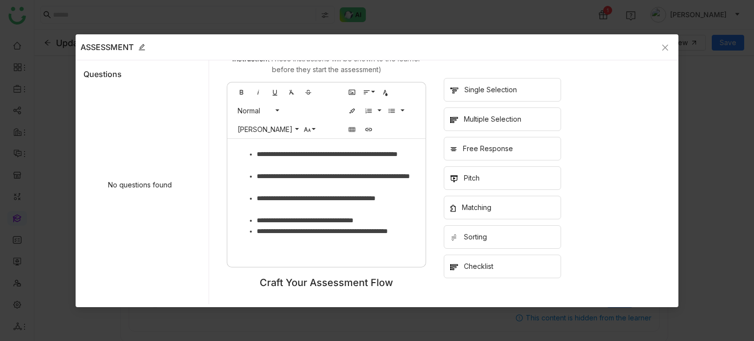
click at [473, 143] on div "Free Response" at bounding box center [488, 148] width 50 height 11
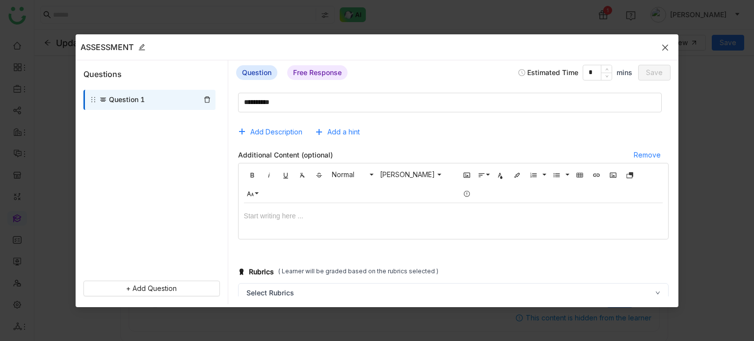
click at [665, 47] on icon "Close" at bounding box center [665, 47] width 6 height 6
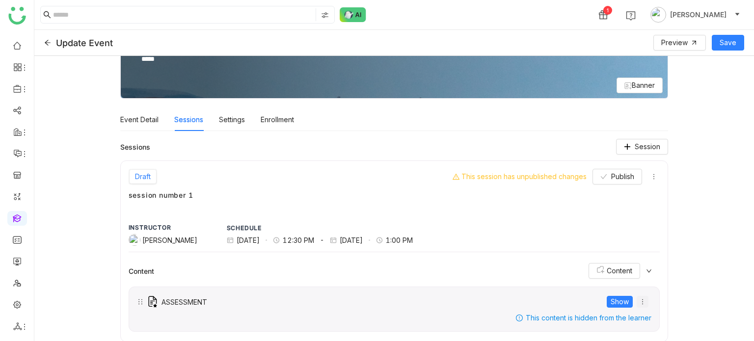
click at [639, 301] on icon at bounding box center [642, 301] width 7 height 7
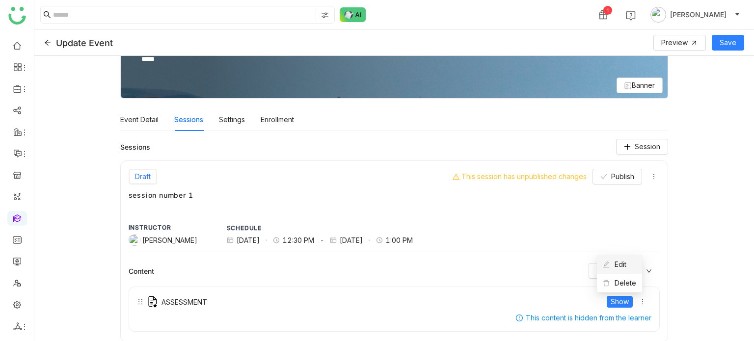
click at [633, 269] on li "Edit" at bounding box center [619, 264] width 45 height 19
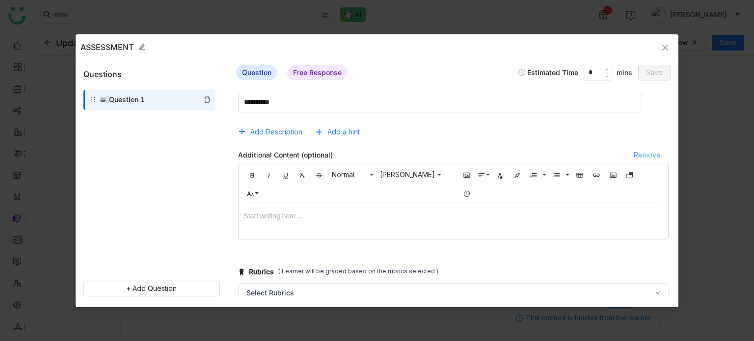
click at [642, 156] on span "Remove" at bounding box center [647, 155] width 27 height 11
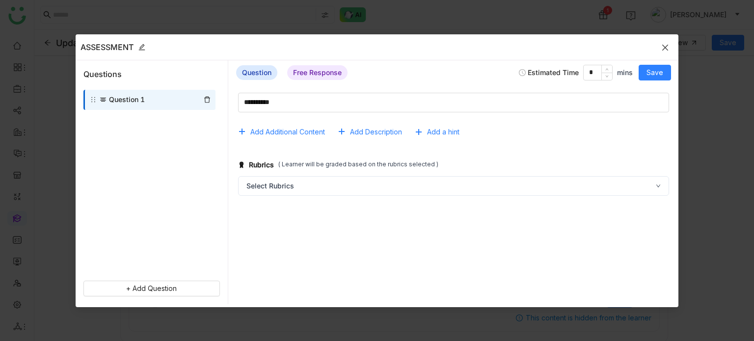
click at [668, 45] on icon "Close" at bounding box center [665, 48] width 8 height 8
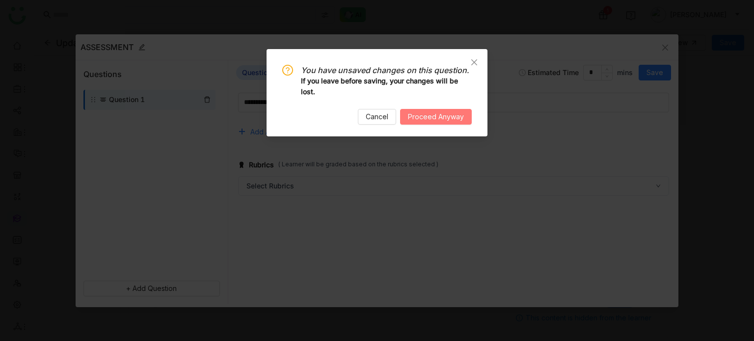
click at [458, 122] on button "Proceed Anyway" at bounding box center [436, 117] width 72 height 16
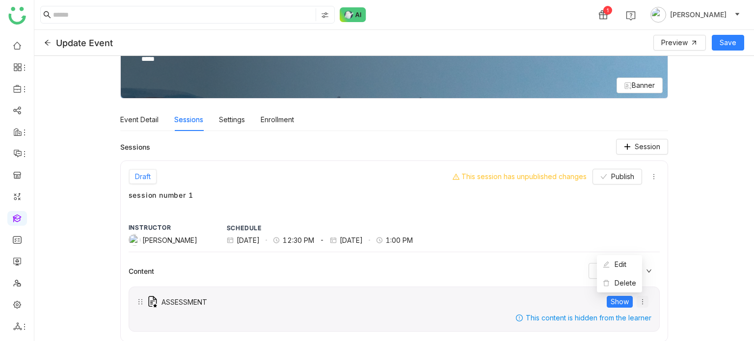
click at [639, 299] on icon at bounding box center [642, 301] width 7 height 7
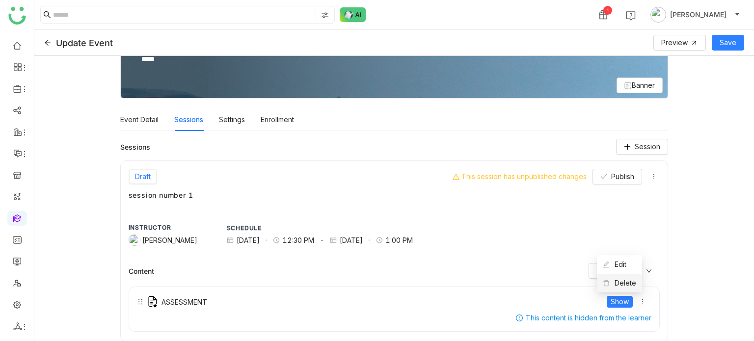
click at [629, 287] on span "Delete" at bounding box center [619, 283] width 33 height 11
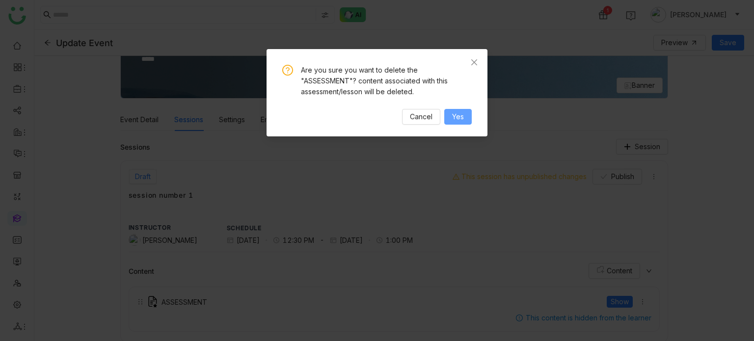
click at [461, 112] on span "Yes" at bounding box center [458, 116] width 12 height 11
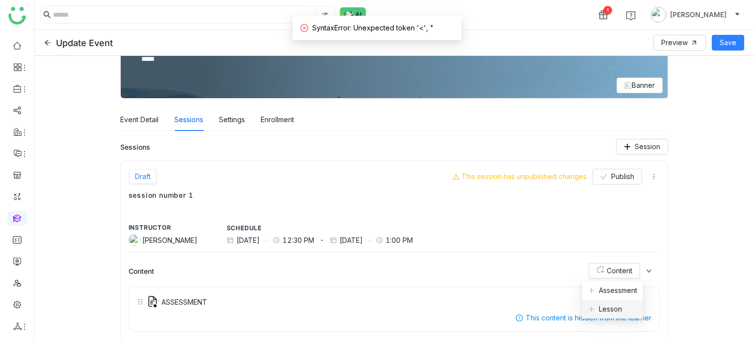
click at [606, 312] on span "Lesson" at bounding box center [605, 309] width 34 height 11
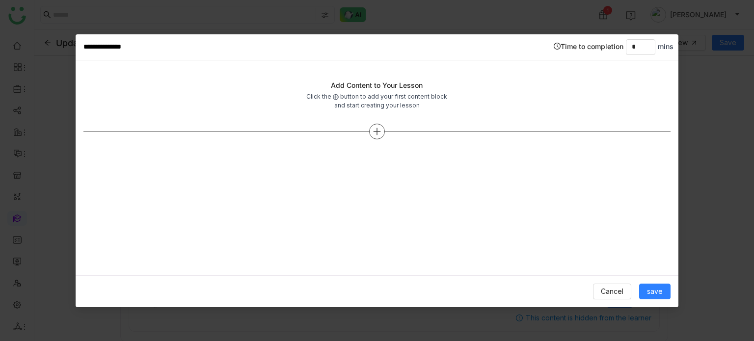
click at [374, 128] on icon at bounding box center [377, 131] width 9 height 9
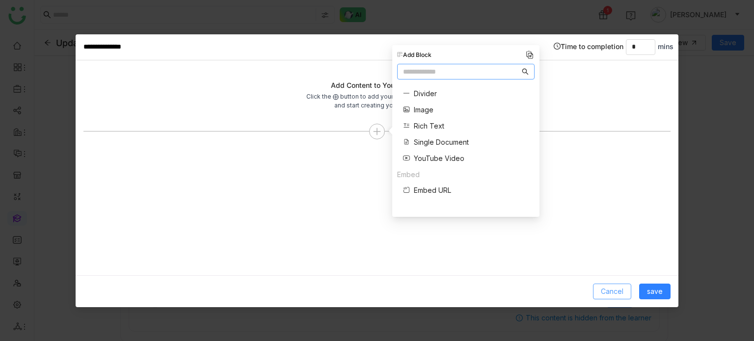
click at [611, 286] on span "Cancel" at bounding box center [612, 291] width 23 height 11
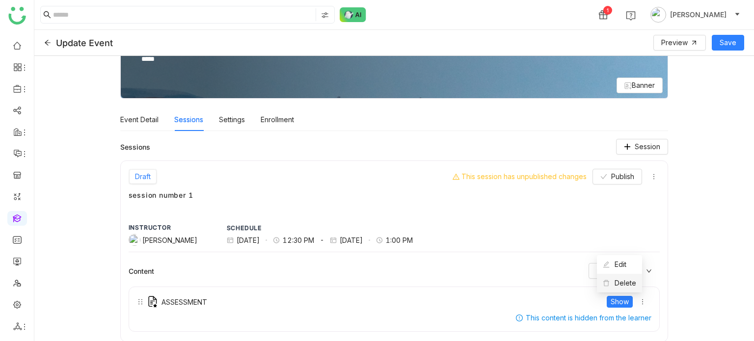
click at [633, 289] on li "Delete" at bounding box center [619, 283] width 45 height 19
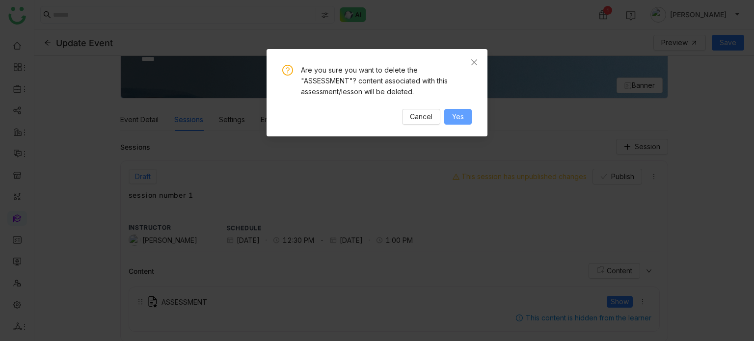
click at [468, 117] on button "Yes" at bounding box center [457, 117] width 27 height 16
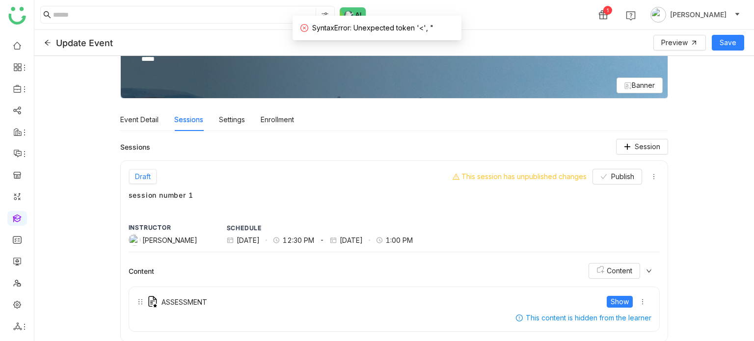
click at [697, 288] on div "**********" at bounding box center [394, 198] width 720 height 285
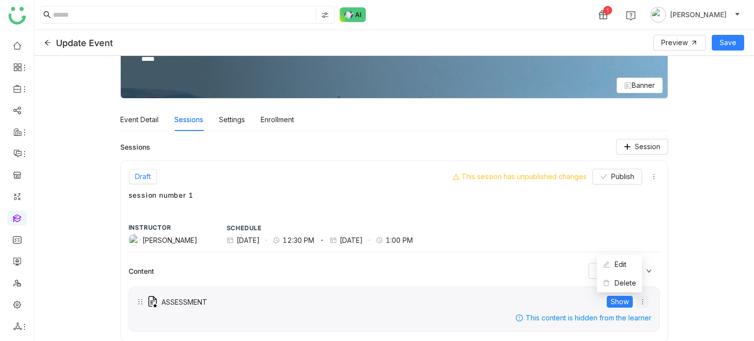
click at [639, 299] on icon at bounding box center [642, 301] width 7 height 7
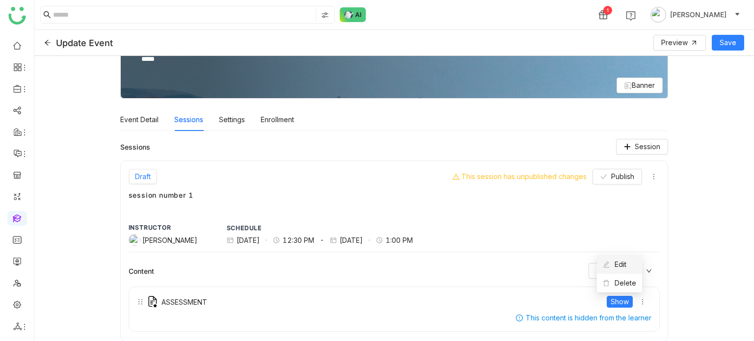
click at [631, 268] on li "Edit" at bounding box center [619, 264] width 45 height 19
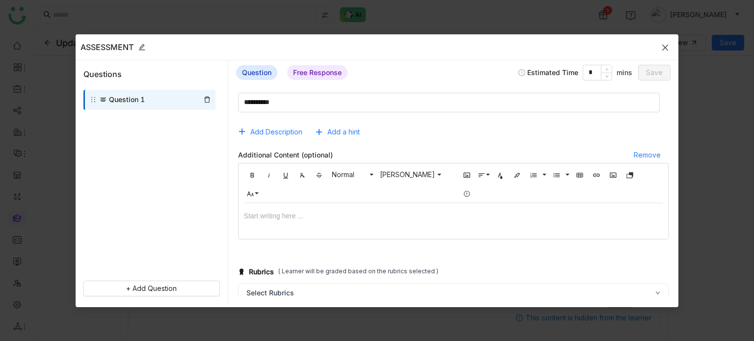
click at [668, 49] on icon "Close" at bounding box center [665, 48] width 8 height 8
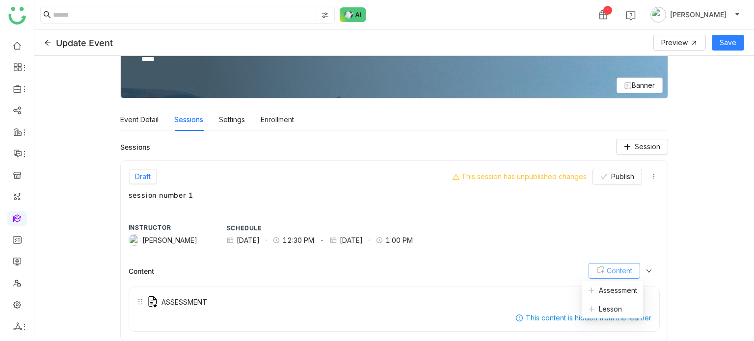
click at [617, 270] on span "Content" at bounding box center [620, 271] width 26 height 11
click at [617, 290] on span "Assessment" at bounding box center [612, 290] width 49 height 11
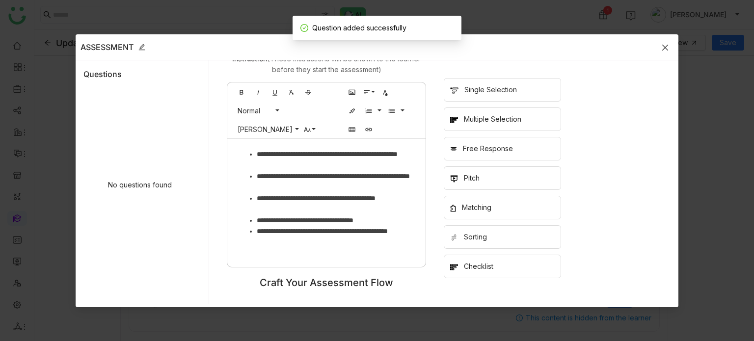
scroll to position [9, 0]
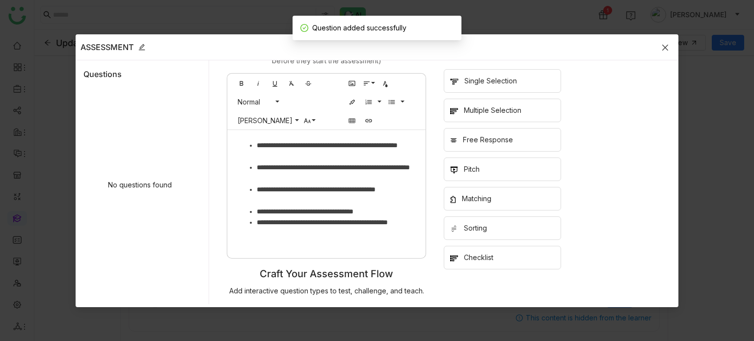
click at [669, 47] on icon "Close" at bounding box center [665, 48] width 8 height 8
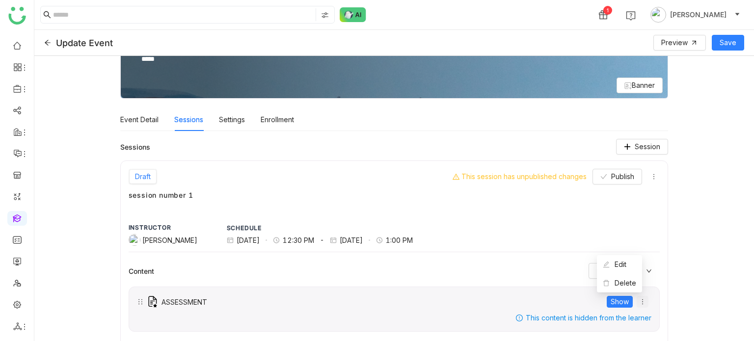
click at [637, 298] on span at bounding box center [642, 301] width 11 height 7
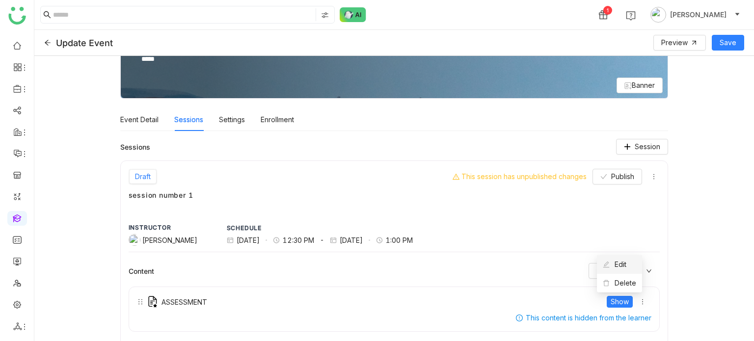
click at [630, 265] on li "Edit" at bounding box center [619, 264] width 45 height 19
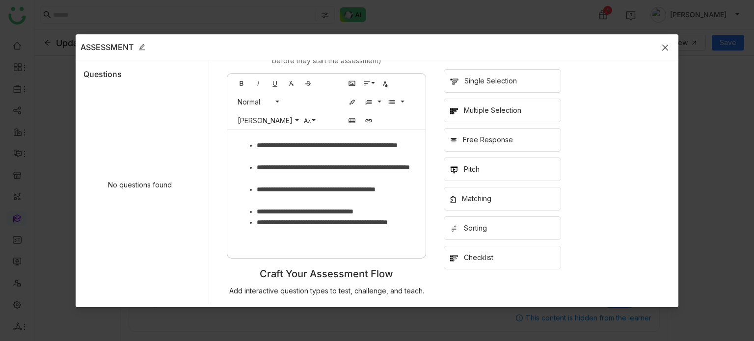
click at [665, 41] on span "Close" at bounding box center [665, 47] width 27 height 27
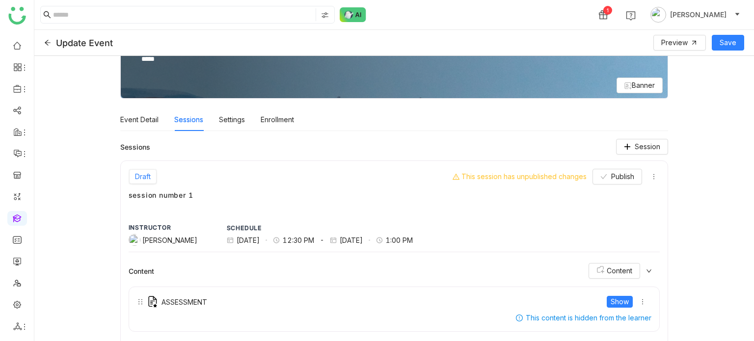
scroll to position [147, 0]
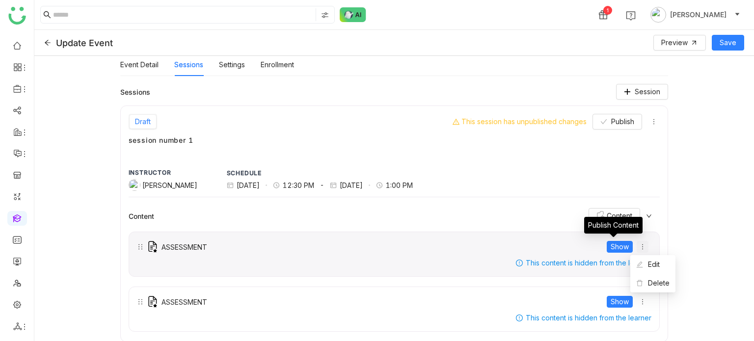
click at [639, 245] on icon at bounding box center [642, 246] width 7 height 7
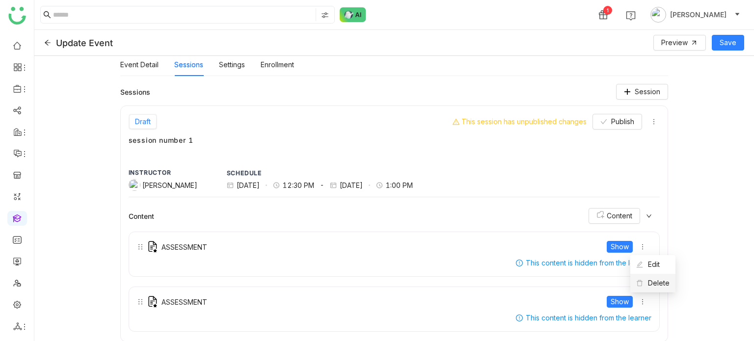
click at [640, 284] on icon at bounding box center [639, 283] width 7 height 7
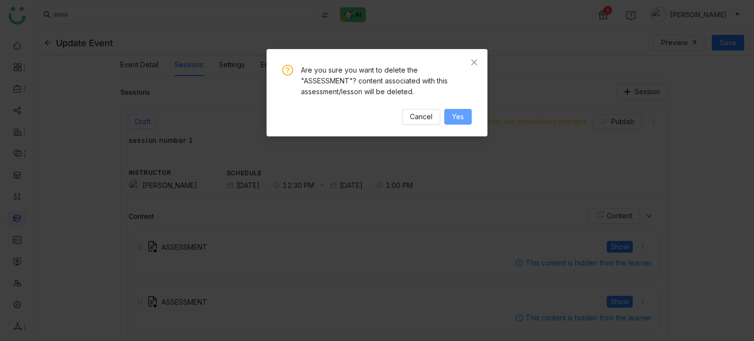
click at [450, 113] on button "Yes" at bounding box center [457, 117] width 27 height 16
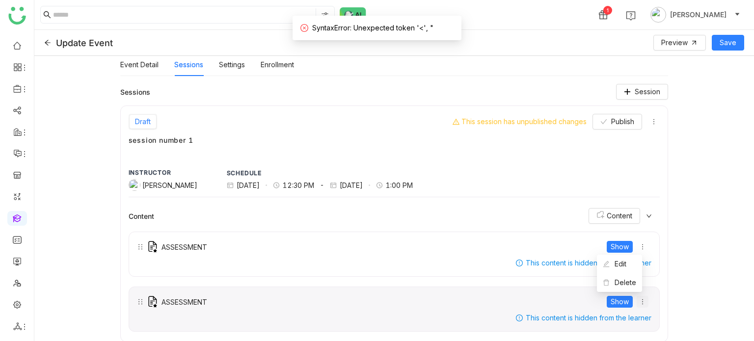
click at [639, 298] on icon at bounding box center [642, 301] width 7 height 7
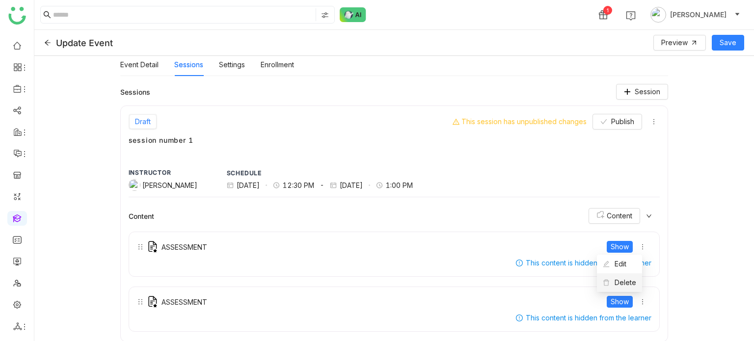
click at [636, 284] on li "Delete" at bounding box center [619, 282] width 45 height 19
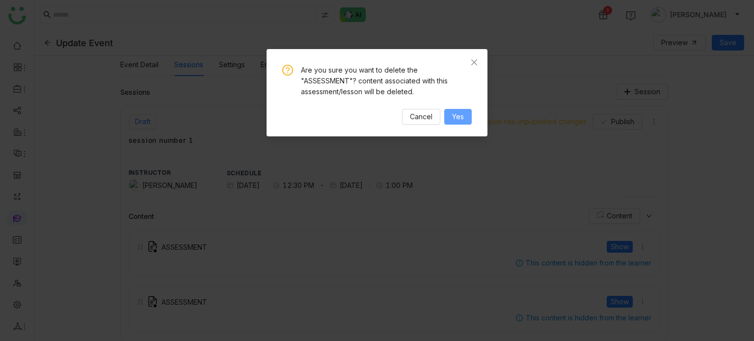
click at [457, 119] on span "Yes" at bounding box center [458, 116] width 12 height 11
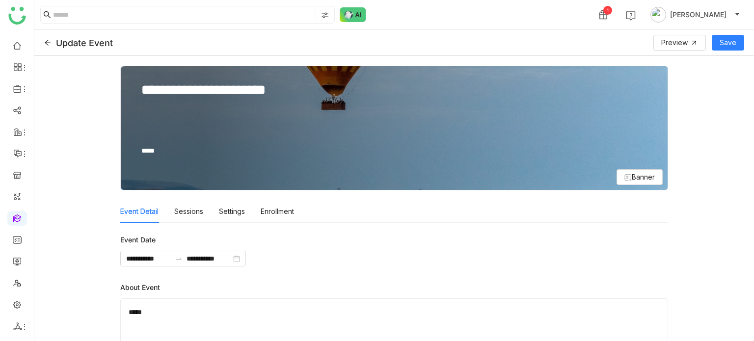
click at [193, 215] on div "Sessions" at bounding box center [188, 211] width 29 height 23
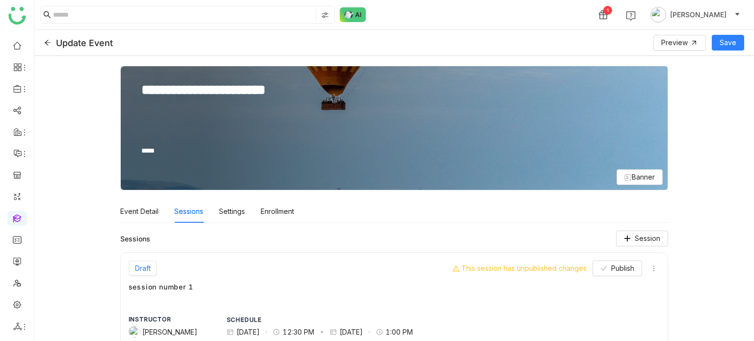
scroll to position [147, 0]
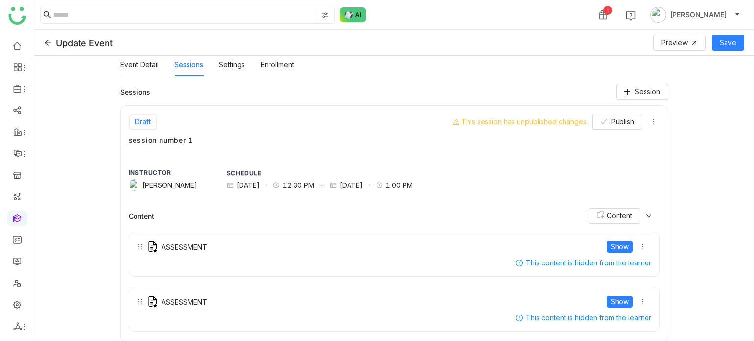
click at [51, 44] on div at bounding box center [50, 43] width 12 height 10
click at [46, 44] on icon at bounding box center [47, 42] width 7 height 7
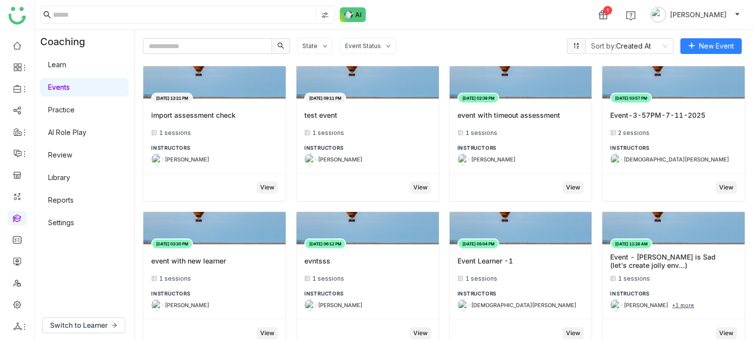
click at [66, 69] on link "Learn" at bounding box center [57, 64] width 18 height 8
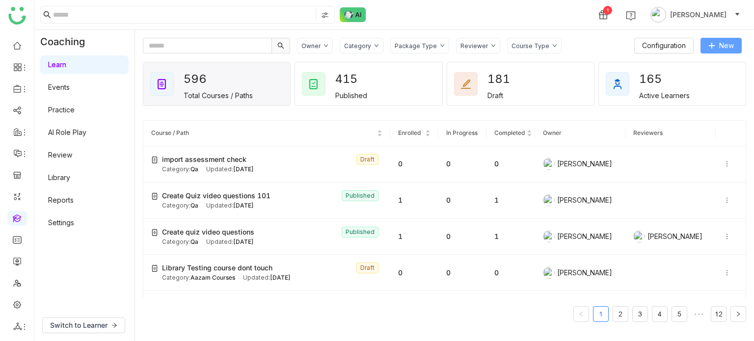
click at [723, 51] on button "New" at bounding box center [720, 46] width 41 height 16
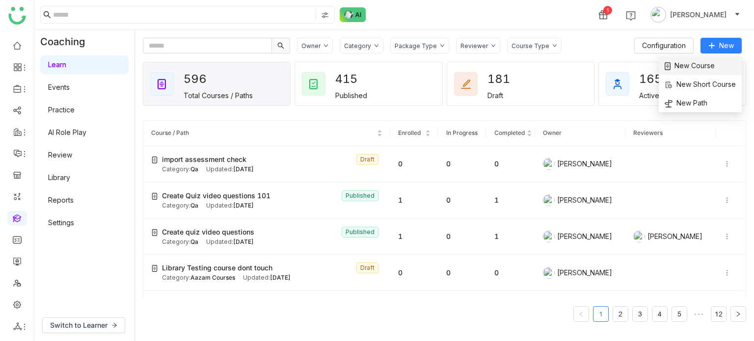
click at [707, 63] on span "New Course" at bounding box center [690, 65] width 50 height 11
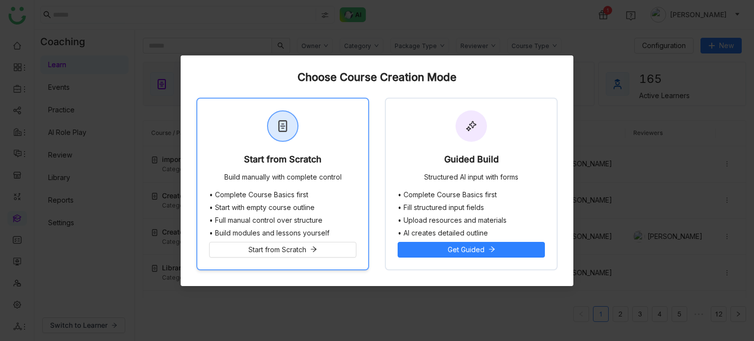
click at [312, 121] on div "Start from Scratch Build manually with complete control" at bounding box center [282, 145] width 171 height 92
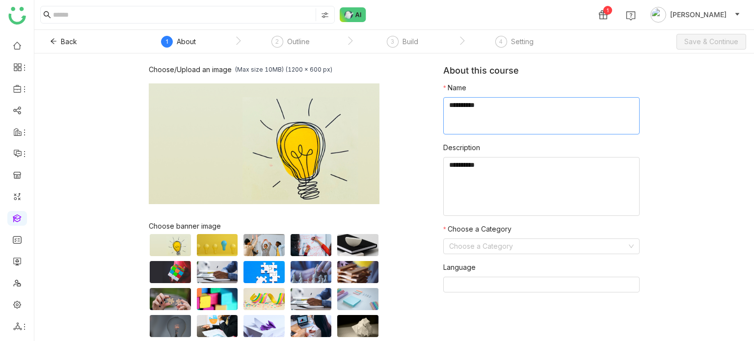
click at [464, 117] on textarea at bounding box center [541, 115] width 196 height 37
type textarea "**********"
type textarea "*****"
click at [497, 242] on input at bounding box center [538, 246] width 178 height 15
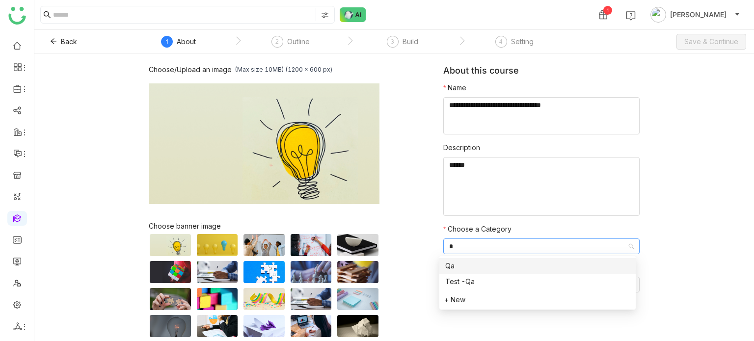
type input "**"
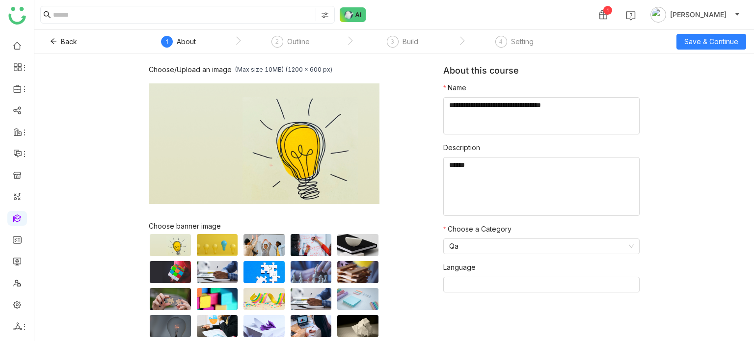
click at [721, 34] on div "Save & Continue" at bounding box center [711, 42] width 70 height 16
click at [722, 39] on span "Save & Continue" at bounding box center [711, 41] width 54 height 11
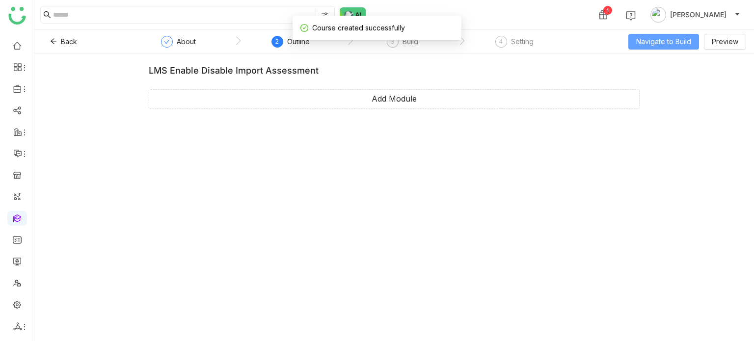
click at [669, 43] on span "Navigate to Build" at bounding box center [663, 41] width 55 height 11
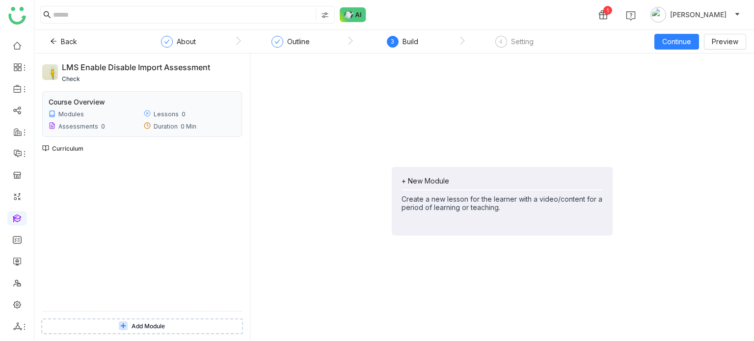
click at [417, 183] on div "+ New Module" at bounding box center [502, 181] width 201 height 8
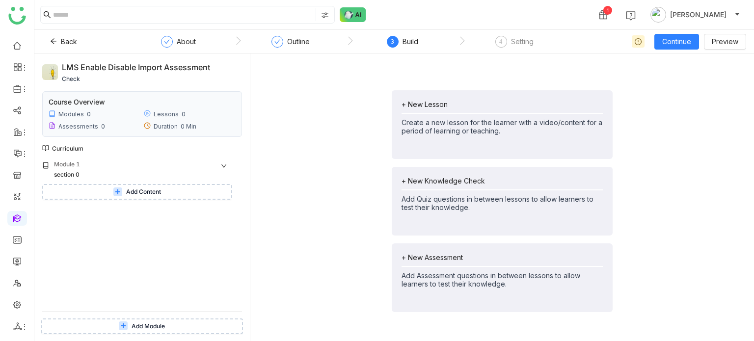
click at [171, 185] on button "Add Content" at bounding box center [137, 192] width 190 height 16
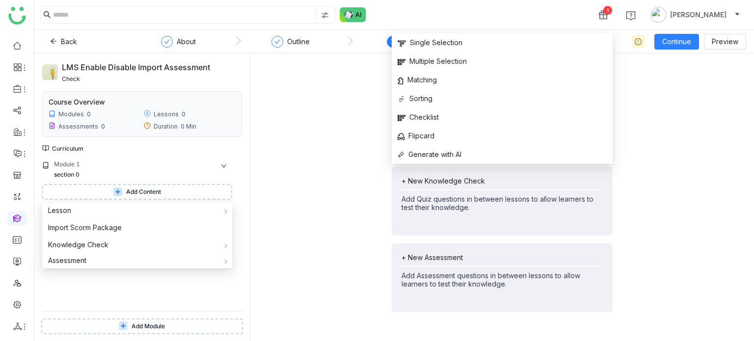
click at [328, 127] on div "+ New Lesson Create a new lesson for the learner with a video/content for a per…" at bounding box center [502, 201] width 488 height 280
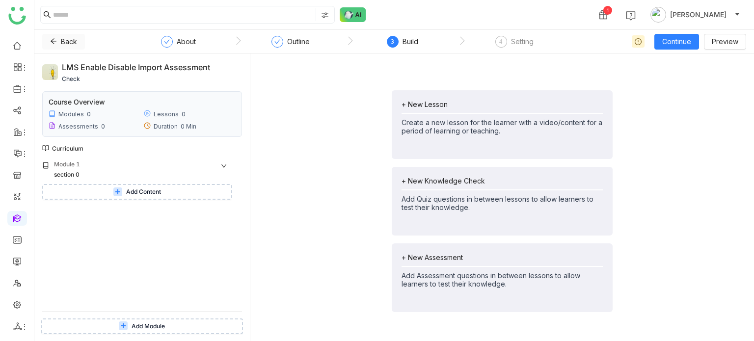
click at [57, 44] on button "Back" at bounding box center [63, 42] width 43 height 16
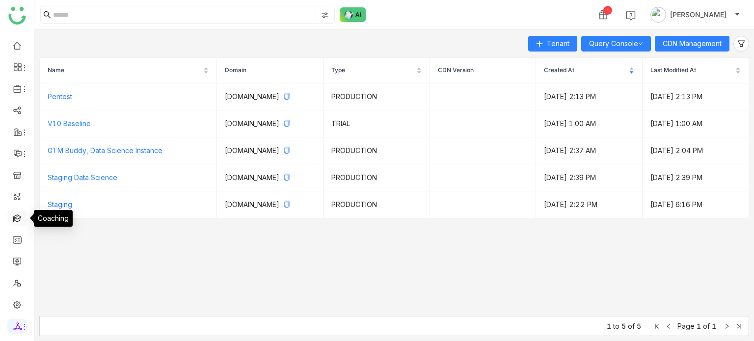
click at [15, 214] on link at bounding box center [17, 218] width 9 height 8
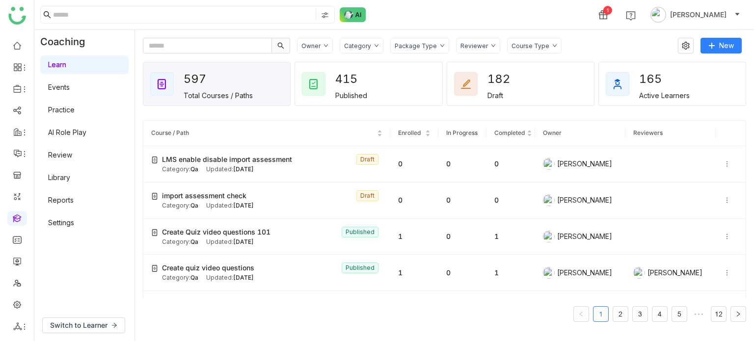
click at [70, 91] on link "Events" at bounding box center [59, 87] width 22 height 8
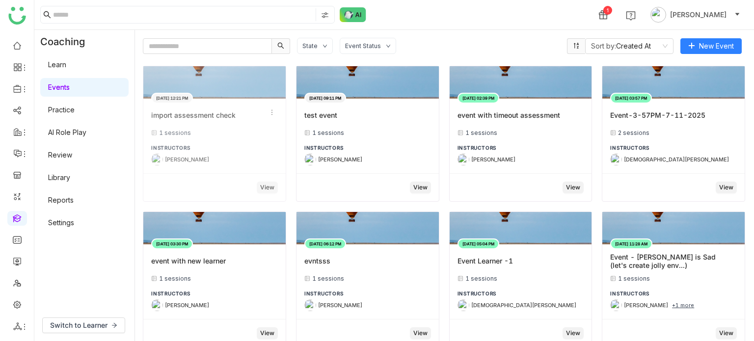
click at [190, 123] on div "import assessment check" at bounding box center [214, 115] width 127 height 17
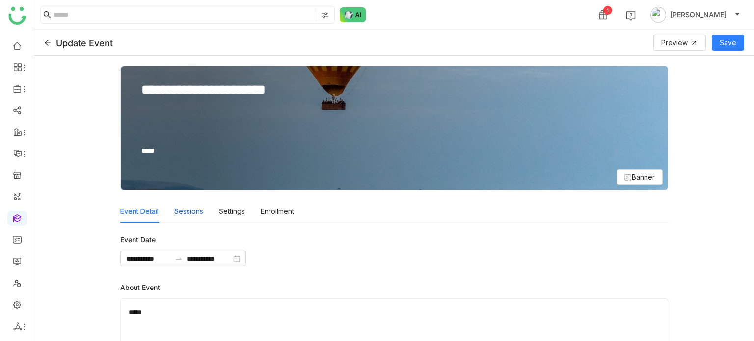
click at [197, 217] on div "Sessions" at bounding box center [188, 211] width 29 height 23
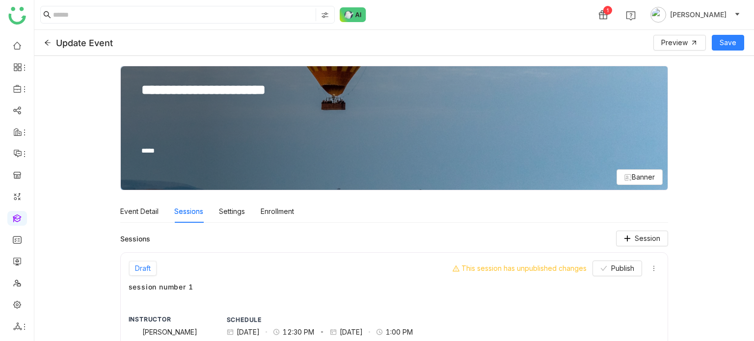
scroll to position [147, 0]
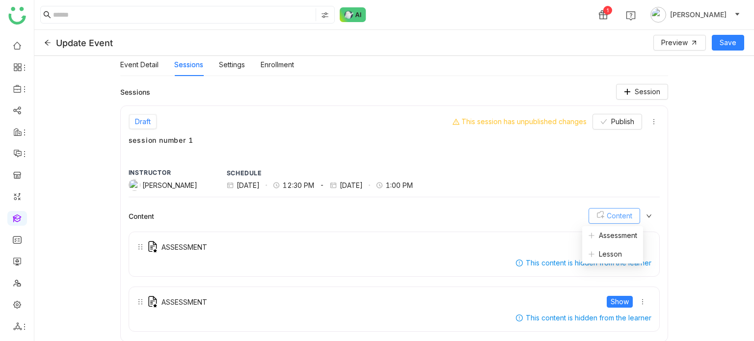
click at [628, 219] on button "Content" at bounding box center [615, 216] width 52 height 16
click at [628, 232] on span "Assessment" at bounding box center [612, 235] width 49 height 11
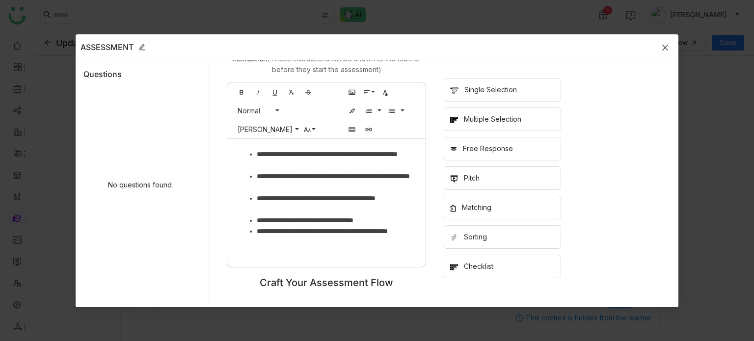
click at [668, 44] on icon "Close" at bounding box center [665, 48] width 8 height 8
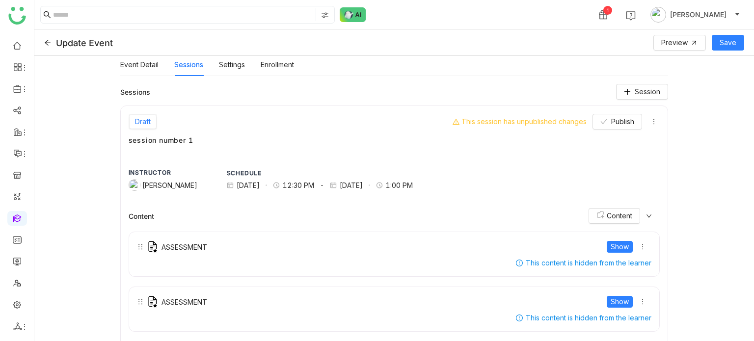
click at [93, 39] on div "Update Event" at bounding box center [84, 43] width 57 height 10
click at [97, 76] on div "**********" at bounding box center [394, 198] width 720 height 285
click at [49, 43] on icon at bounding box center [47, 42] width 7 height 7
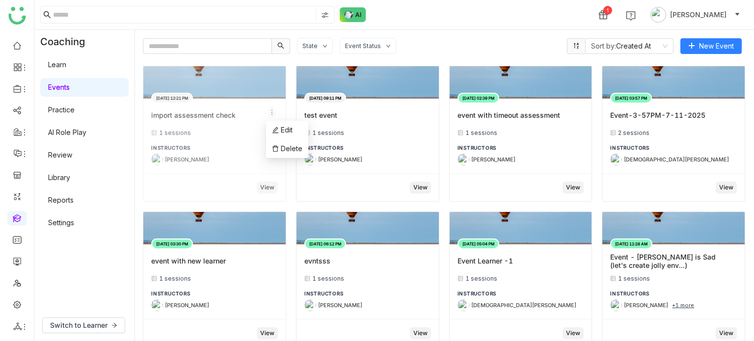
click at [272, 110] on icon at bounding box center [272, 112] width 7 height 7
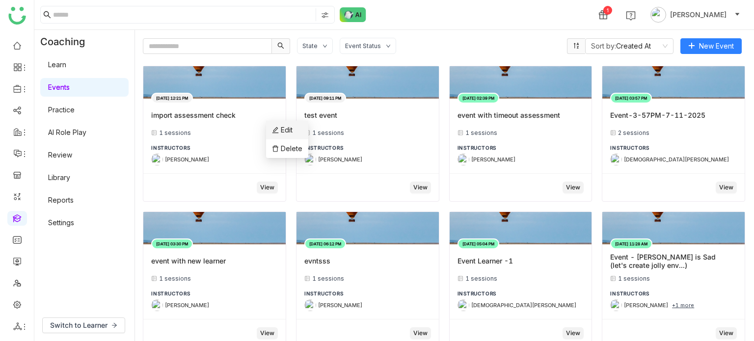
click at [279, 133] on span "Edit" at bounding box center [282, 130] width 21 height 11
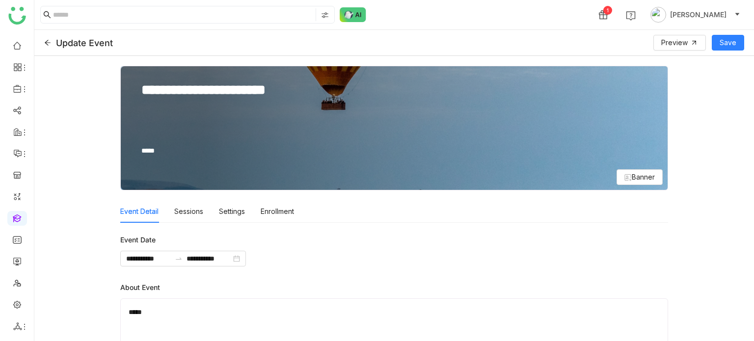
click at [42, 42] on div "Update Event Preview Save" at bounding box center [394, 43] width 720 height 26
click at [48, 42] on icon at bounding box center [47, 42] width 7 height 7
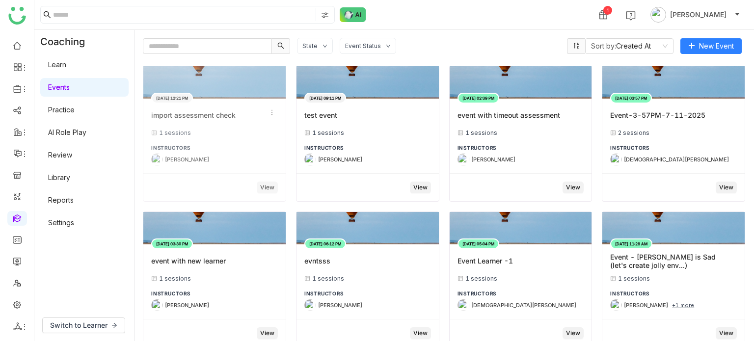
click at [199, 115] on div "import assessment check" at bounding box center [193, 115] width 84 height 8
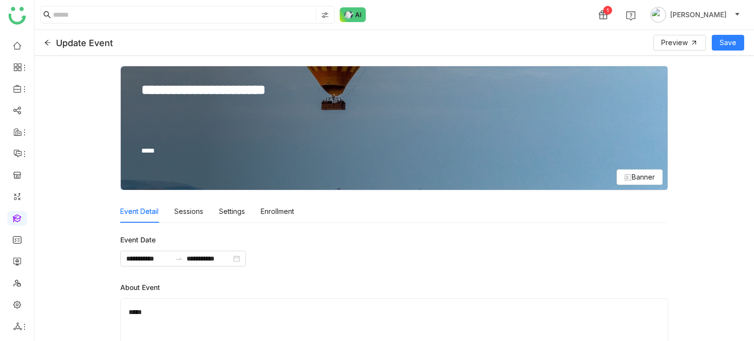
click at [207, 216] on div "Event Detail Sessions Settings Enrollment" at bounding box center [207, 211] width 174 height 23
click at [197, 213] on div "Sessions" at bounding box center [188, 211] width 29 height 23
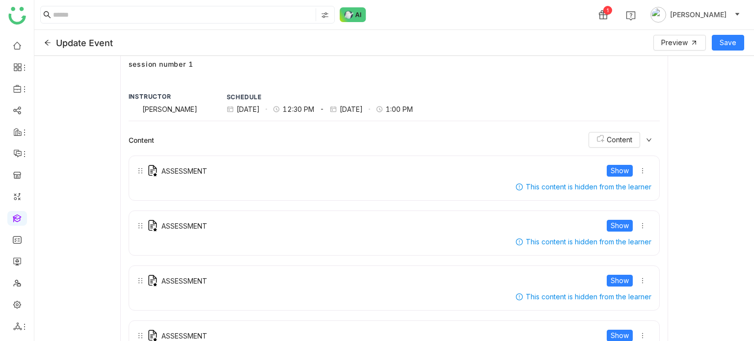
scroll to position [256, 0]
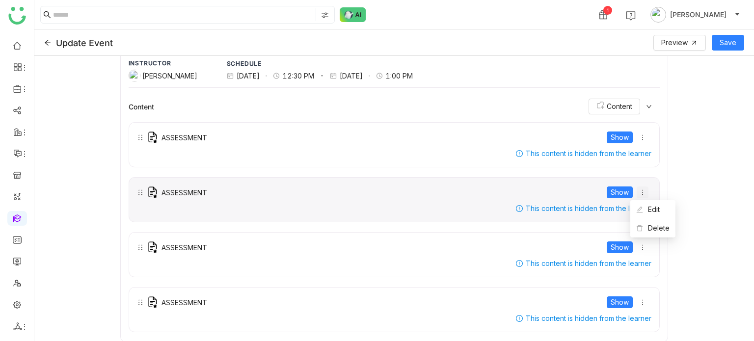
click at [639, 192] on icon at bounding box center [642, 192] width 7 height 7
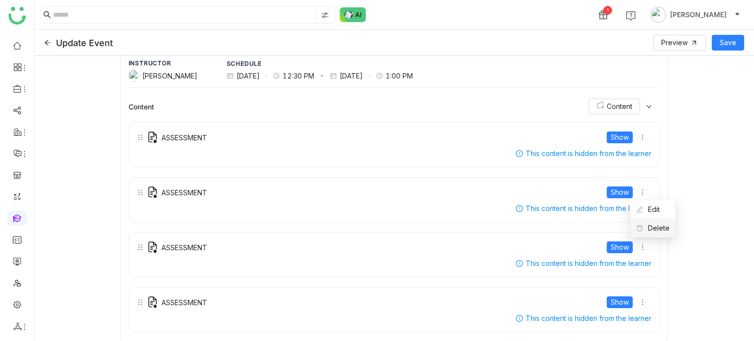
click at [643, 230] on icon at bounding box center [639, 228] width 7 height 7
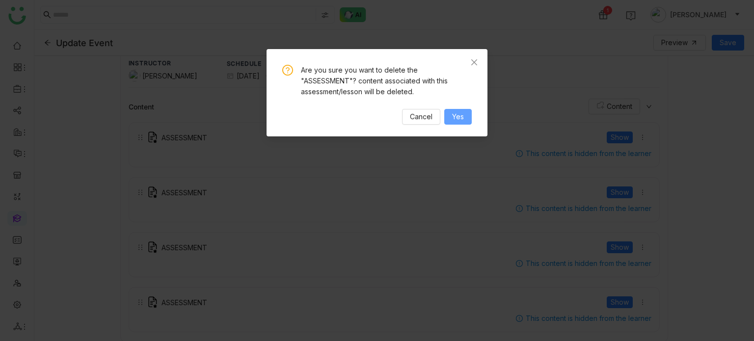
click at [461, 115] on span "Yes" at bounding box center [458, 116] width 12 height 11
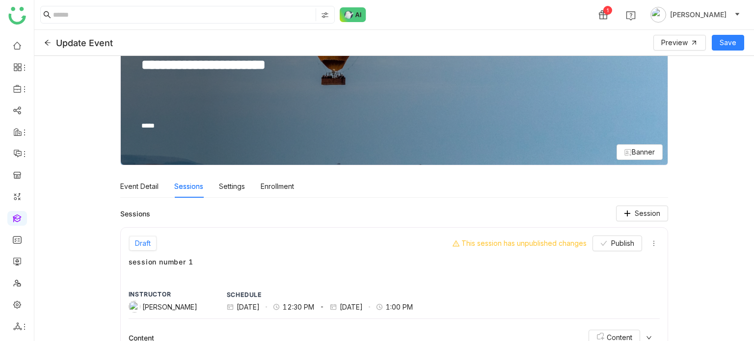
scroll to position [0, 0]
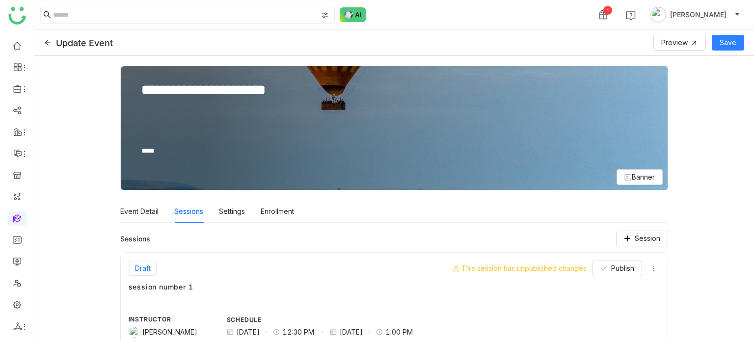
click at [47, 46] on div at bounding box center [50, 43] width 12 height 10
click at [47, 43] on icon at bounding box center [47, 42] width 7 height 7
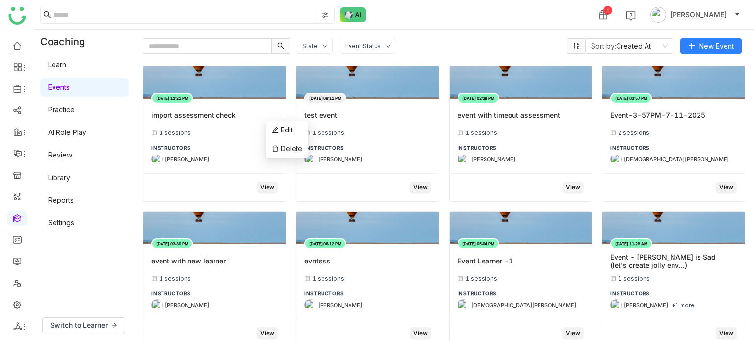
click at [434, 48] on div "State Event Status" at bounding box center [428, 46] width 263 height 16
click at [429, 37] on div "State Event Status Sort by: Created At New Event Aug 13, 2025 12:21 PM import a…" at bounding box center [444, 185] width 619 height 311
click at [218, 45] on input "text" at bounding box center [207, 46] width 129 height 16
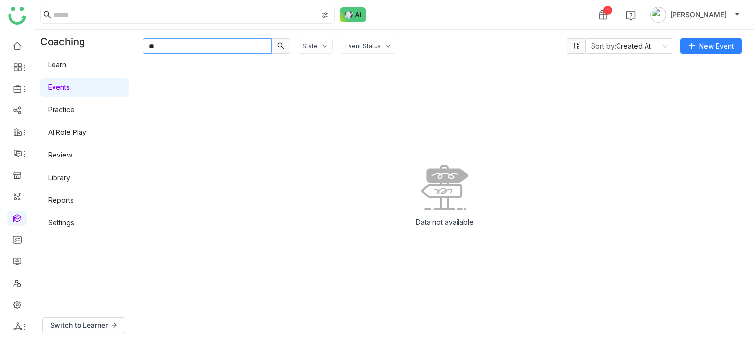
type input "*"
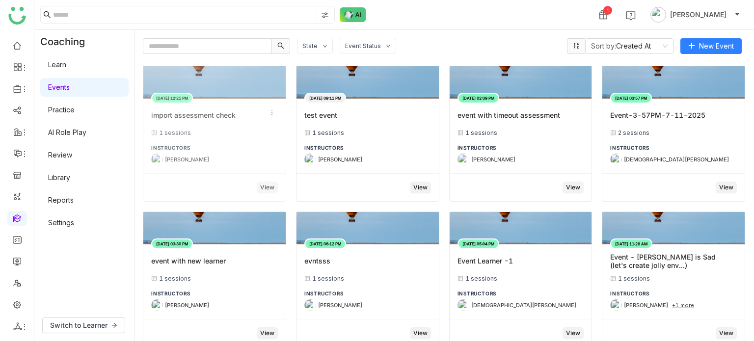
click at [243, 107] on div "import assessment check" at bounding box center [214, 115] width 127 height 17
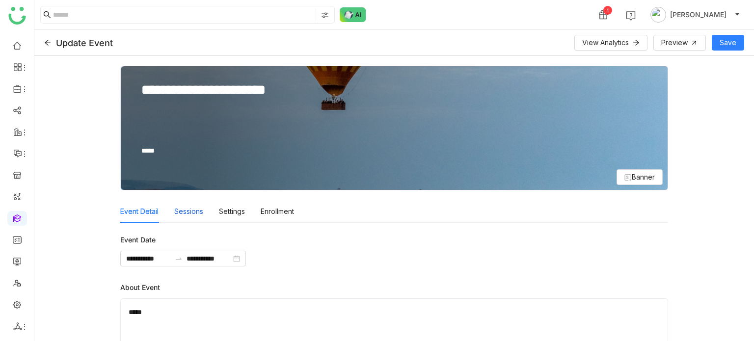
click at [195, 212] on div "Sessions" at bounding box center [188, 211] width 29 height 23
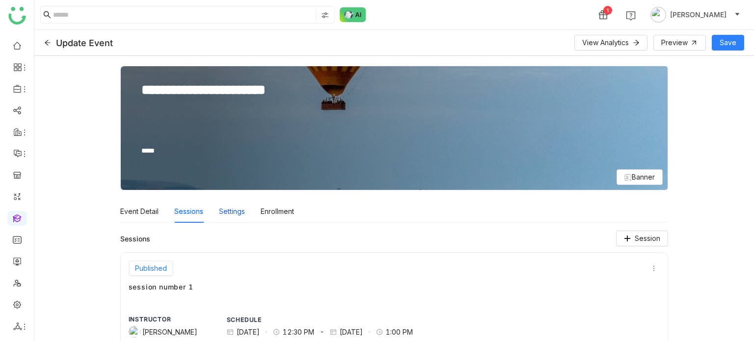
click at [239, 216] on div "Settings" at bounding box center [232, 211] width 26 height 23
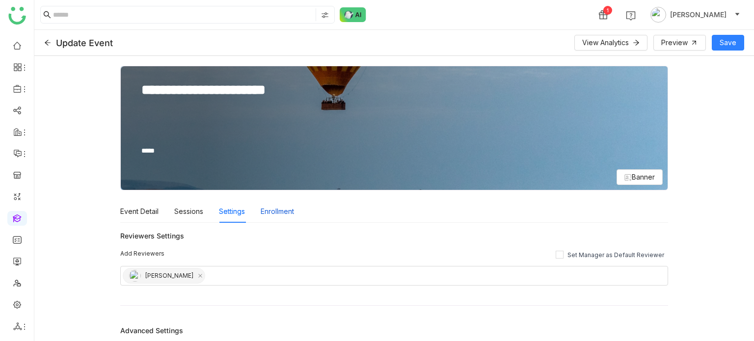
click at [267, 212] on div "Enrollment" at bounding box center [277, 211] width 33 height 23
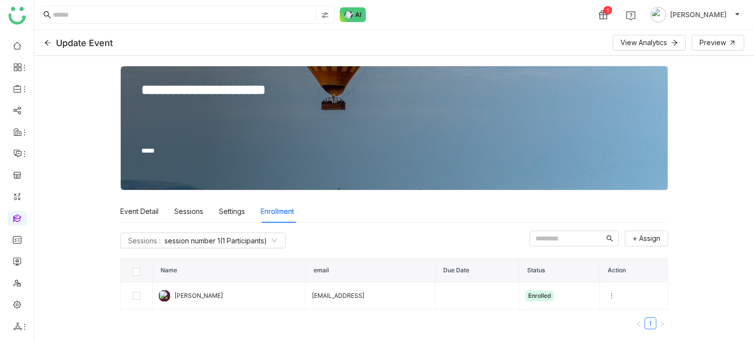
click at [210, 211] on div "Event Detail Sessions Settings Enrollment" at bounding box center [207, 211] width 174 height 23
click at [182, 217] on div "Sessions" at bounding box center [188, 211] width 29 height 23
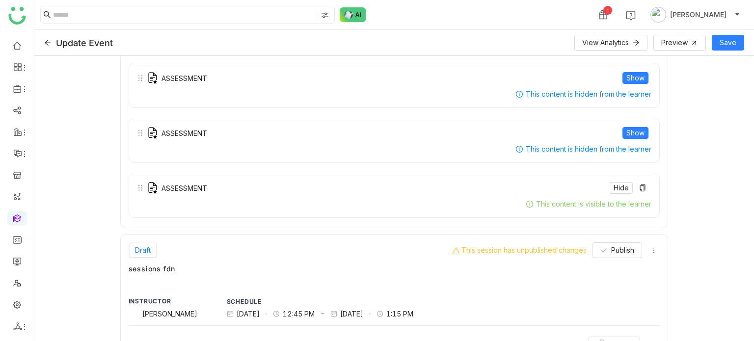
scroll to position [366, 0]
click at [49, 43] on icon at bounding box center [47, 42] width 7 height 7
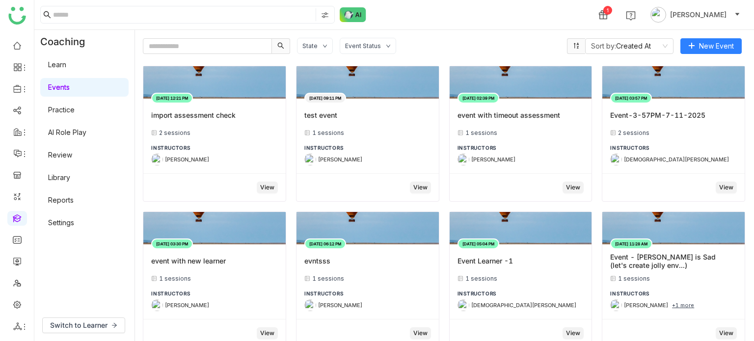
click at [419, 14] on div "1 Arif uddin" at bounding box center [394, 14] width 720 height 29
click at [456, 39] on div "State Event Status" at bounding box center [428, 46] width 263 height 16
click at [20, 179] on link at bounding box center [17, 174] width 9 height 8
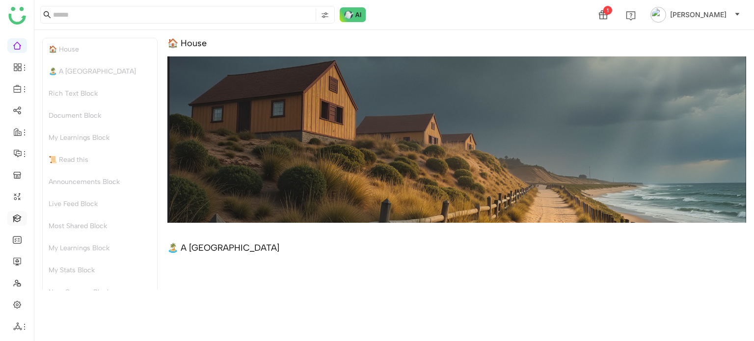
click at [19, 215] on link at bounding box center [17, 218] width 9 height 8
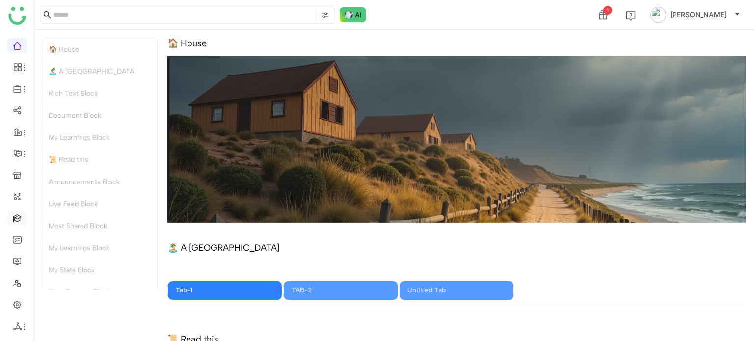
click at [19, 215] on link at bounding box center [17, 218] width 9 height 8
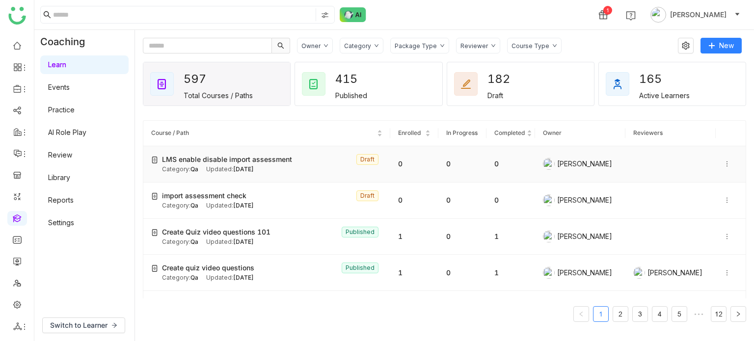
click at [243, 159] on span "LMS enable disable import assessment" at bounding box center [227, 159] width 130 height 11
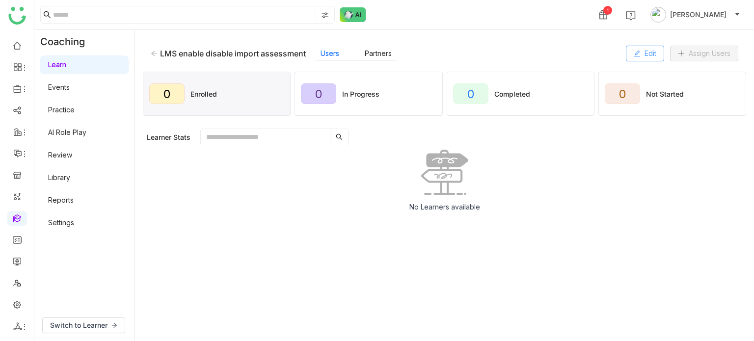
click at [647, 60] on button "Edit" at bounding box center [645, 54] width 38 height 16
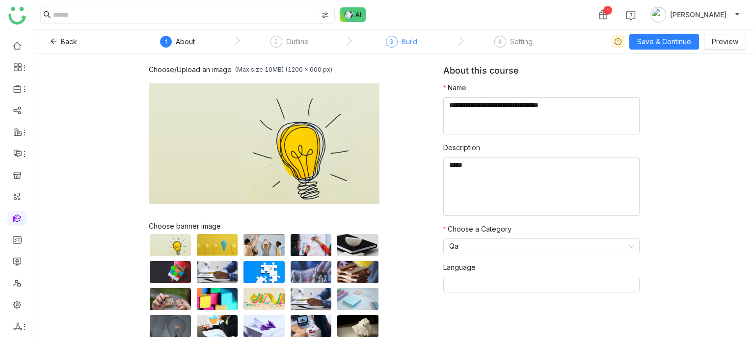
click at [408, 49] on div "3 Build" at bounding box center [401, 45] width 31 height 18
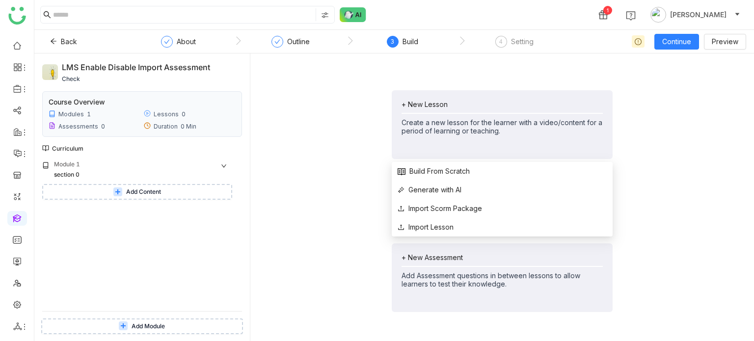
click at [439, 107] on div "+ New Lesson" at bounding box center [502, 104] width 201 height 8
click at [436, 176] on span "Build From Scratch" at bounding box center [434, 171] width 72 height 11
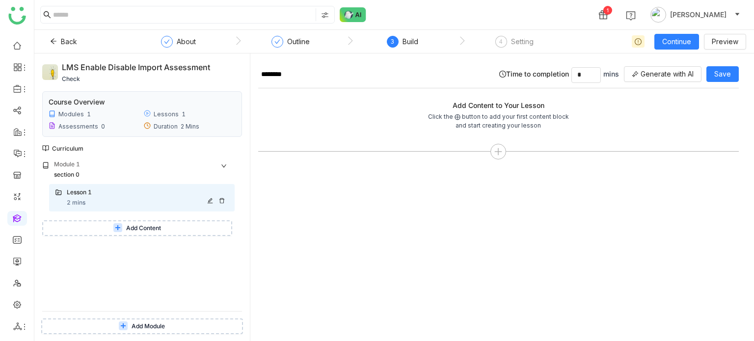
click at [224, 202] on icon at bounding box center [222, 201] width 6 height 6
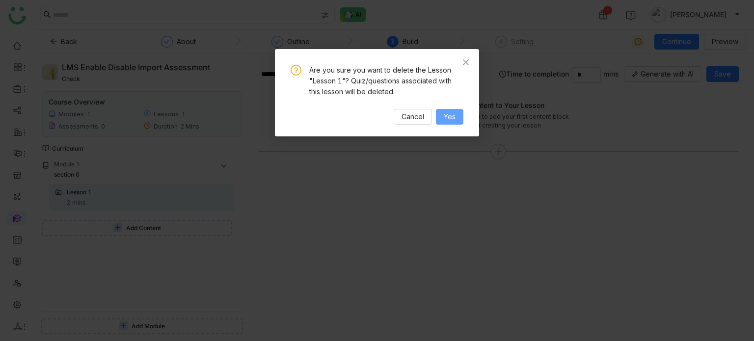
click at [442, 121] on button "Yes" at bounding box center [449, 117] width 27 height 16
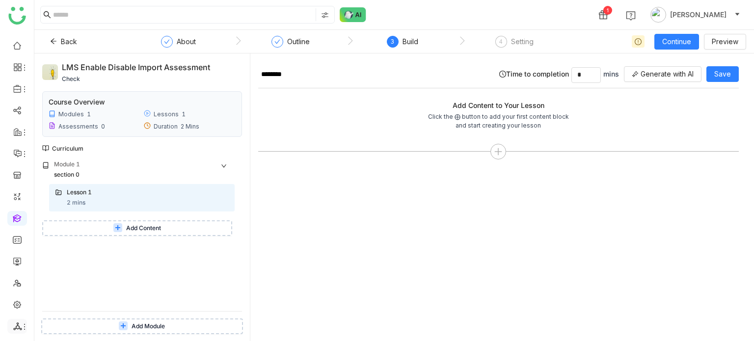
click at [12, 329] on div at bounding box center [17, 326] width 20 height 9
click at [54, 286] on link "Database" at bounding box center [70, 289] width 68 height 7
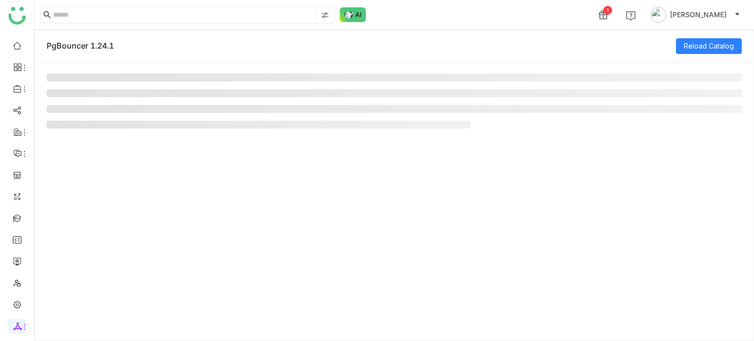
click at [56, 277] on div at bounding box center [394, 217] width 719 height 310
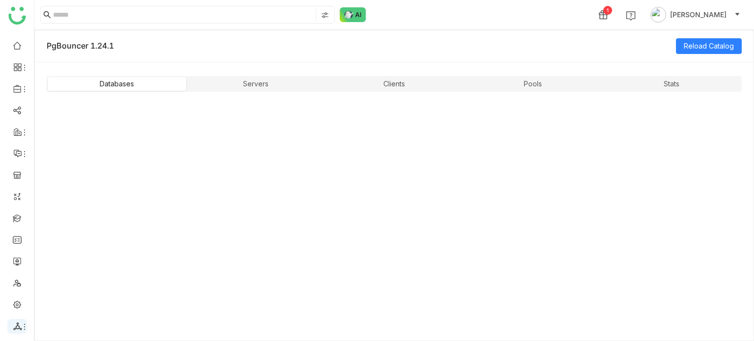
drag, startPoint x: 18, startPoint y: 327, endPoint x: 22, endPoint y: 321, distance: 7.1
click at [18, 326] on icon at bounding box center [17, 326] width 9 height 9
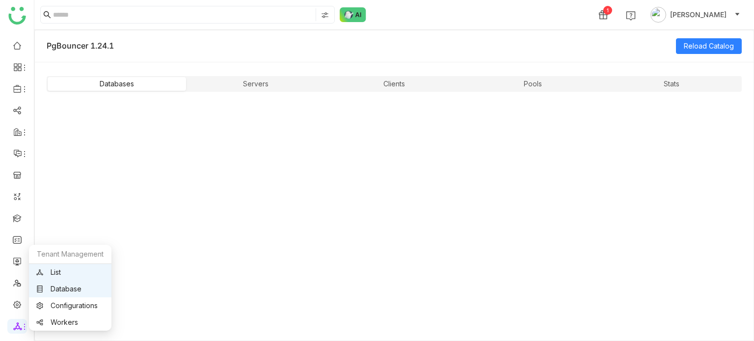
click at [55, 272] on link "List" at bounding box center [70, 272] width 68 height 7
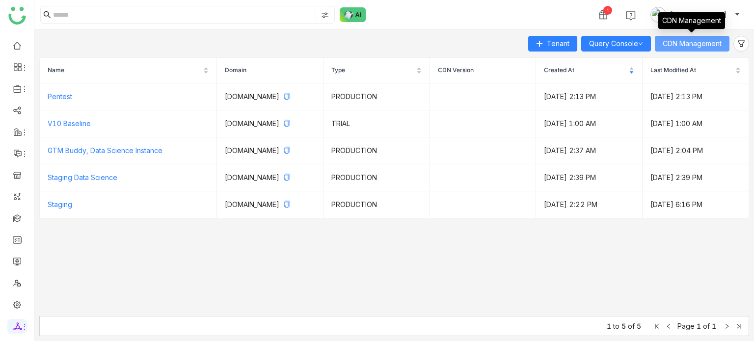
click at [675, 45] on span "CDN Management" at bounding box center [692, 43] width 59 height 11
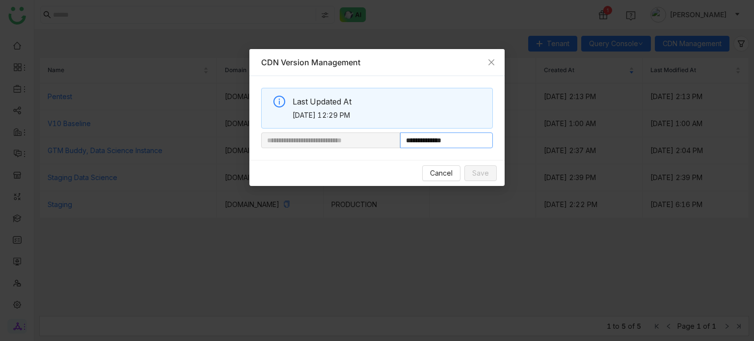
drag, startPoint x: 432, startPoint y: 140, endPoint x: 456, endPoint y: 138, distance: 23.2
click at [456, 138] on input "**********" at bounding box center [446, 141] width 93 height 16
paste input "**********"
type input "**********"
click at [479, 168] on span "Save" at bounding box center [480, 173] width 17 height 11
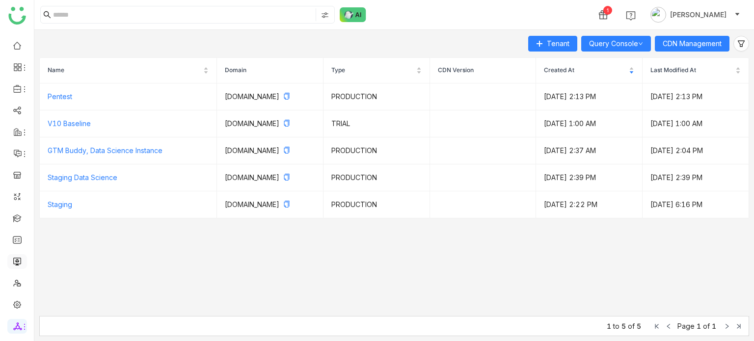
click at [20, 257] on link at bounding box center [17, 261] width 9 height 8
click at [17, 265] on link at bounding box center [17, 261] width 9 height 8
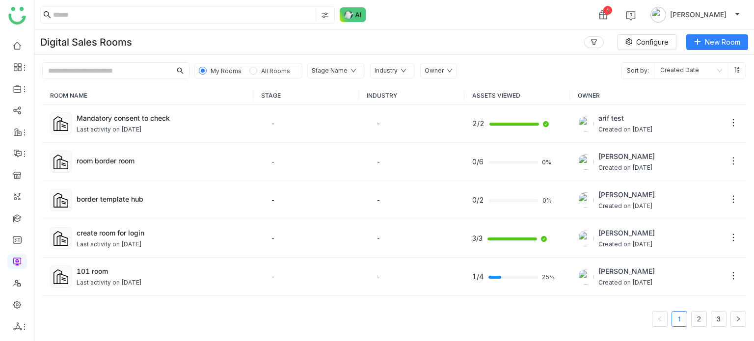
click at [19, 54] on ul at bounding box center [17, 185] width 34 height 309
click at [22, 215] on link at bounding box center [17, 218] width 9 height 8
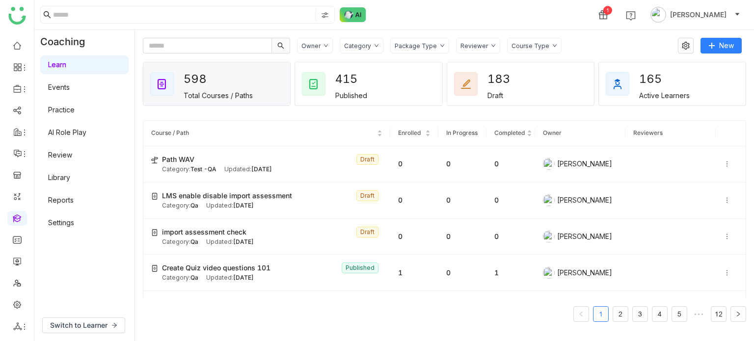
click at [14, 215] on link at bounding box center [17, 218] width 9 height 8
click at [19, 265] on link at bounding box center [17, 261] width 9 height 8
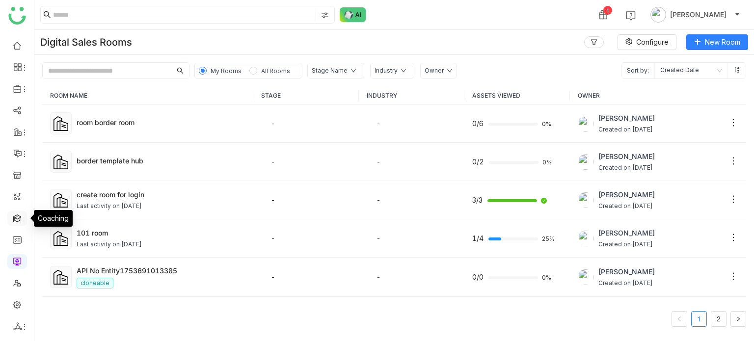
click at [22, 221] on link at bounding box center [17, 218] width 9 height 8
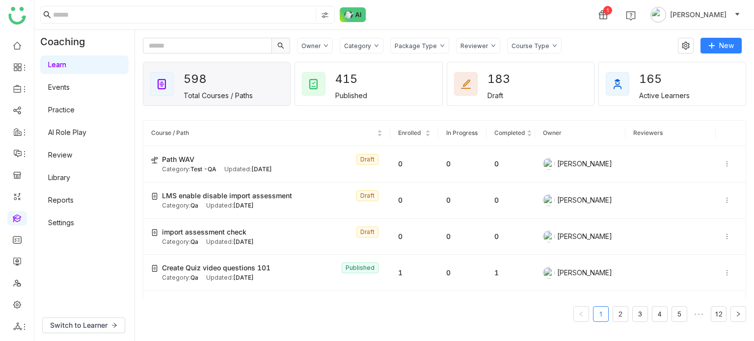
click at [59, 178] on link "Library" at bounding box center [59, 177] width 22 height 8
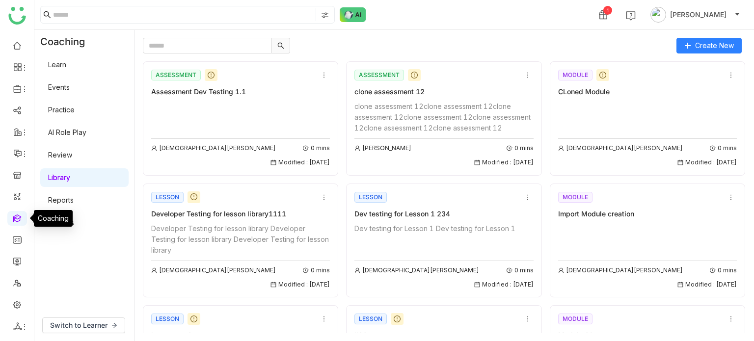
click at [22, 215] on link at bounding box center [17, 218] width 9 height 8
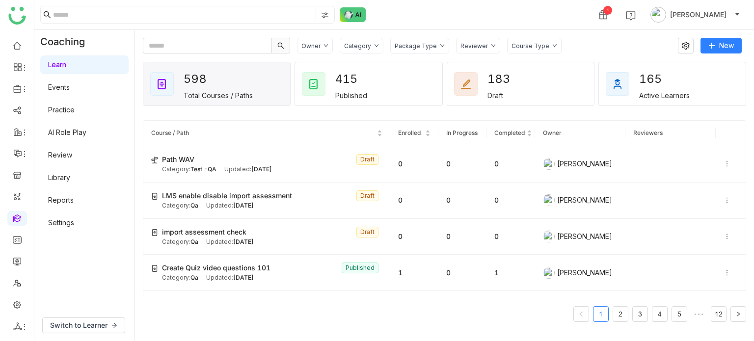
click at [16, 215] on link at bounding box center [17, 218] width 9 height 8
click at [58, 173] on link "Library" at bounding box center [59, 177] width 22 height 8
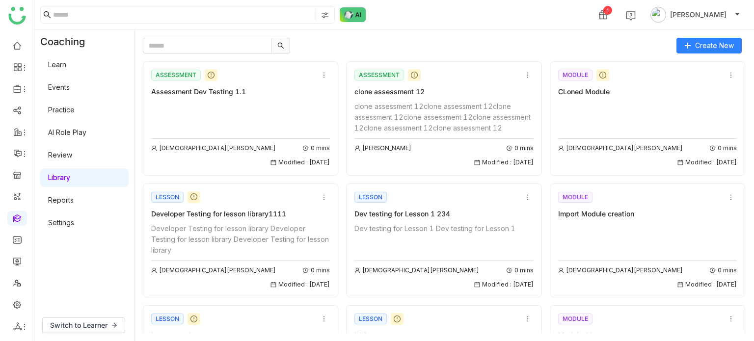
click at [58, 173] on link "Library" at bounding box center [59, 177] width 22 height 8
click at [60, 68] on link "Learn" at bounding box center [57, 64] width 18 height 8
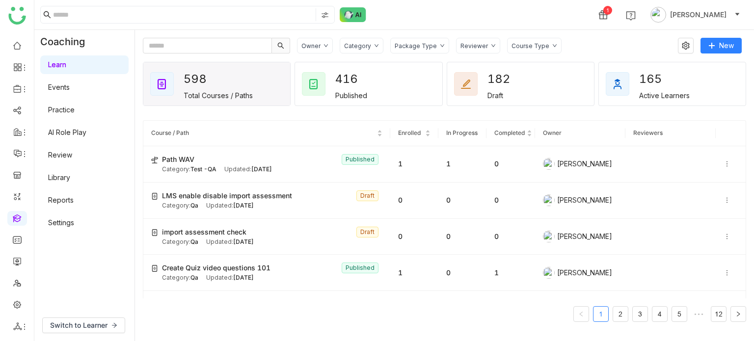
click at [65, 204] on link "Reports" at bounding box center [61, 200] width 26 height 8
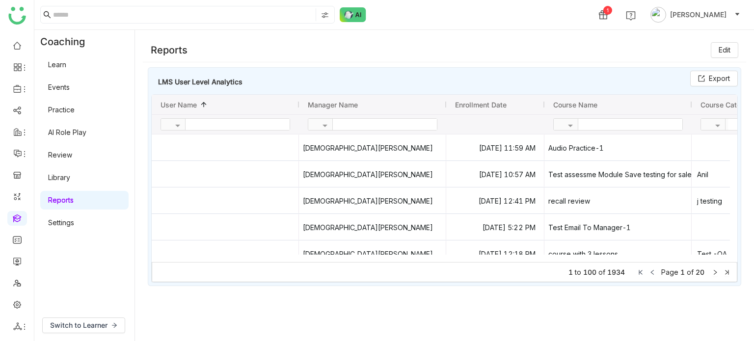
click at [62, 60] on link "Learn" at bounding box center [57, 64] width 18 height 8
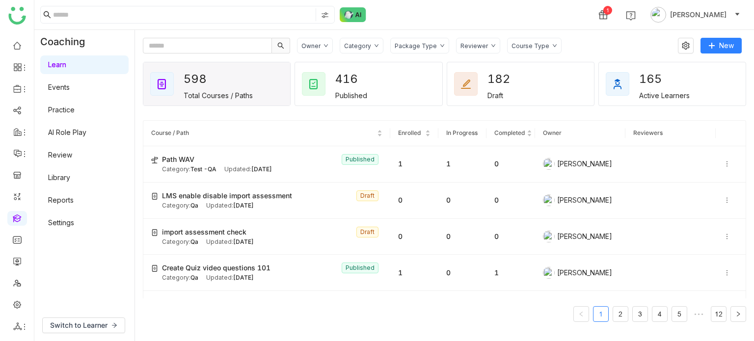
click at [21, 219] on link at bounding box center [17, 218] width 9 height 8
click at [70, 173] on link "Library" at bounding box center [59, 177] width 22 height 8
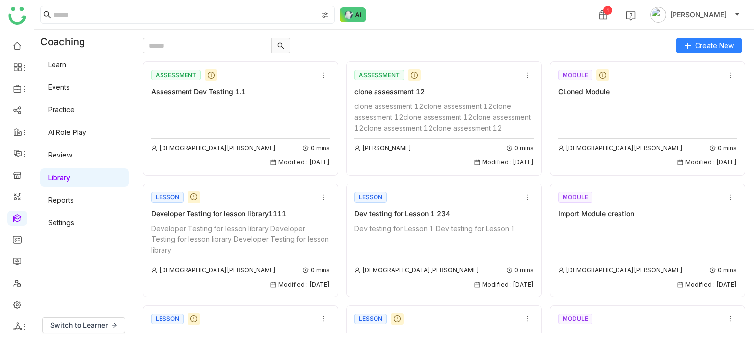
click at [81, 134] on link "AI Role Play" at bounding box center [67, 132] width 38 height 8
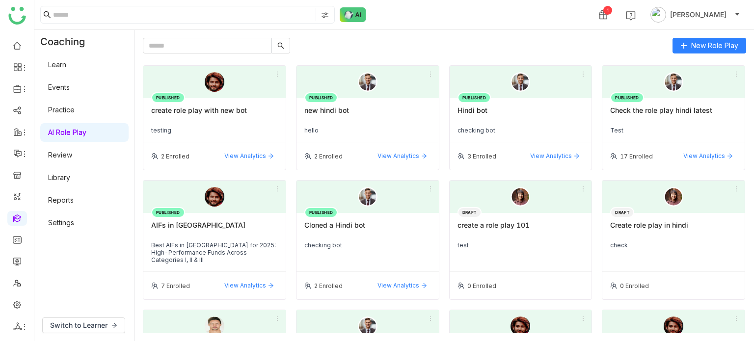
click at [70, 178] on link "Library" at bounding box center [59, 177] width 22 height 8
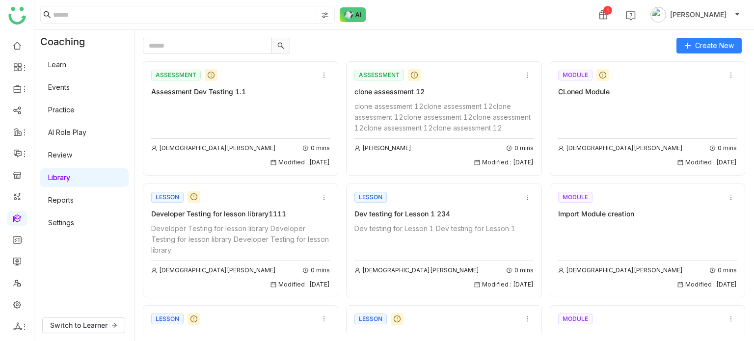
click at [74, 222] on link "Settings" at bounding box center [61, 222] width 26 height 8
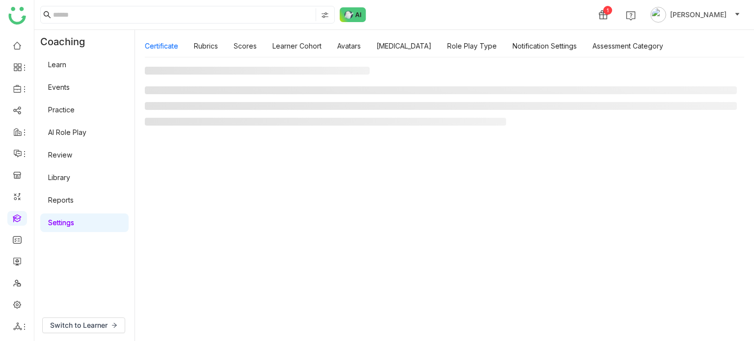
click at [74, 222] on link "Settings" at bounding box center [61, 222] width 26 height 8
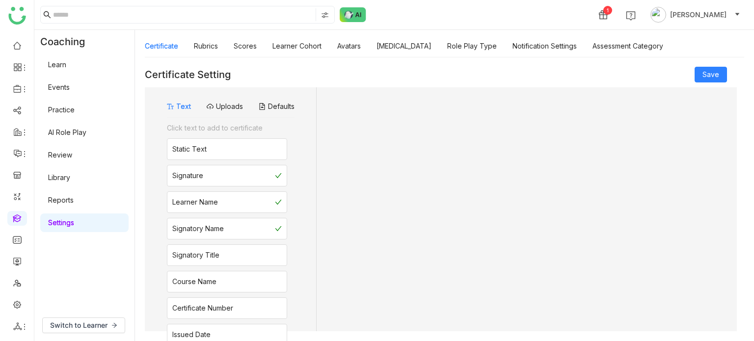
click at [74, 222] on link "Settings" at bounding box center [61, 222] width 26 height 8
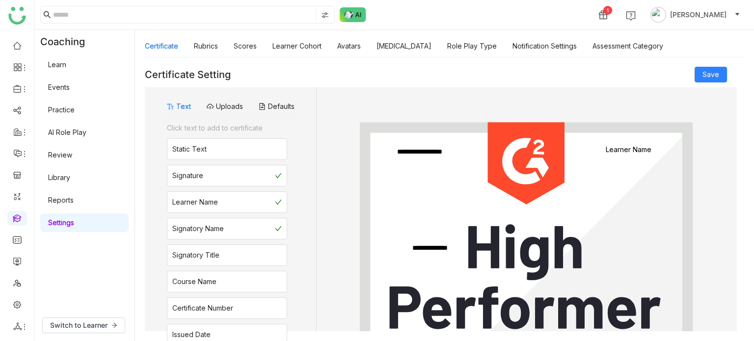
click at [74, 204] on link "Reports" at bounding box center [61, 200] width 26 height 8
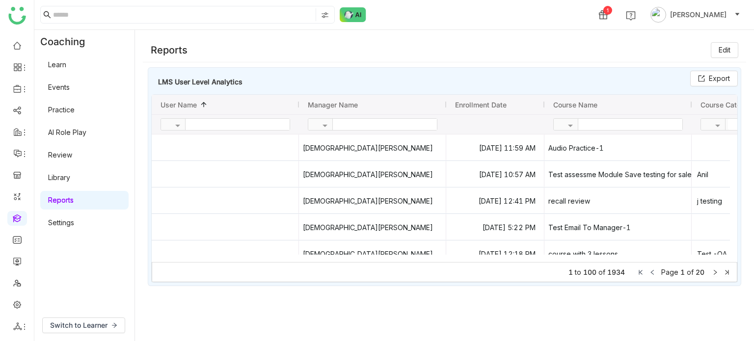
click at [74, 222] on link "Settings" at bounding box center [61, 222] width 26 height 8
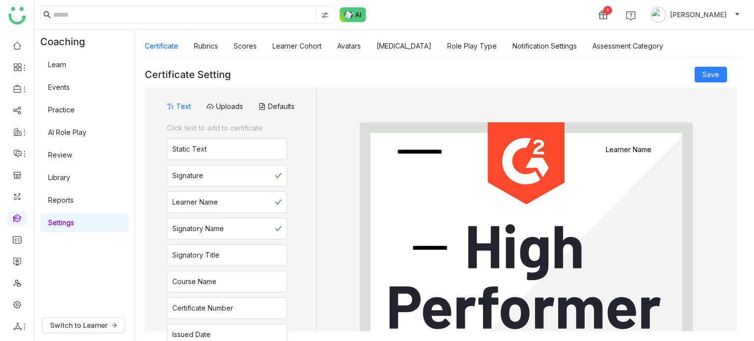
click at [66, 64] on link "Learn" at bounding box center [57, 64] width 18 height 8
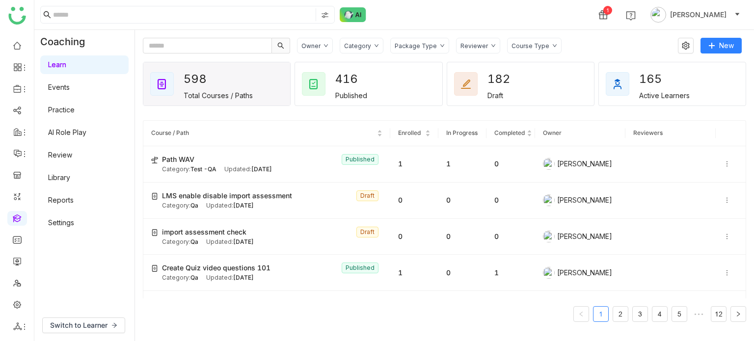
click at [70, 182] on link "Library" at bounding box center [59, 177] width 22 height 8
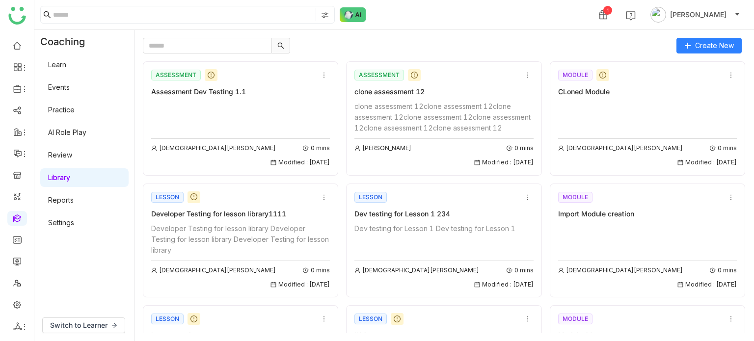
click at [70, 182] on link "Library" at bounding box center [59, 177] width 22 height 8
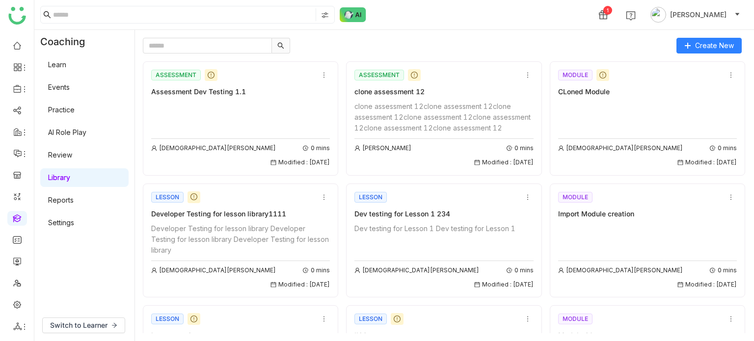
click at [66, 64] on link "Learn" at bounding box center [57, 64] width 18 height 8
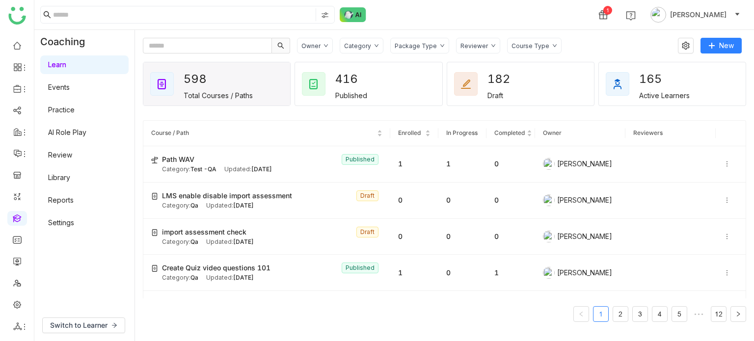
click at [72, 156] on link "Review" at bounding box center [60, 155] width 24 height 8
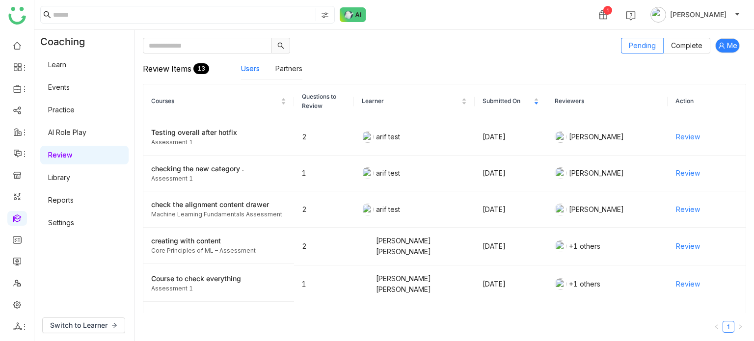
click at [70, 179] on link "Library" at bounding box center [59, 177] width 22 height 8
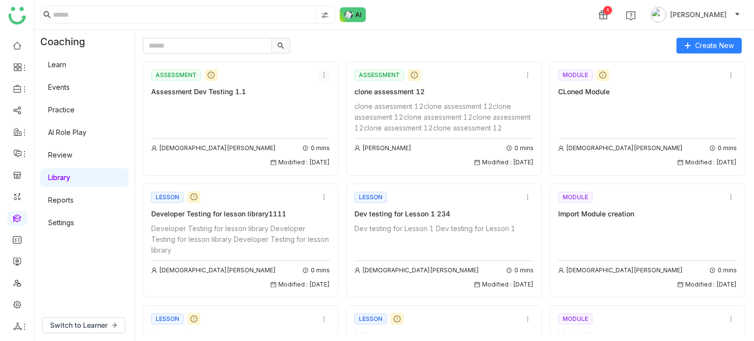
click at [324, 75] on icon at bounding box center [324, 75] width 7 height 7
click at [334, 91] on li "Edit" at bounding box center [332, 93] width 33 height 19
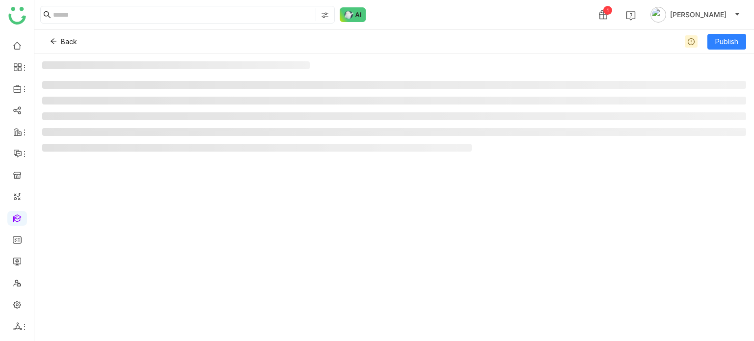
click at [320, 77] on div at bounding box center [394, 197] width 704 height 272
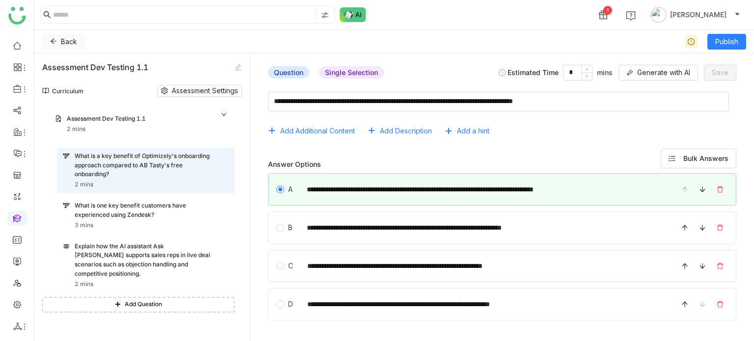
click at [57, 45] on button "Back" at bounding box center [63, 42] width 43 height 16
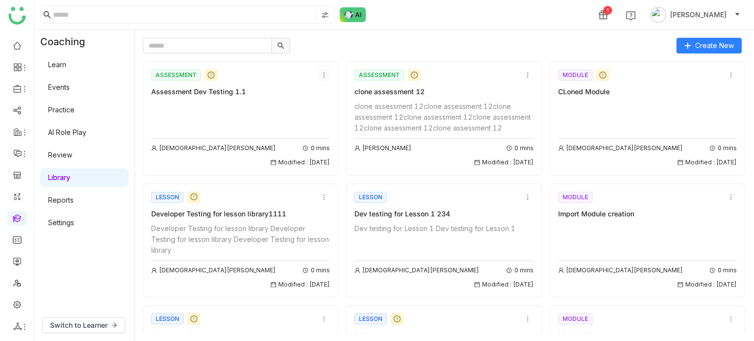
click at [323, 75] on icon at bounding box center [324, 75] width 7 height 7
click at [321, 201] on icon at bounding box center [324, 197] width 7 height 7
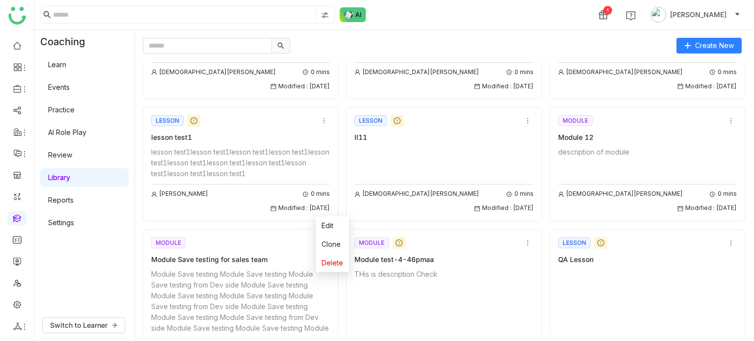
scroll to position [198, 0]
click at [525, 121] on icon at bounding box center [527, 120] width 7 height 7
click at [526, 132] on li "Edit" at bounding box center [533, 138] width 33 height 19
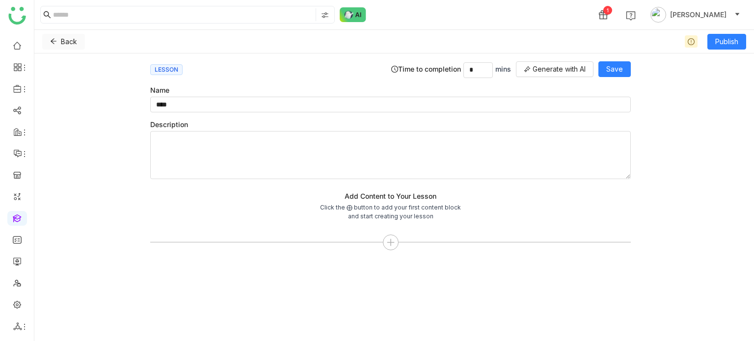
click at [65, 38] on span "Back" at bounding box center [69, 41] width 16 height 11
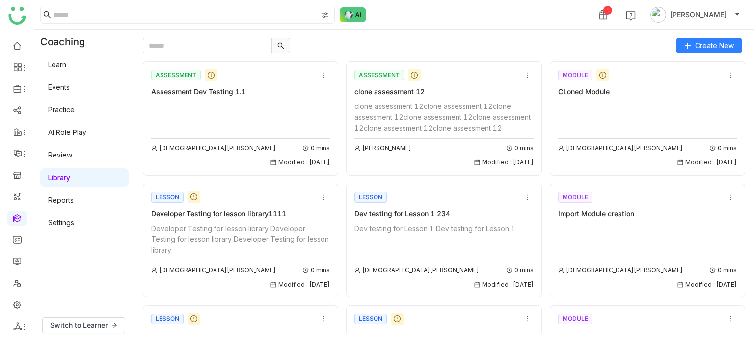
click at [320, 64] on div "ASSESSMENT Assessment Dev Testing 1.1 Vishnu Vardhan 0 mins Modified : 01/08/20…" at bounding box center [240, 118] width 195 height 114
click at [66, 68] on link "Learn" at bounding box center [57, 64] width 18 height 8
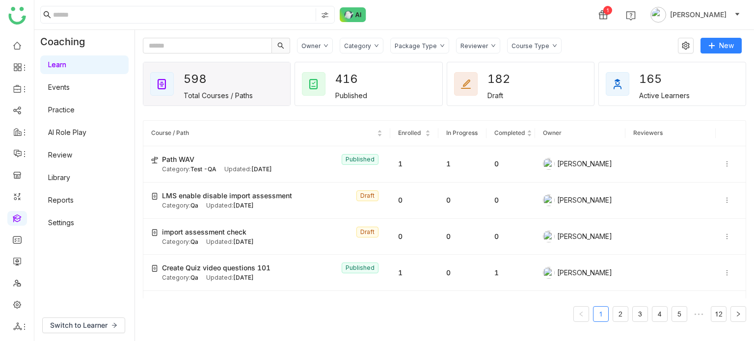
click at [70, 179] on link "Library" at bounding box center [59, 177] width 22 height 8
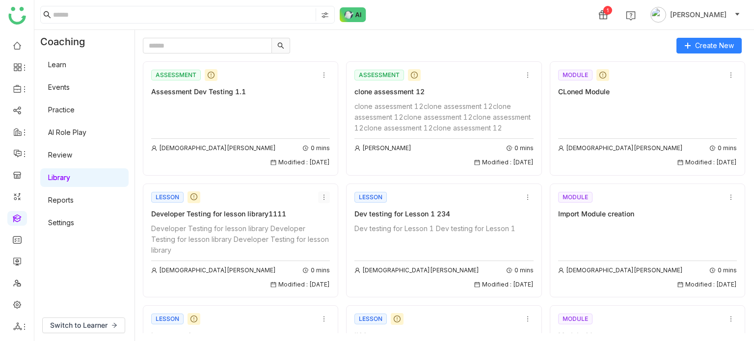
click at [325, 201] on nz-icon at bounding box center [324, 197] width 11 height 7
click at [219, 35] on div "Create New ASSESSMENT Assessment Dev Testing 1.1 Vishnu Vardhan 0 mins Modified…" at bounding box center [444, 185] width 619 height 311
drag, startPoint x: 219, startPoint y: 35, endPoint x: 220, endPoint y: 43, distance: 8.5
click at [219, 35] on div "Create New ASSESSMENT Assessment Dev Testing 1.1 Vishnu Vardhan 0 mins Modified…" at bounding box center [444, 185] width 619 height 311
click at [220, 46] on input "text" at bounding box center [207, 46] width 129 height 16
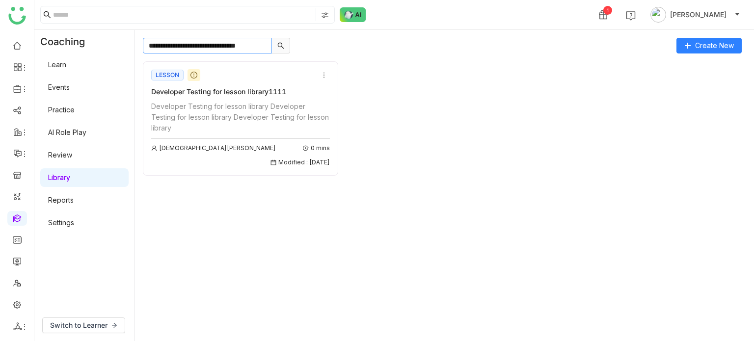
type input "**********"
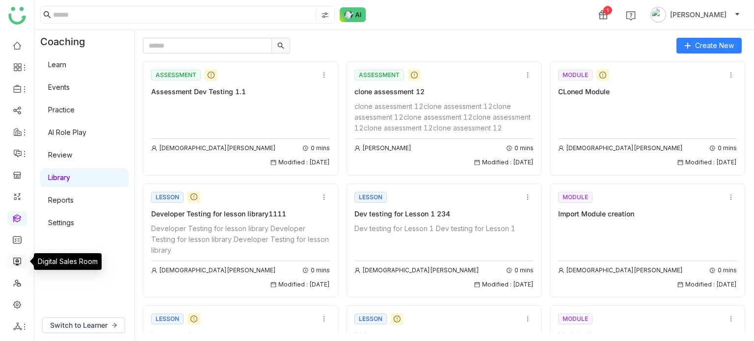
click at [18, 258] on link at bounding box center [17, 261] width 9 height 8
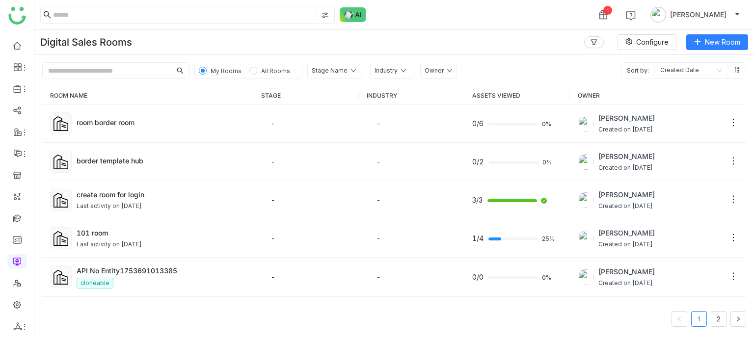
click at [27, 219] on ul at bounding box center [17, 185] width 34 height 309
click at [22, 218] on link at bounding box center [17, 218] width 9 height 8
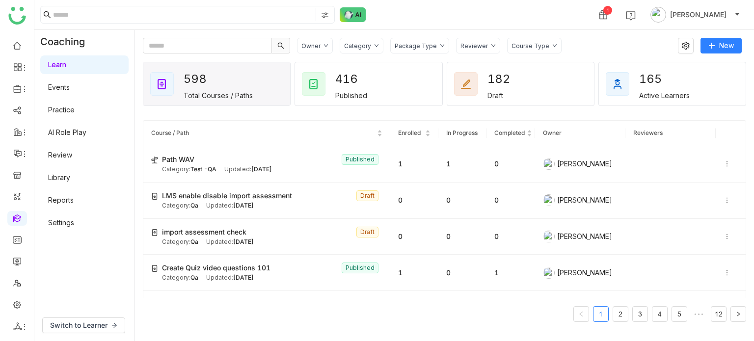
click at [27, 176] on ul at bounding box center [17, 185] width 34 height 309
click at [17, 185] on ul at bounding box center [17, 185] width 34 height 309
click at [17, 192] on link at bounding box center [17, 196] width 9 height 8
click at [22, 222] on link at bounding box center [17, 218] width 9 height 8
click at [14, 257] on link at bounding box center [17, 261] width 9 height 8
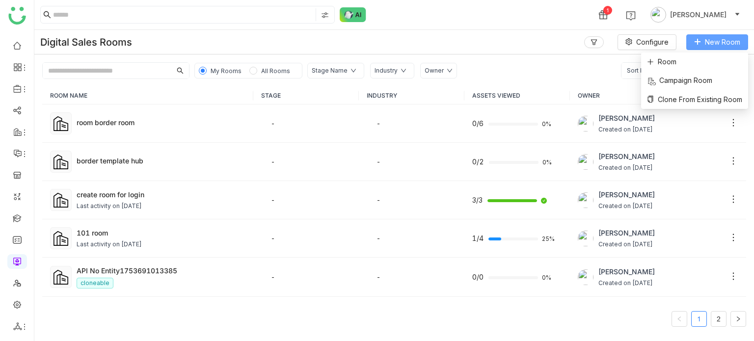
click at [745, 36] on button "New Room" at bounding box center [717, 42] width 62 height 16
click at [727, 59] on li "Room" at bounding box center [694, 62] width 107 height 19
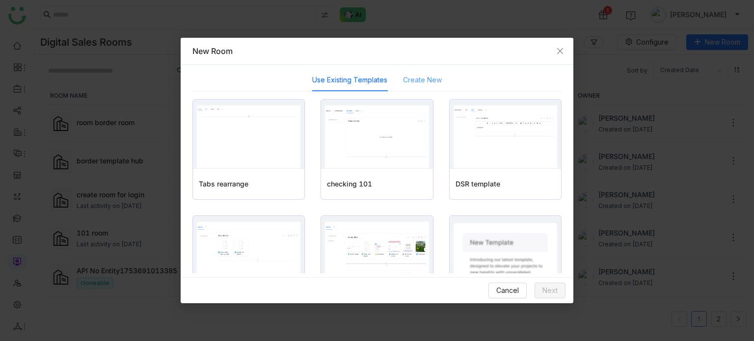
click at [436, 86] on div "Create New" at bounding box center [422, 80] width 39 height 23
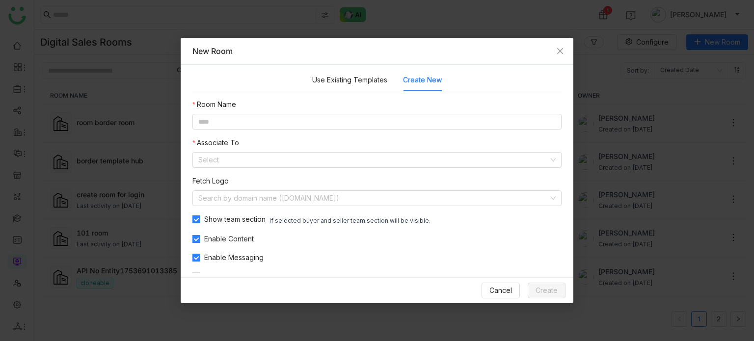
click at [482, 111] on nz-form-item "Room Name" at bounding box center [376, 114] width 369 height 30
click at [481, 121] on input at bounding box center [376, 122] width 369 height 16
type input "**********"
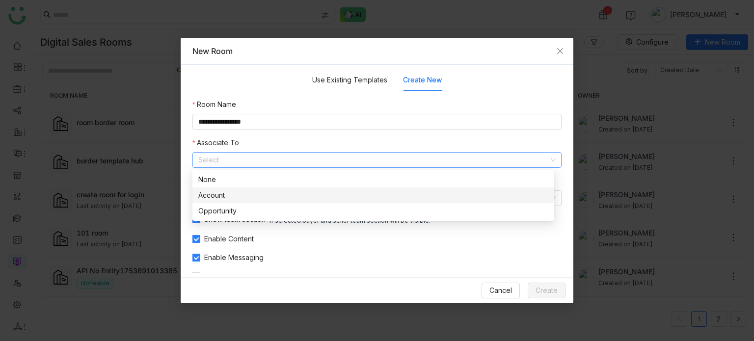
click at [453, 188] on nz-option-item "Account" at bounding box center [373, 196] width 362 height 16
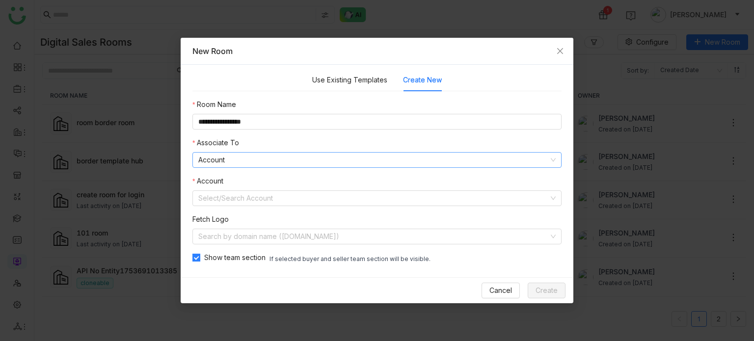
click at [459, 159] on nz-select-item "Account" at bounding box center [376, 160] width 357 height 15
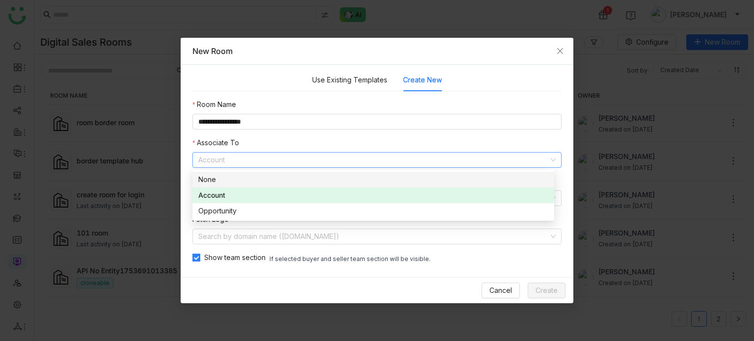
click at [457, 184] on div "None" at bounding box center [373, 179] width 350 height 11
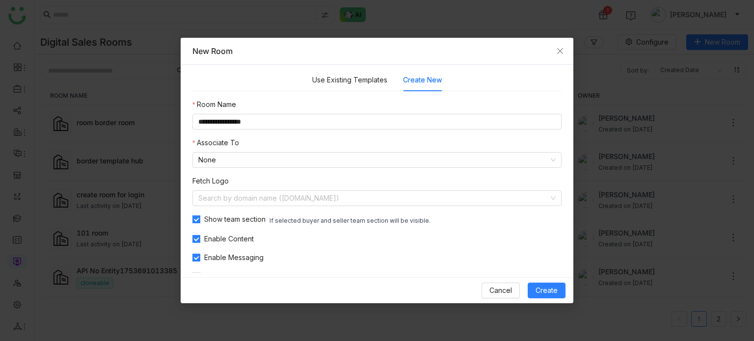
click at [481, 100] on nz-form-item "**********" at bounding box center [376, 114] width 369 height 30
click at [543, 284] on button "Create" at bounding box center [547, 291] width 38 height 16
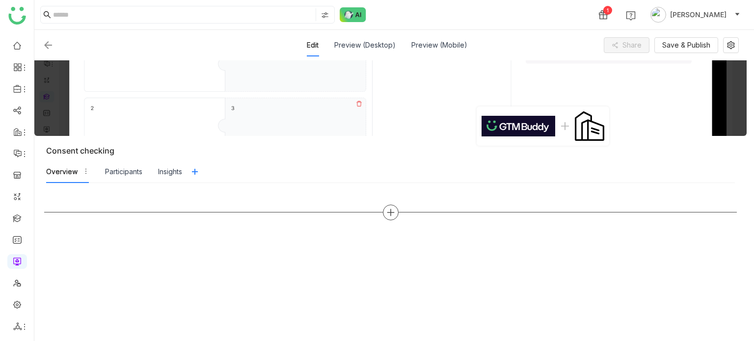
click at [390, 212] on icon at bounding box center [390, 212] width 1 height 7
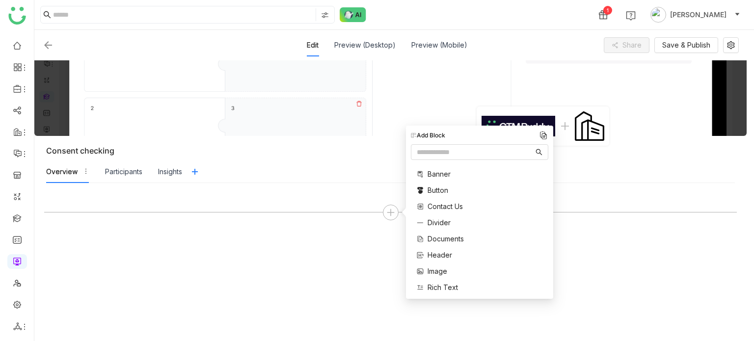
click at [456, 243] on span "Documents" at bounding box center [446, 239] width 36 height 10
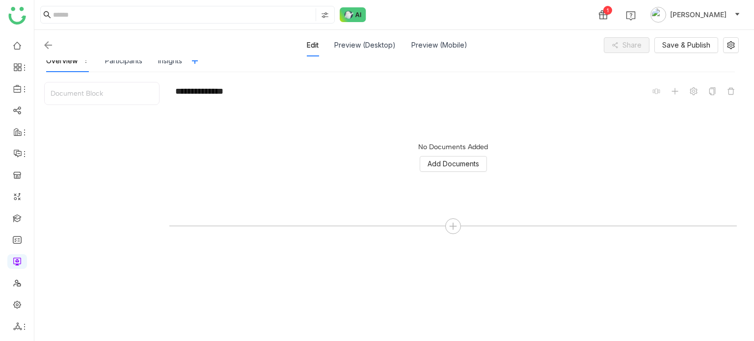
scroll to position [122, 0]
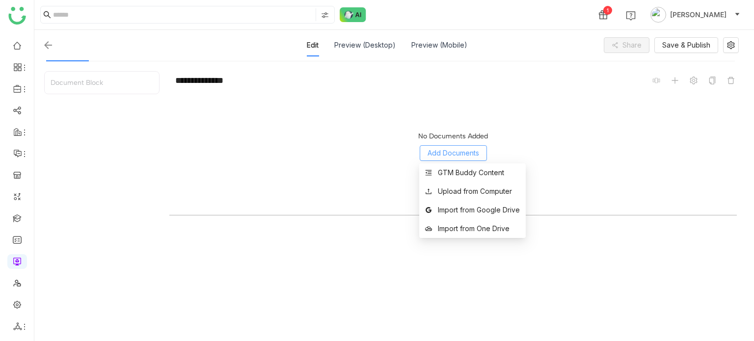
click at [473, 152] on span "Add Documents" at bounding box center [454, 153] width 52 height 11
click at [472, 179] on li "GTM Buddy Content" at bounding box center [472, 172] width 107 height 19
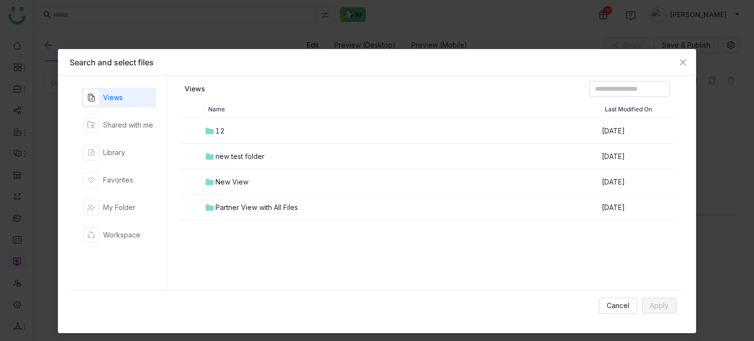
click at [137, 141] on div "Views Shared with me Library Favorites My Folder Workspace" at bounding box center [118, 183] width 75 height 190
click at [137, 148] on div "Library" at bounding box center [118, 153] width 75 height 20
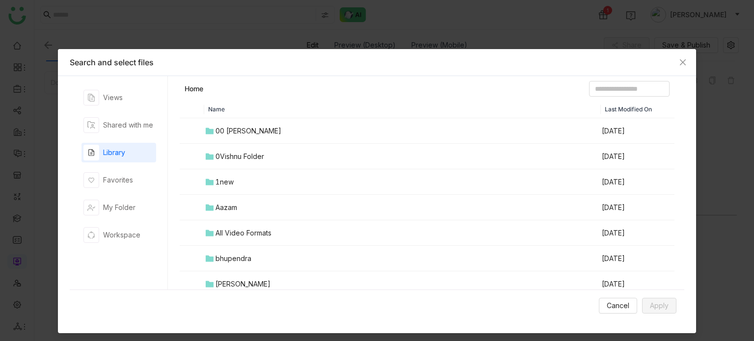
click at [209, 131] on icon at bounding box center [210, 131] width 8 height 6
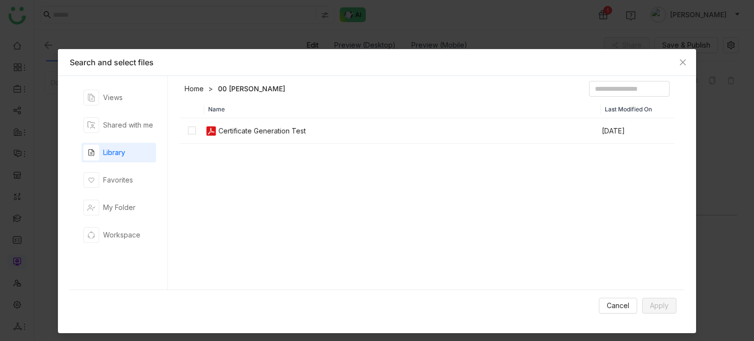
click at [209, 131] on img at bounding box center [211, 131] width 12 height 12
drag, startPoint x: 652, startPoint y: 295, endPoint x: 655, endPoint y: 302, distance: 8.1
click at [653, 296] on div "Cancel Apply" at bounding box center [377, 306] width 615 height 32
click at [656, 308] on span "Apply" at bounding box center [659, 305] width 19 height 11
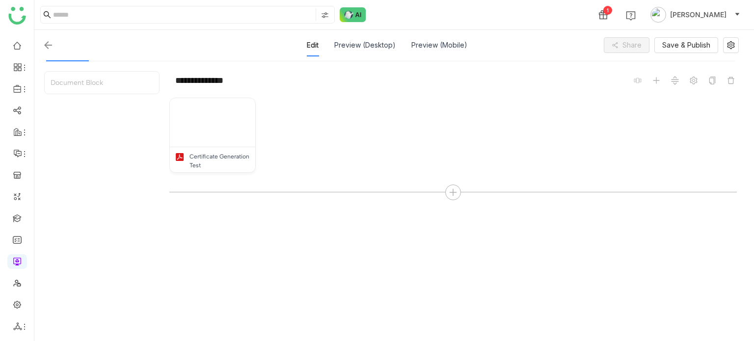
click at [649, 78] on div at bounding box center [656, 81] width 49 height 12
click at [652, 80] on icon at bounding box center [656, 81] width 8 height 8
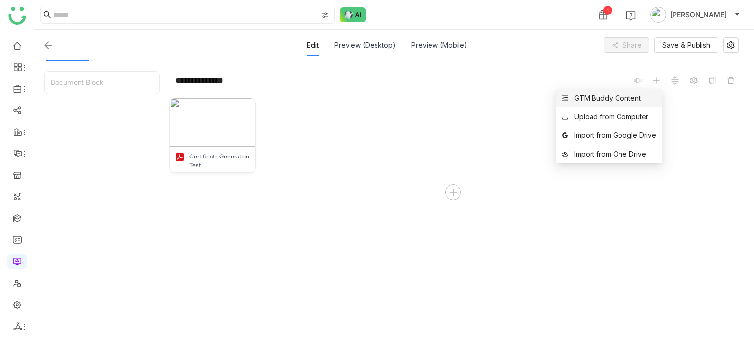
click at [644, 102] on li "GTM Buddy Content" at bounding box center [609, 98] width 107 height 19
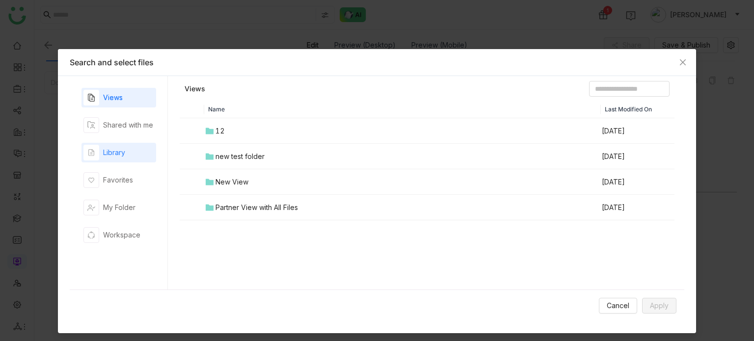
click at [114, 157] on div "Library" at bounding box center [114, 152] width 22 height 11
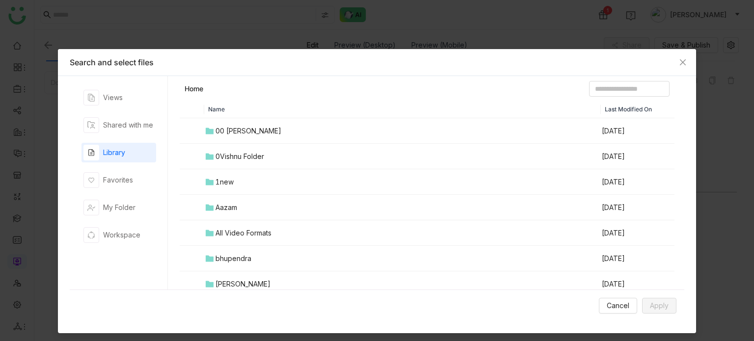
click at [237, 152] on div "0Vishnu Folder" at bounding box center [239, 156] width 49 height 11
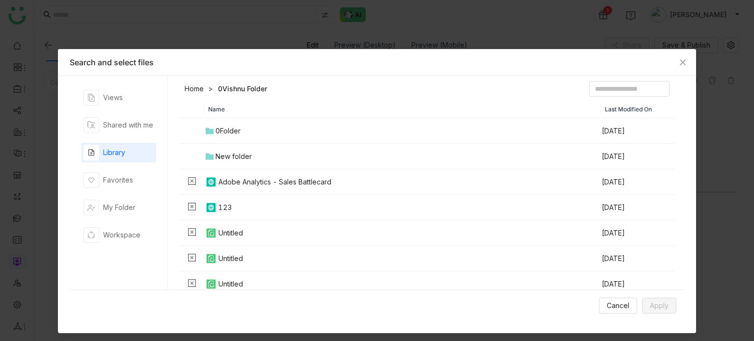
click at [237, 153] on div "New folder" at bounding box center [233, 156] width 36 height 11
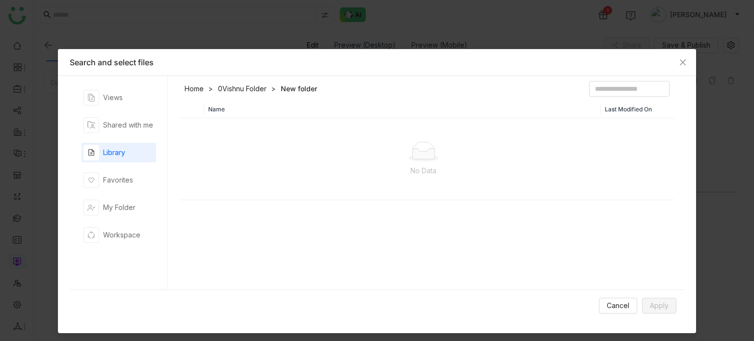
click at [107, 148] on div "Library" at bounding box center [114, 152] width 22 height 11
click at [110, 153] on div "Library" at bounding box center [114, 152] width 22 height 11
click at [118, 87] on nz-tabs-nav "Views Shared with me Library Favorites My Folder Workspace" at bounding box center [119, 183] width 98 height 214
click at [118, 90] on div "Views" at bounding box center [102, 98] width 39 height 16
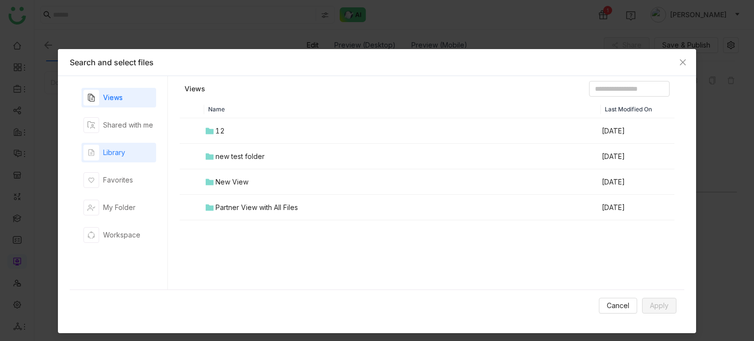
click at [125, 147] on div "Library" at bounding box center [118, 153] width 75 height 20
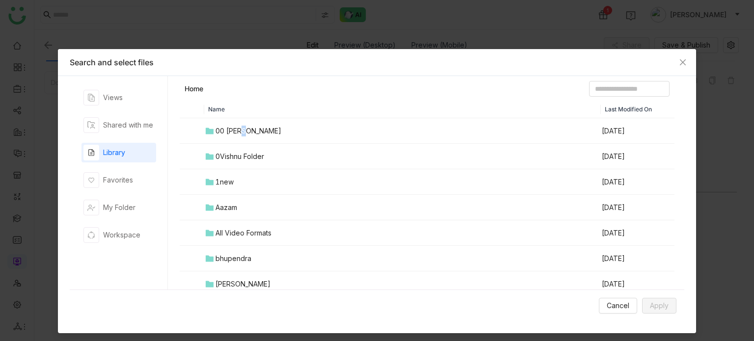
click at [235, 133] on div "00 Arif Folder" at bounding box center [248, 131] width 66 height 11
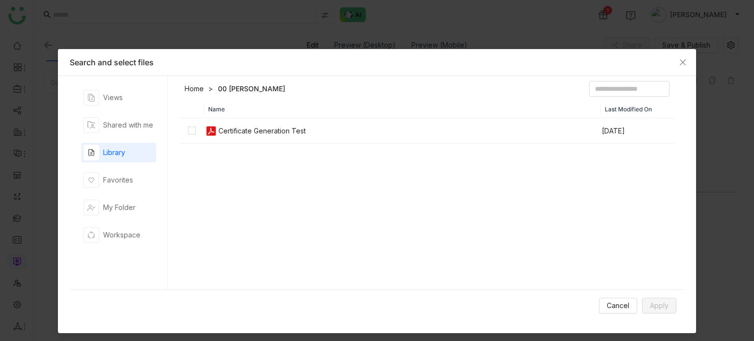
click at [115, 155] on div "Library" at bounding box center [114, 152] width 22 height 11
click at [123, 98] on div "Views" at bounding box center [118, 98] width 75 height 20
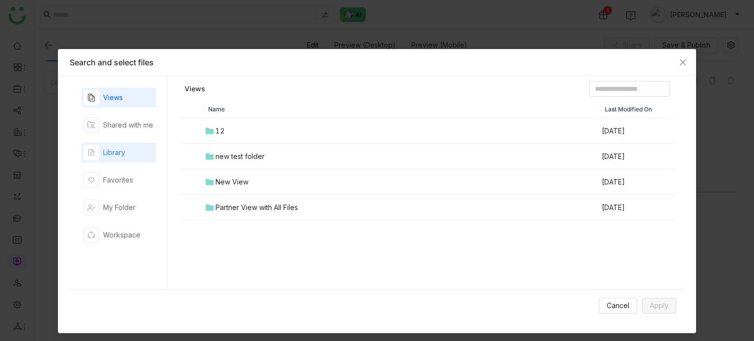
click at [125, 154] on div "Library" at bounding box center [118, 153] width 75 height 20
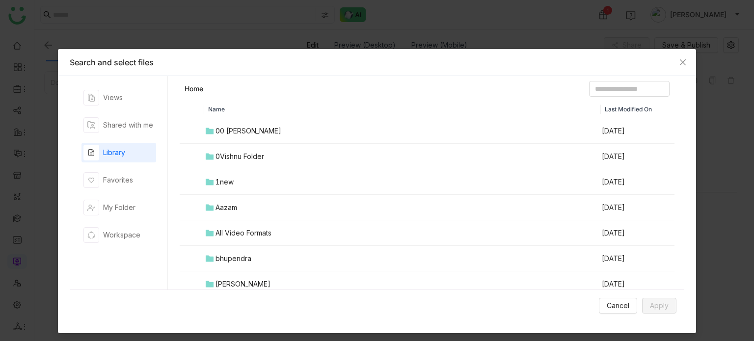
click at [235, 186] on td "1new" at bounding box center [402, 182] width 397 height 26
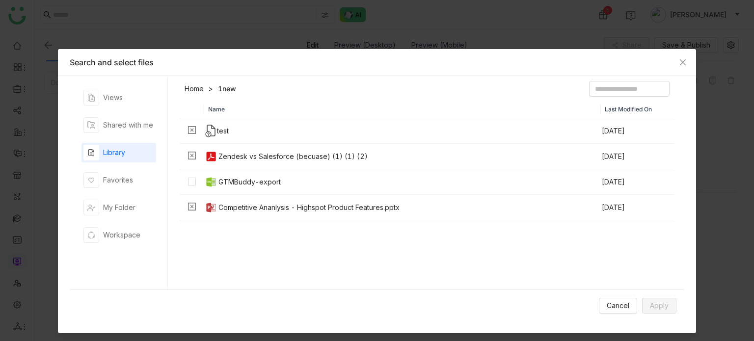
click at [236, 180] on div "GTMBuddy-export" at bounding box center [249, 182] width 62 height 11
click at [651, 306] on span "Apply" at bounding box center [659, 305] width 19 height 11
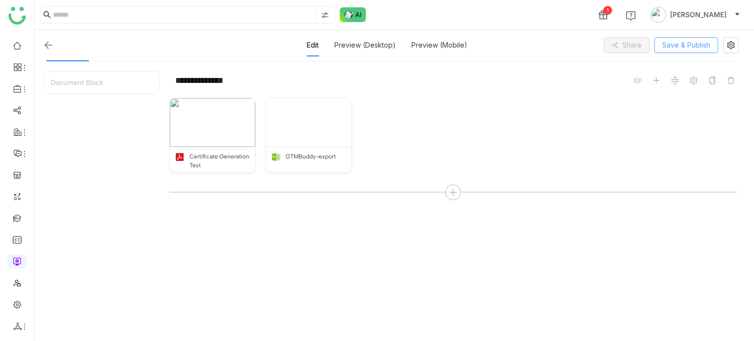
click at [682, 45] on span "Save & Publish" at bounding box center [686, 45] width 48 height 11
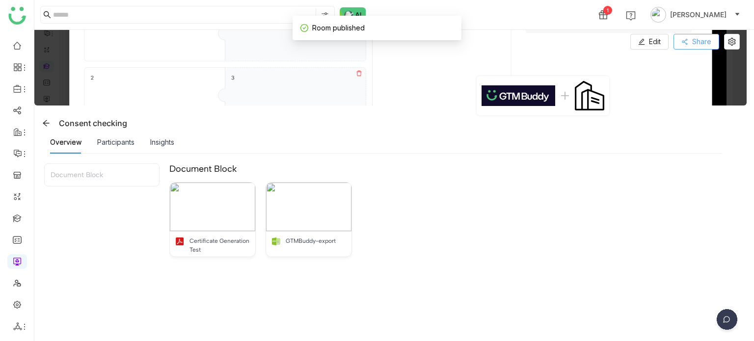
click at [703, 46] on span "Share" at bounding box center [701, 41] width 19 height 11
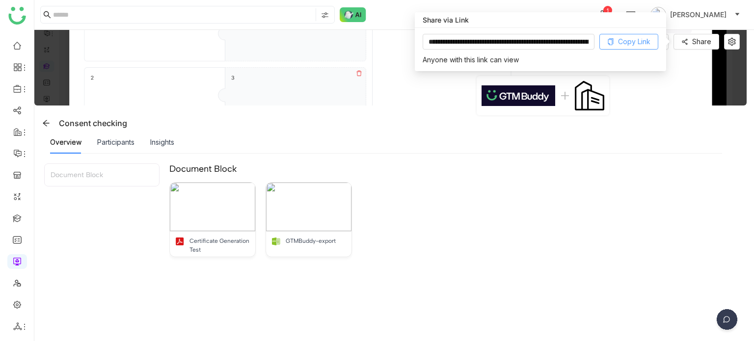
click at [625, 45] on span "Copy Link" at bounding box center [634, 41] width 32 height 11
click at [736, 47] on button at bounding box center [732, 42] width 16 height 16
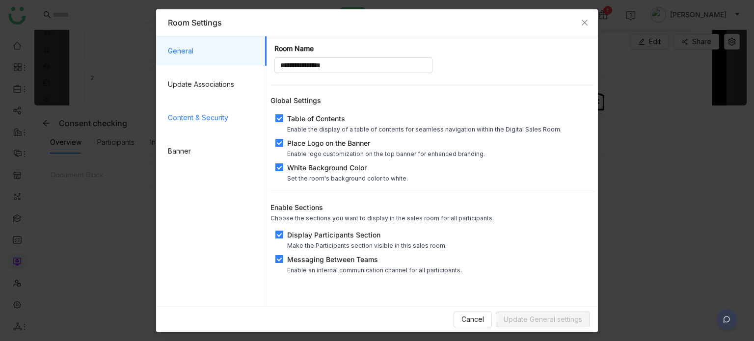
click at [212, 129] on span "Content & Security" at bounding box center [213, 117] width 91 height 29
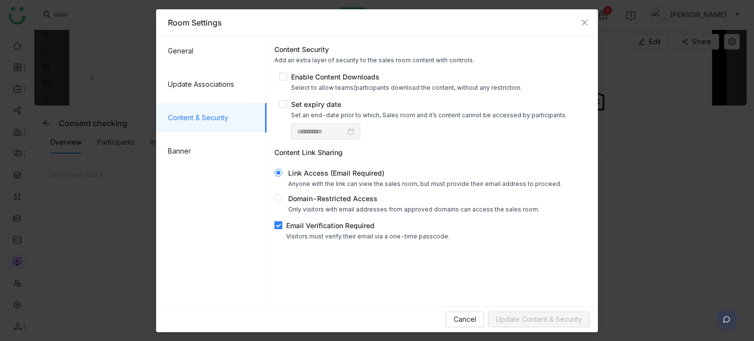
click at [287, 228] on div "Email Verification Required" at bounding box center [367, 225] width 163 height 10
click at [544, 323] on span "Update Content & Security" at bounding box center [539, 319] width 86 height 11
click at [581, 21] on icon "Close" at bounding box center [585, 23] width 8 height 8
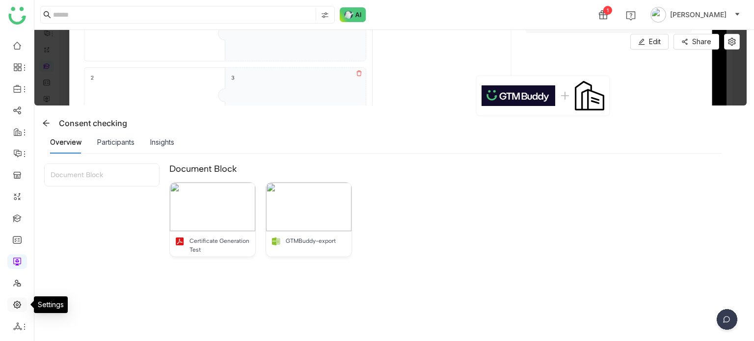
click at [17, 307] on link at bounding box center [17, 304] width 9 height 8
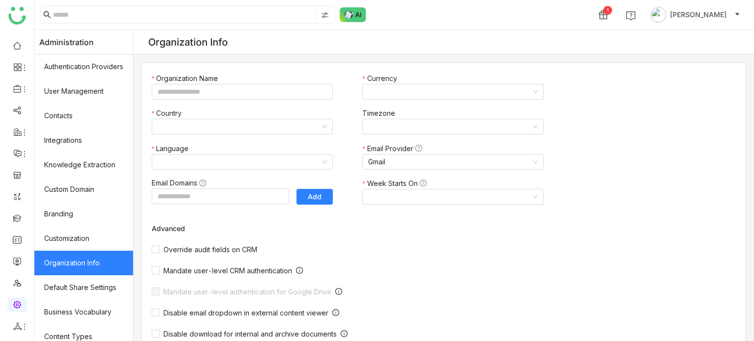
type input "*******"
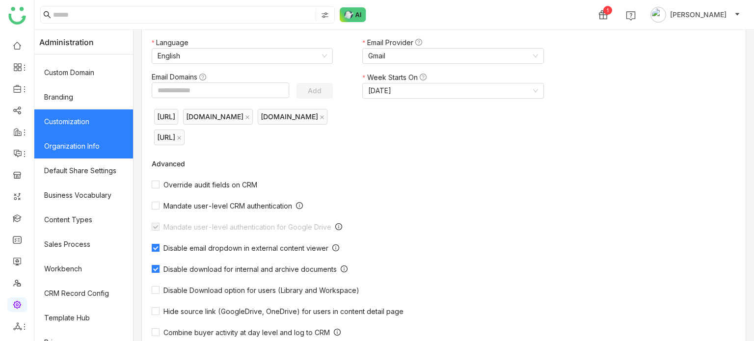
scroll to position [179, 0]
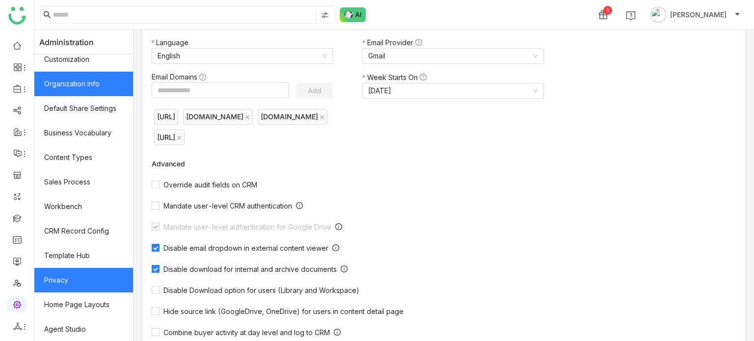
click at [66, 280] on link "Privacy" at bounding box center [83, 280] width 99 height 25
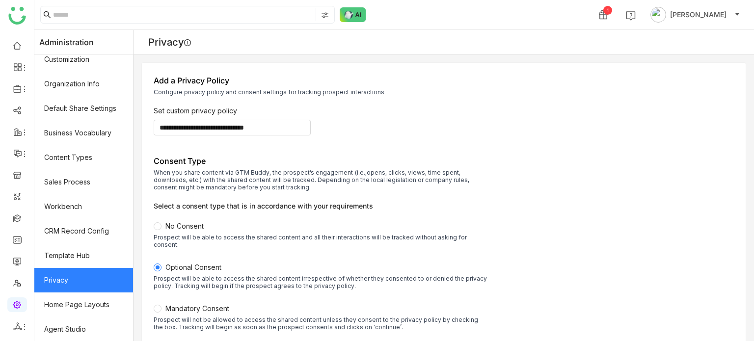
scroll to position [118, 0]
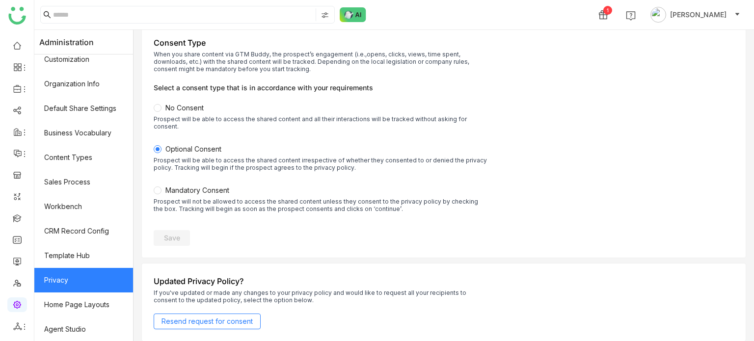
click at [204, 109] on span "No Consent" at bounding box center [184, 108] width 38 height 8
click at [180, 233] on span "Save" at bounding box center [172, 238] width 16 height 10
click at [206, 188] on label "Mandatory Consent Prospect will not be allowed to access the shared content unl…" at bounding box center [321, 205] width 334 height 41
click at [173, 233] on span "Save" at bounding box center [172, 238] width 16 height 10
